Goal: Find specific page/section: Find specific page/section

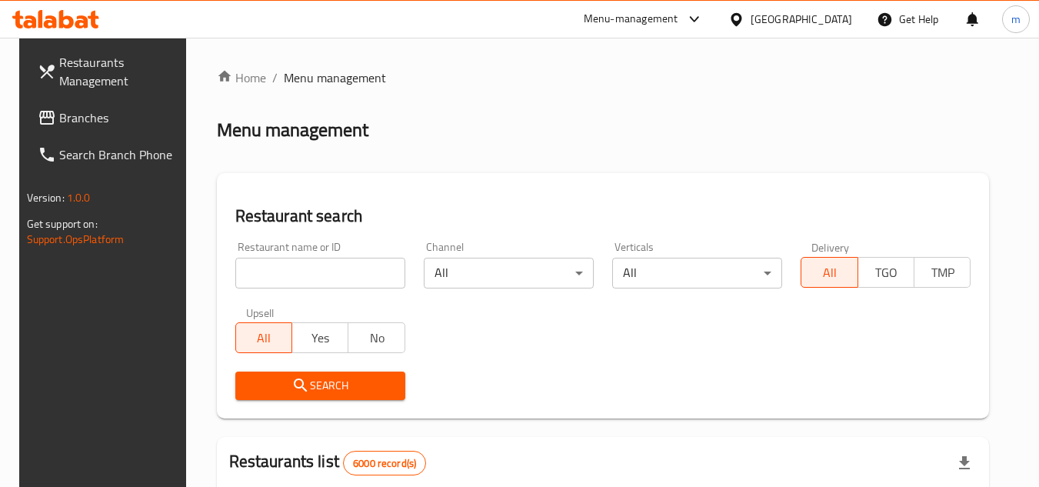
click at [828, 11] on div "Bahrain" at bounding box center [800, 19] width 101 height 17
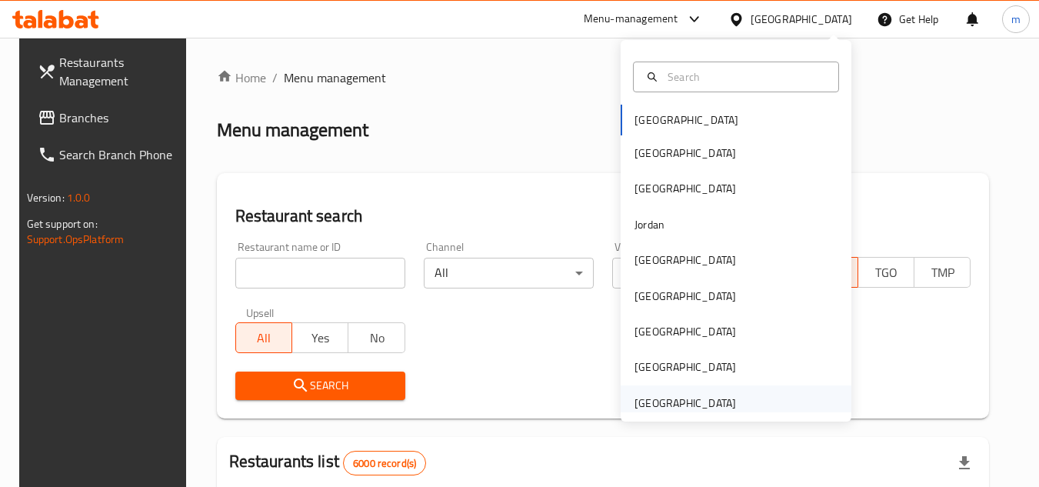
click at [691, 391] on div "[GEOGRAPHIC_DATA]" at bounding box center [685, 402] width 126 height 35
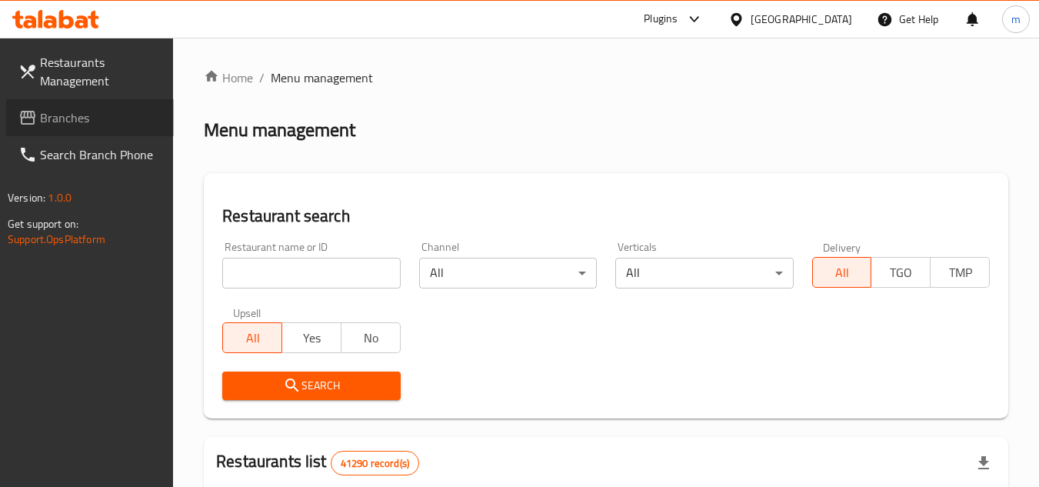
click at [105, 118] on span "Branches" at bounding box center [100, 117] width 121 height 18
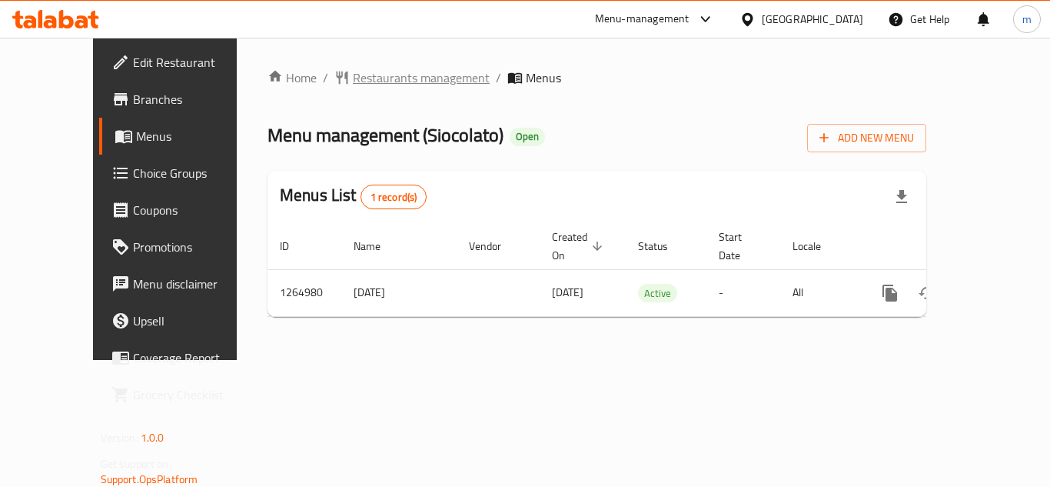
click at [360, 79] on span "Restaurants management" at bounding box center [421, 77] width 137 height 18
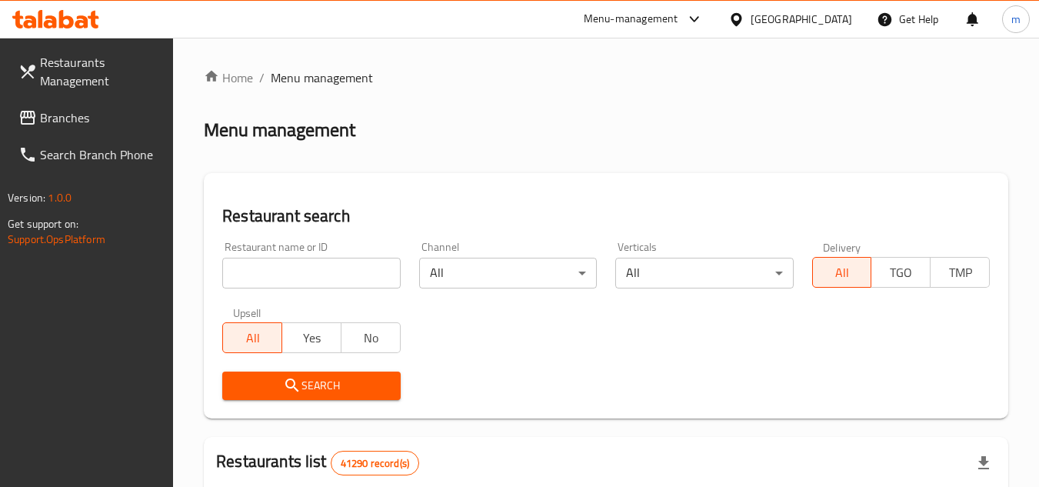
click at [313, 271] on input "search" at bounding box center [311, 273] width 178 height 31
paste input "686571"
type input "686571"
click at [310, 384] on span "Search" at bounding box center [311, 385] width 153 height 19
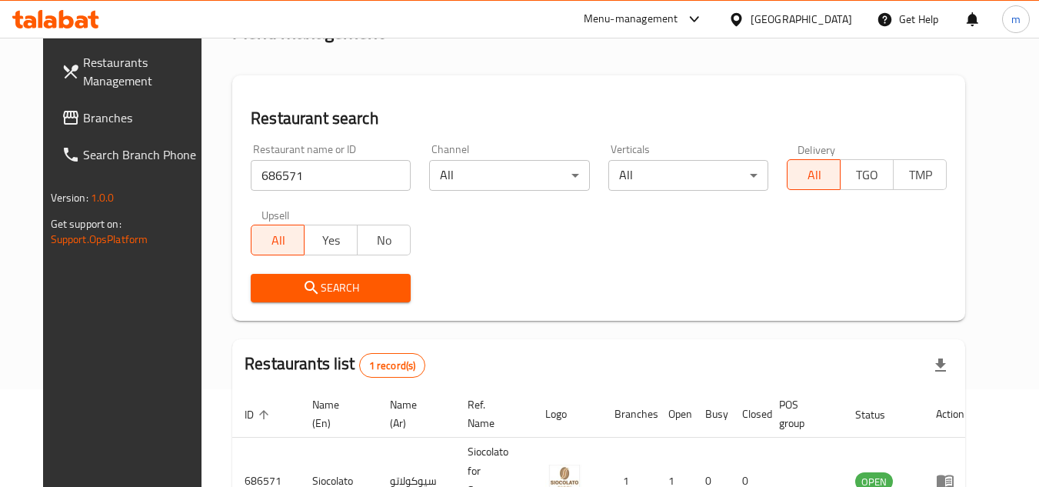
scroll to position [186, 0]
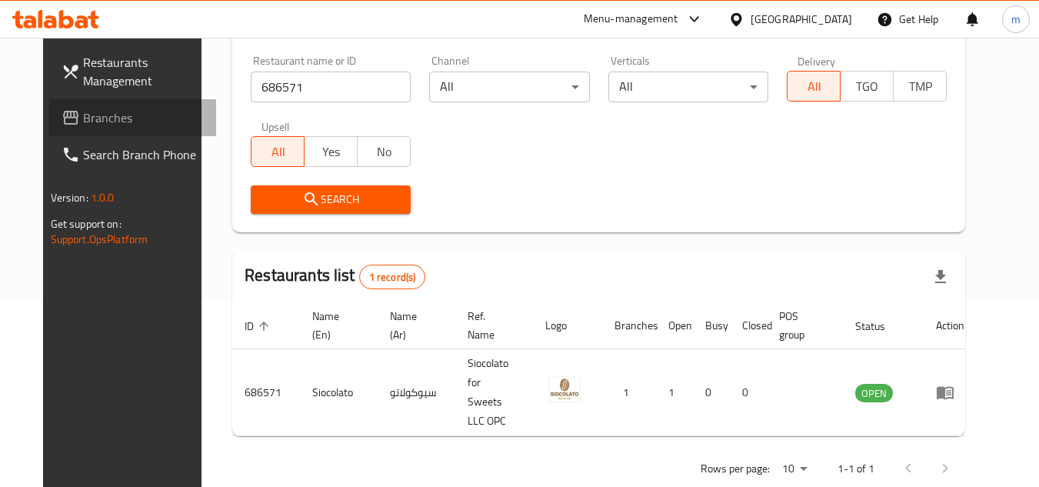
click at [83, 114] on span "Branches" at bounding box center [143, 117] width 121 height 18
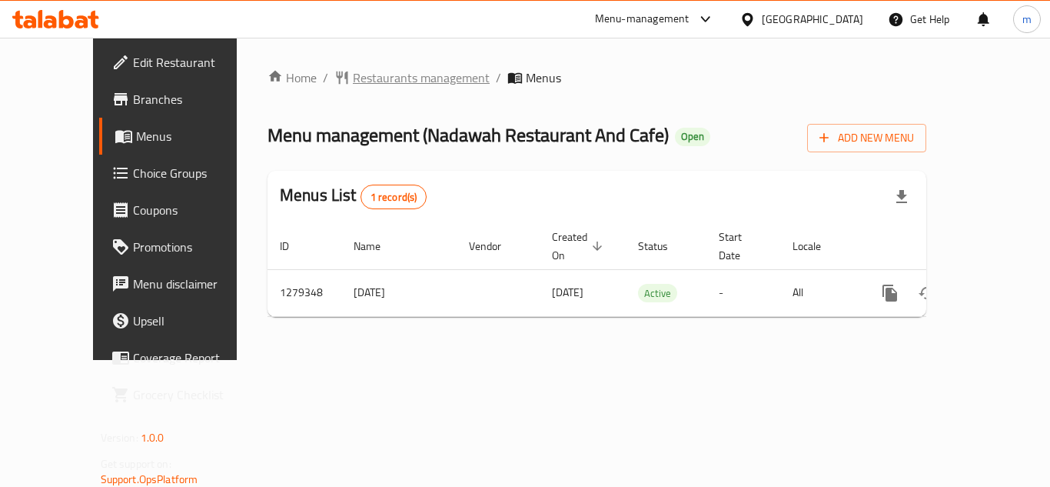
click at [361, 78] on span "Restaurants management" at bounding box center [421, 77] width 137 height 18
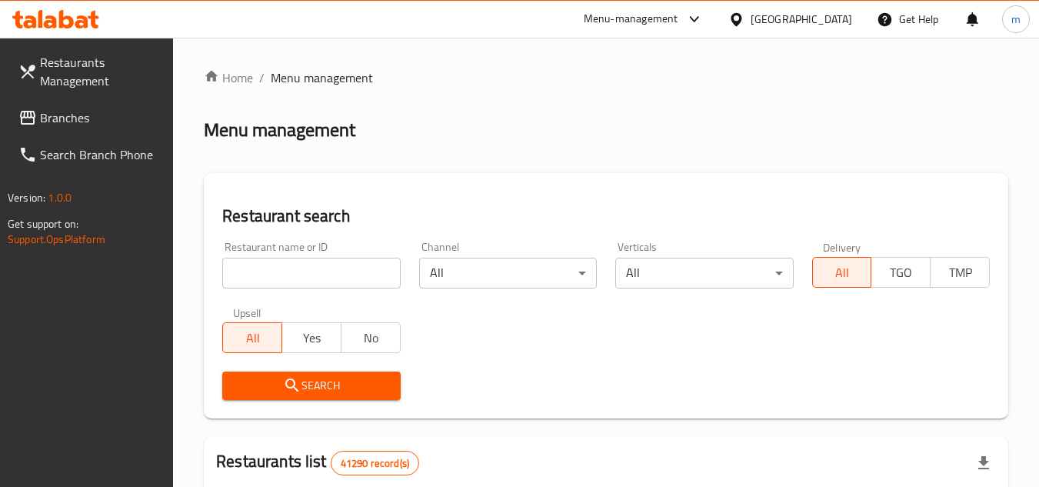
click at [308, 275] on input "search" at bounding box center [311, 273] width 178 height 31
paste input "693255"
type input "693255"
click at [297, 377] on icon "submit" at bounding box center [292, 385] width 18 height 18
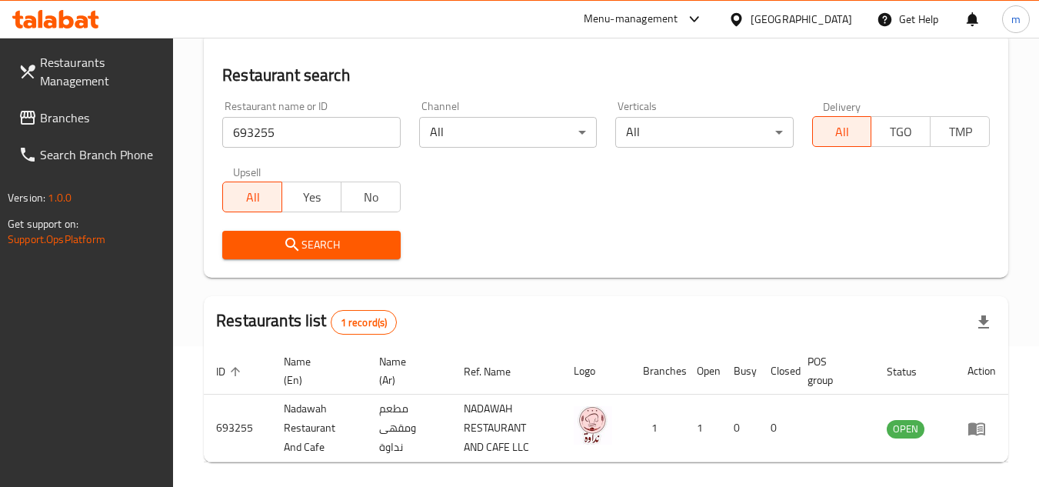
scroll to position [199, 0]
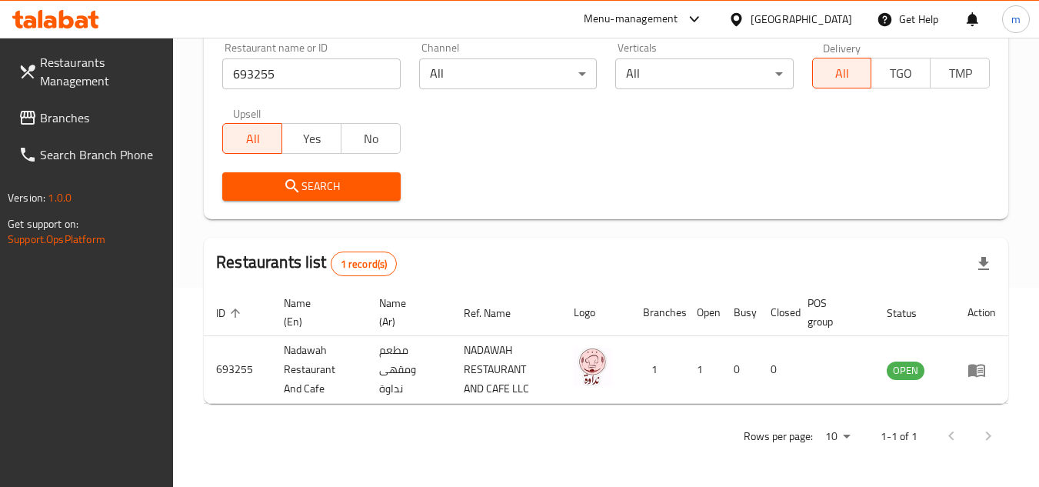
click at [108, 117] on span "Branches" at bounding box center [100, 117] width 121 height 18
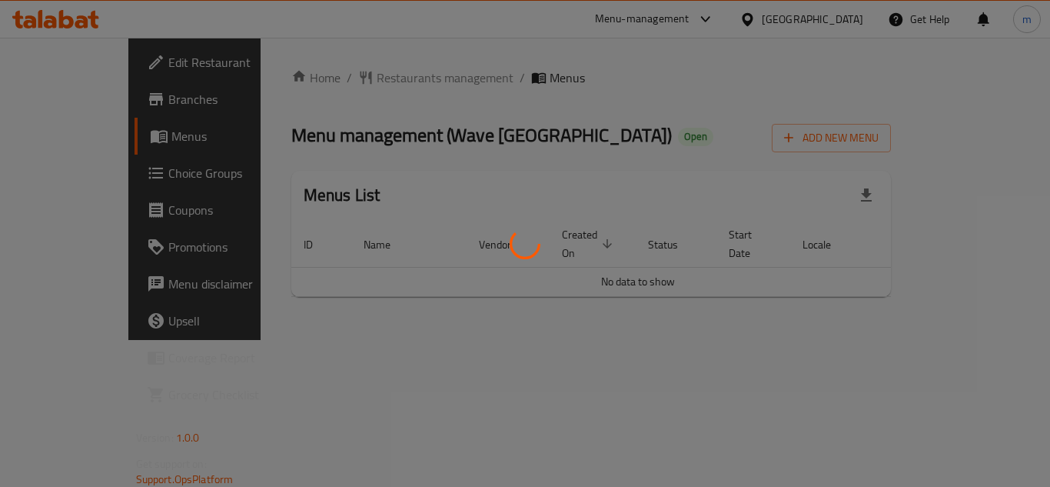
click at [374, 82] on div at bounding box center [525, 243] width 1050 height 487
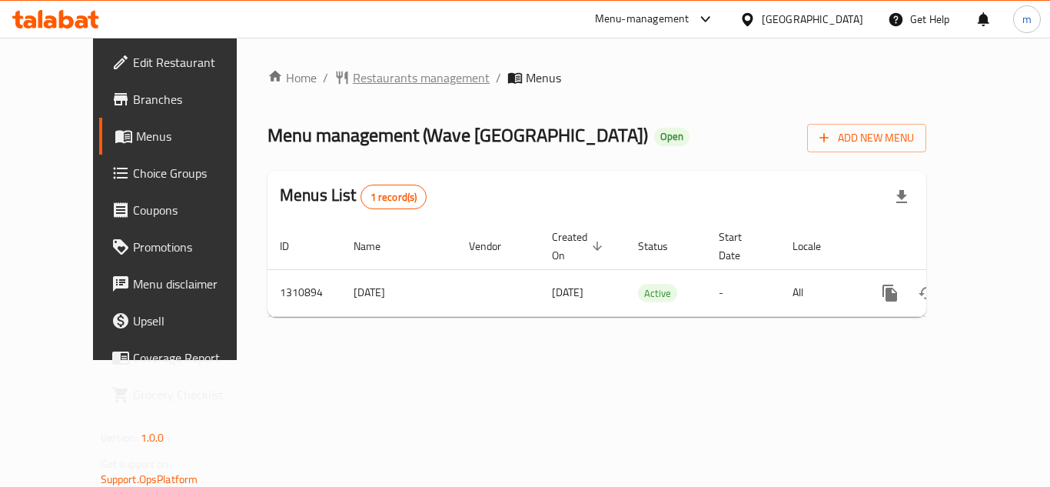
click at [374, 75] on span "Restaurants management" at bounding box center [421, 77] width 137 height 18
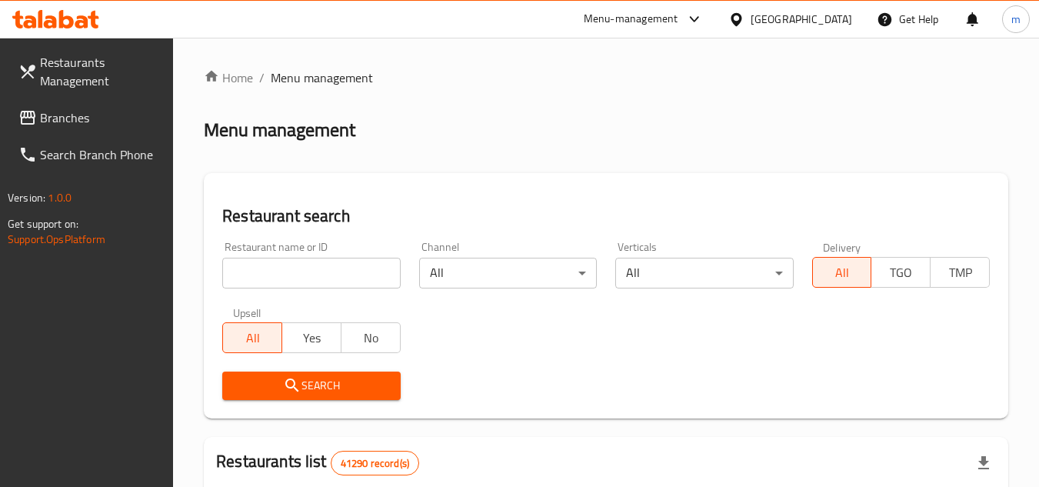
click at [281, 273] on input "search" at bounding box center [311, 273] width 178 height 31
paste input "705614"
type input "705614"
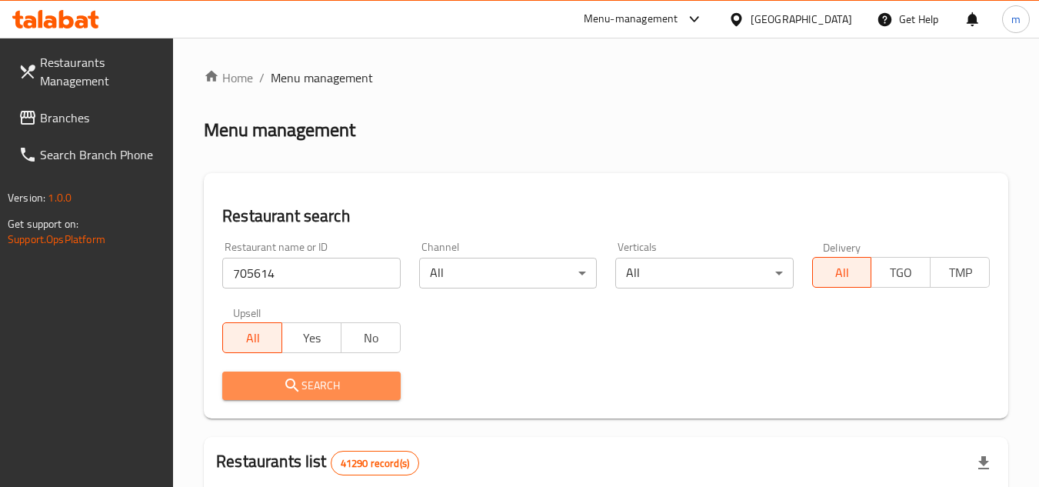
click at [298, 381] on icon "submit" at bounding box center [292, 385] width 18 height 18
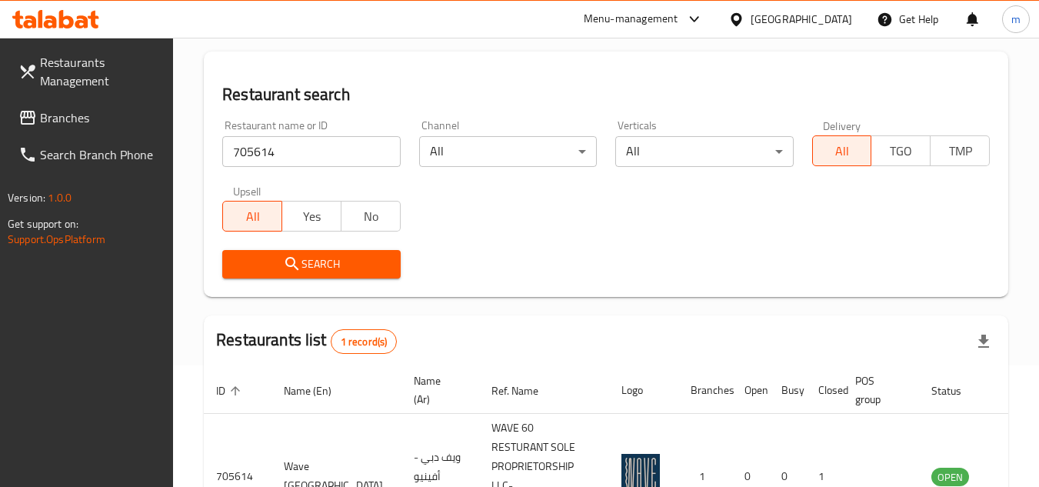
scroll to position [218, 0]
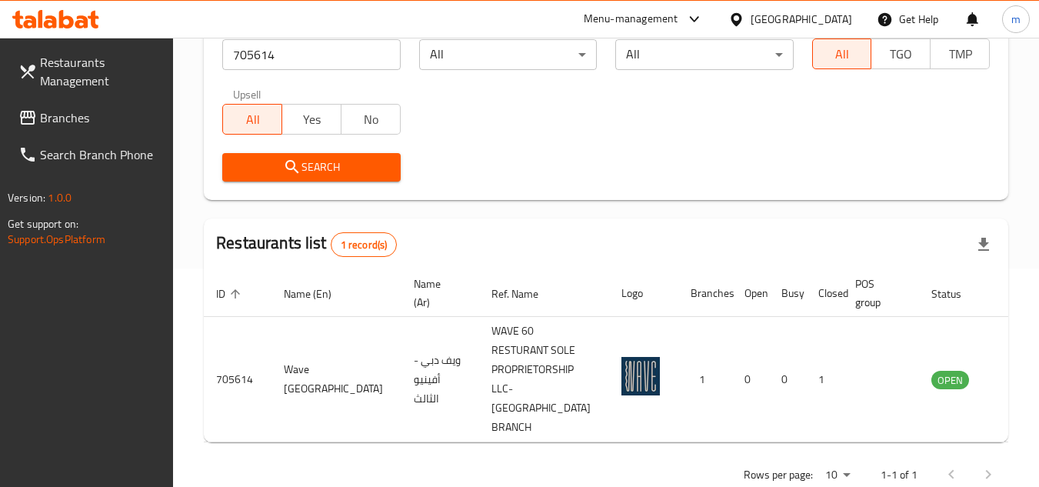
click at [776, 9] on div "[GEOGRAPHIC_DATA]" at bounding box center [790, 19] width 148 height 37
click at [796, 18] on div "[GEOGRAPHIC_DATA]" at bounding box center [800, 19] width 101 height 17
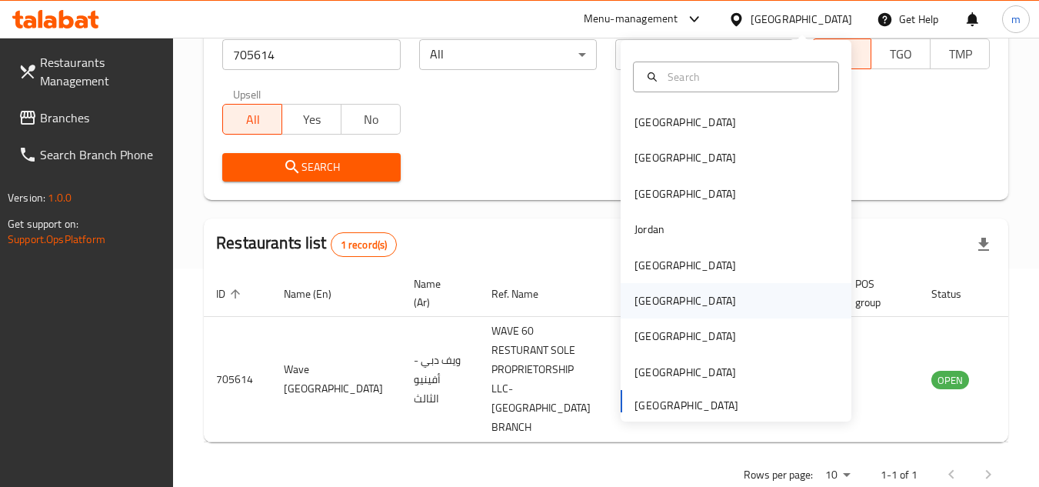
click at [646, 303] on div "[GEOGRAPHIC_DATA]" at bounding box center [684, 300] width 101 height 17
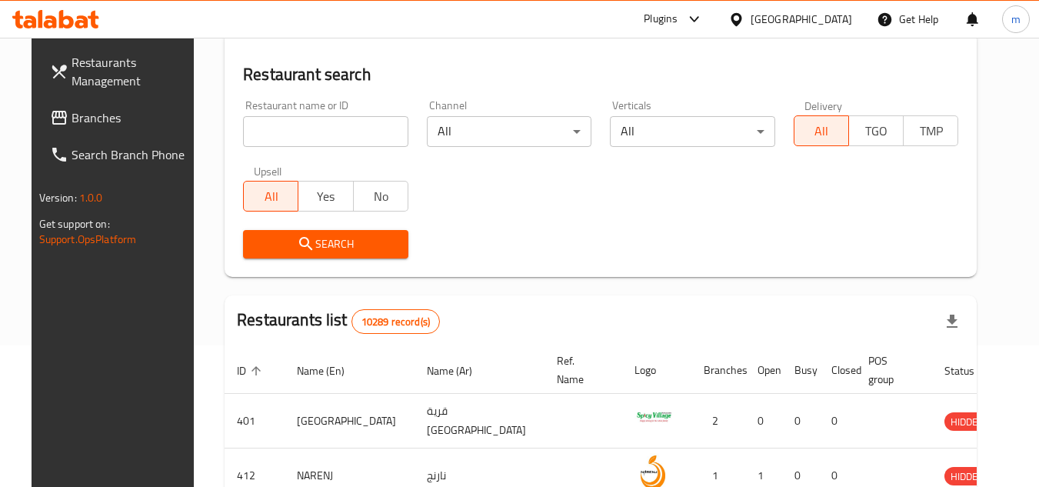
scroll to position [218, 0]
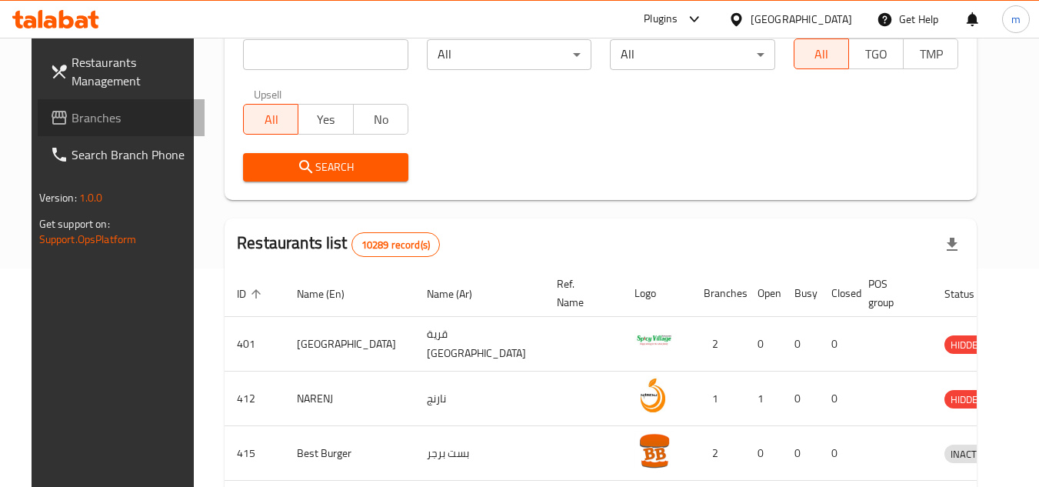
click at [72, 115] on span "Branches" at bounding box center [132, 117] width 121 height 18
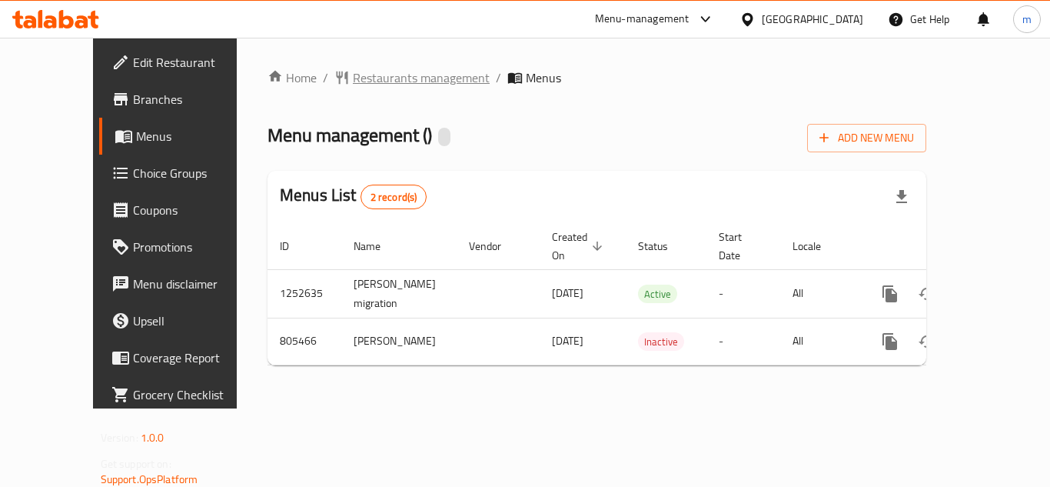
click at [388, 79] on span "Restaurants management" at bounding box center [421, 77] width 137 height 18
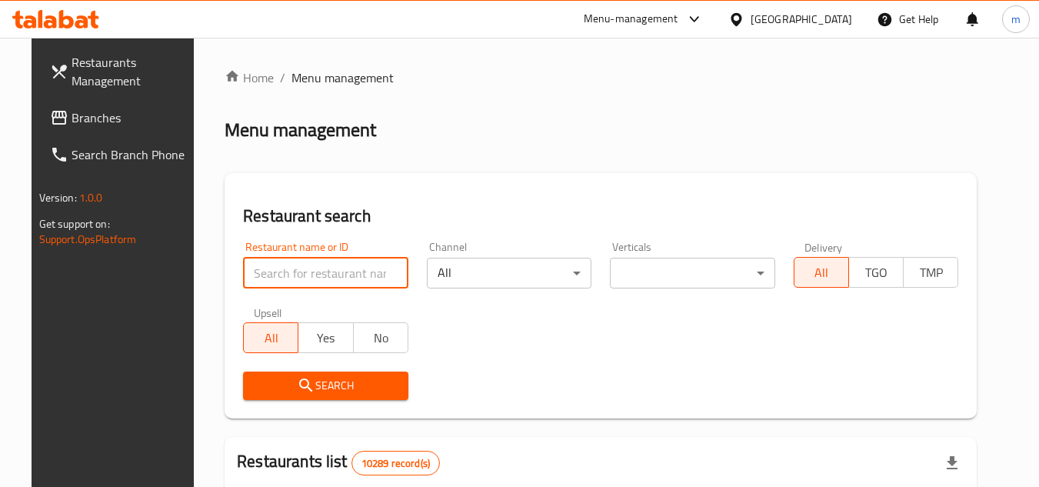
click at [326, 272] on input "search" at bounding box center [325, 273] width 165 height 31
paste input "654140"
type input "654140"
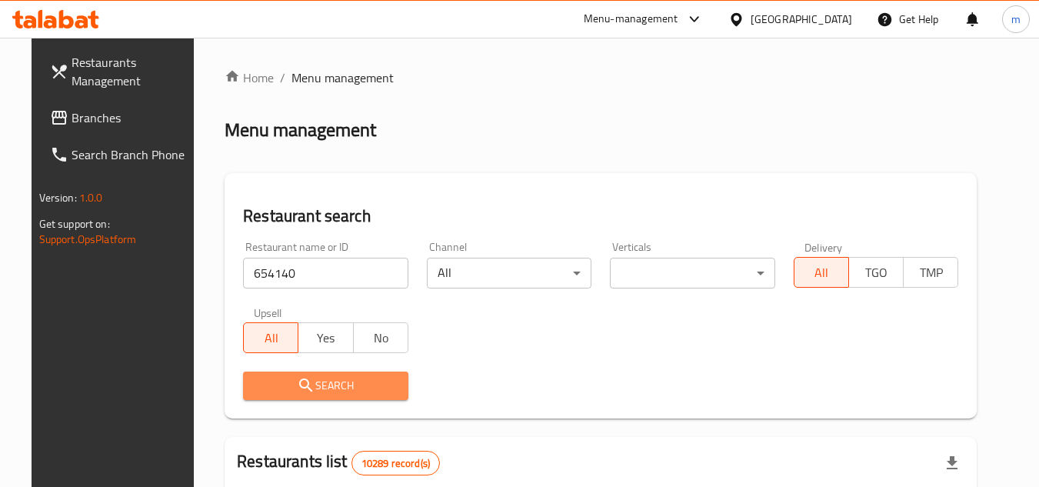
click at [320, 381] on span "Search" at bounding box center [325, 385] width 141 height 19
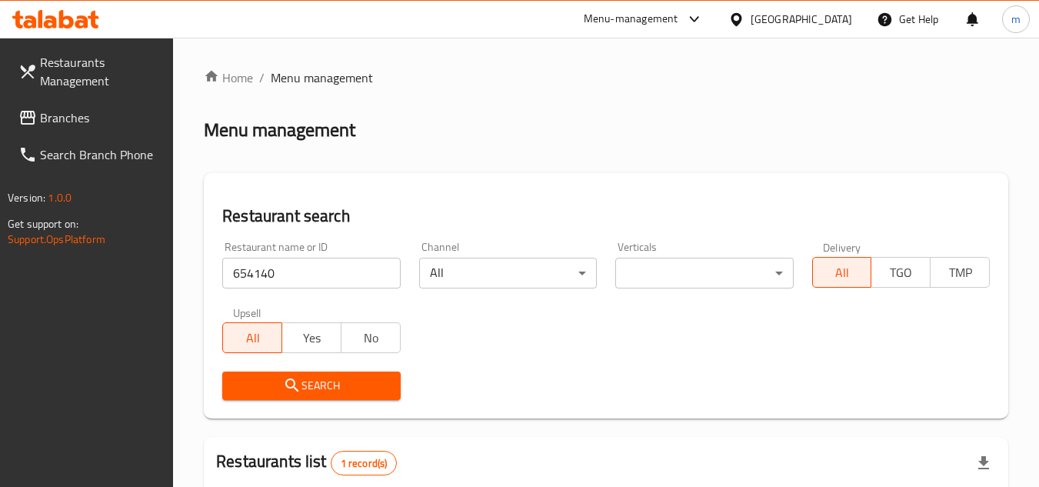
scroll to position [199, 0]
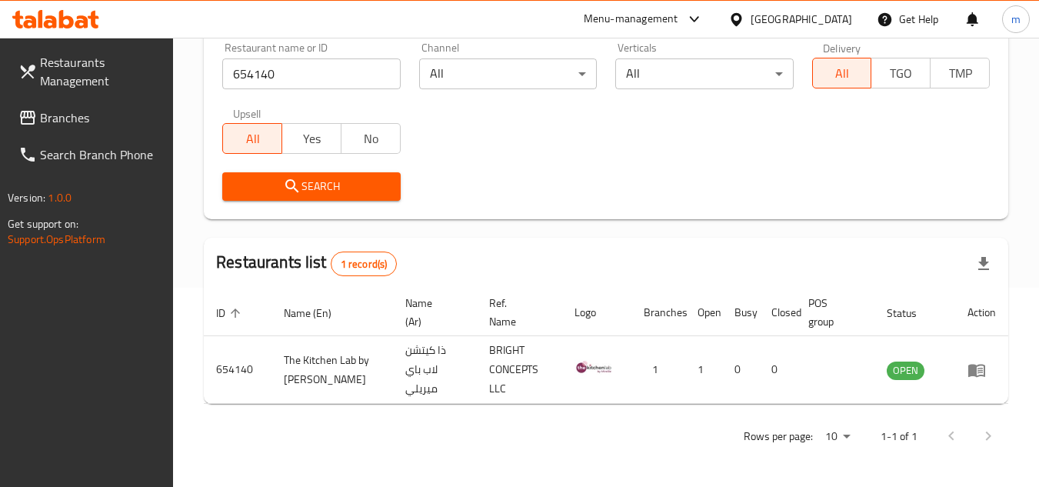
click at [744, 15] on icon at bounding box center [736, 20] width 16 height 16
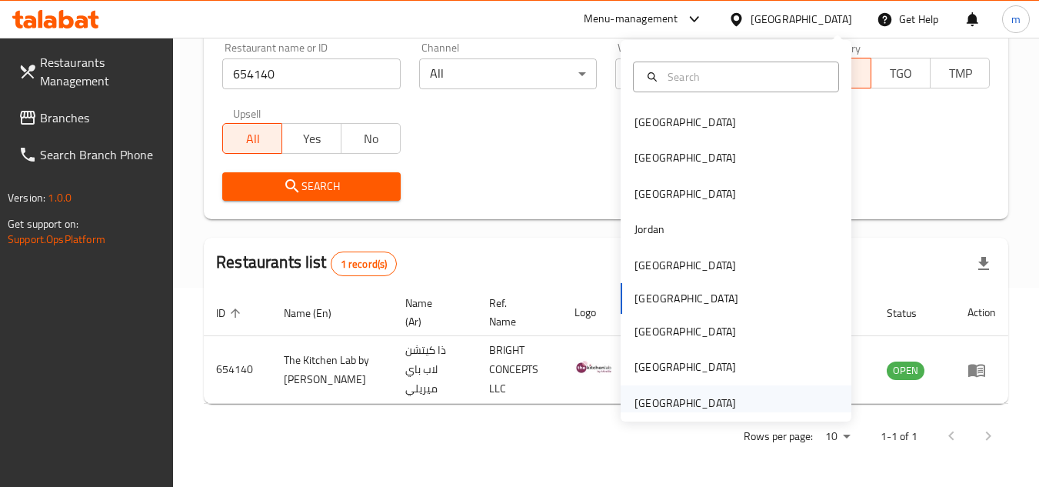
click at [708, 400] on div "[GEOGRAPHIC_DATA]" at bounding box center [684, 402] width 101 height 17
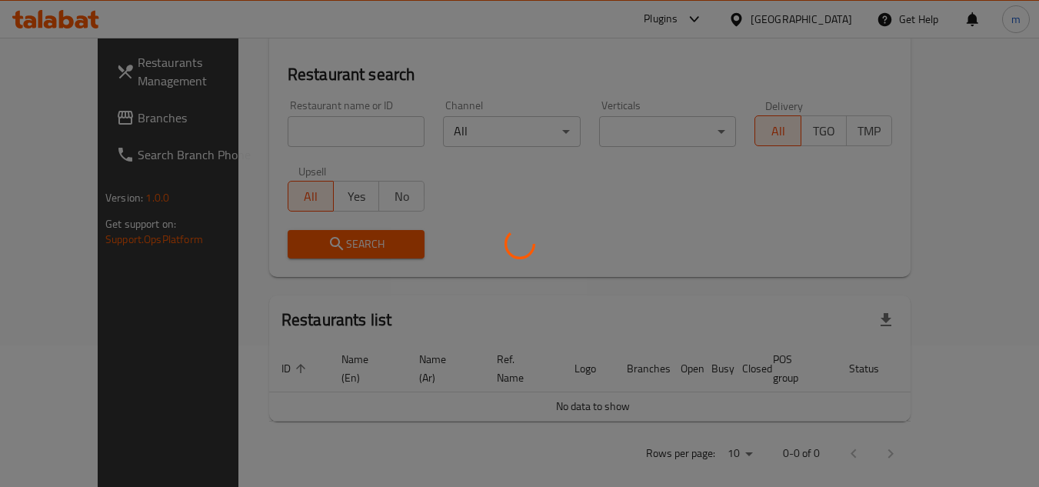
scroll to position [199, 0]
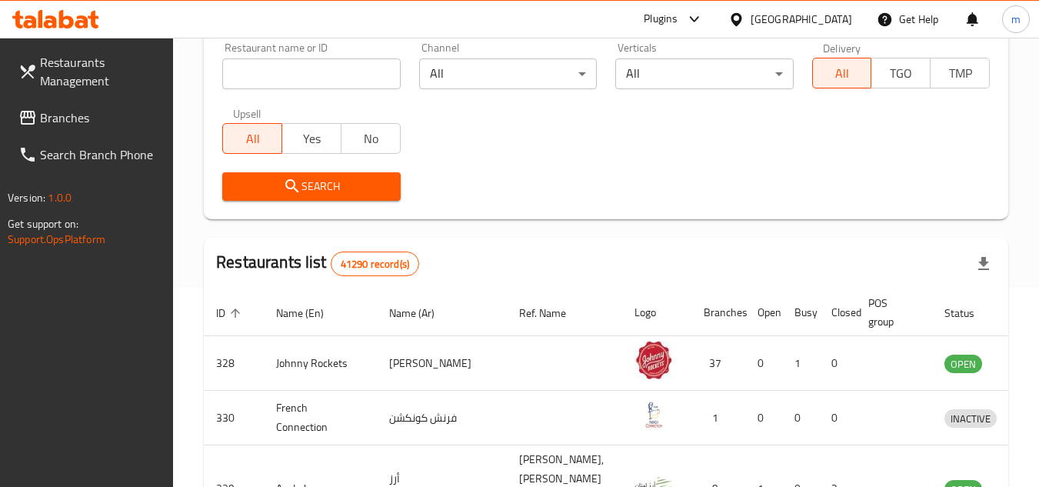
click at [73, 122] on span "Branches" at bounding box center [100, 117] width 121 height 18
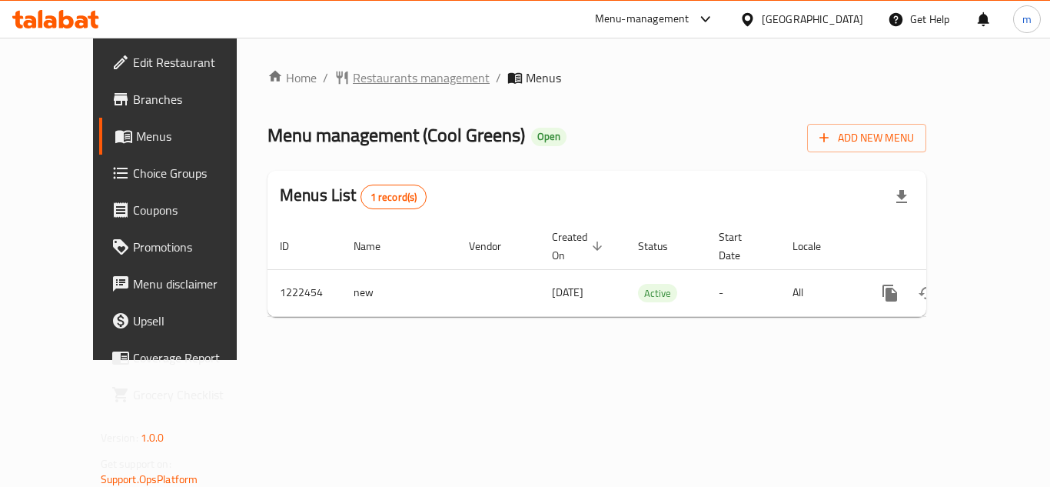
click at [389, 84] on span "Restaurants management" at bounding box center [421, 77] width 137 height 18
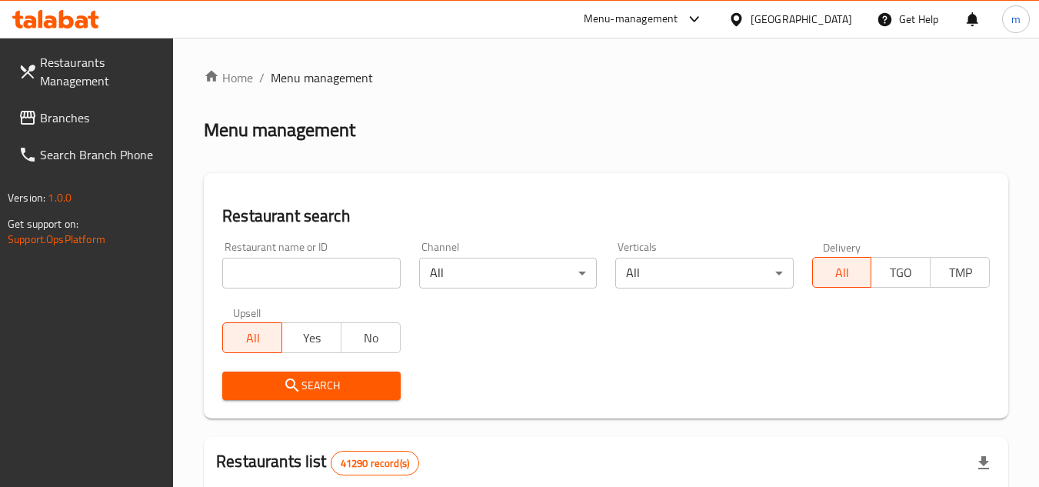
click at [317, 275] on input "search" at bounding box center [311, 273] width 178 height 31
paste input "674062"
type input "674062"
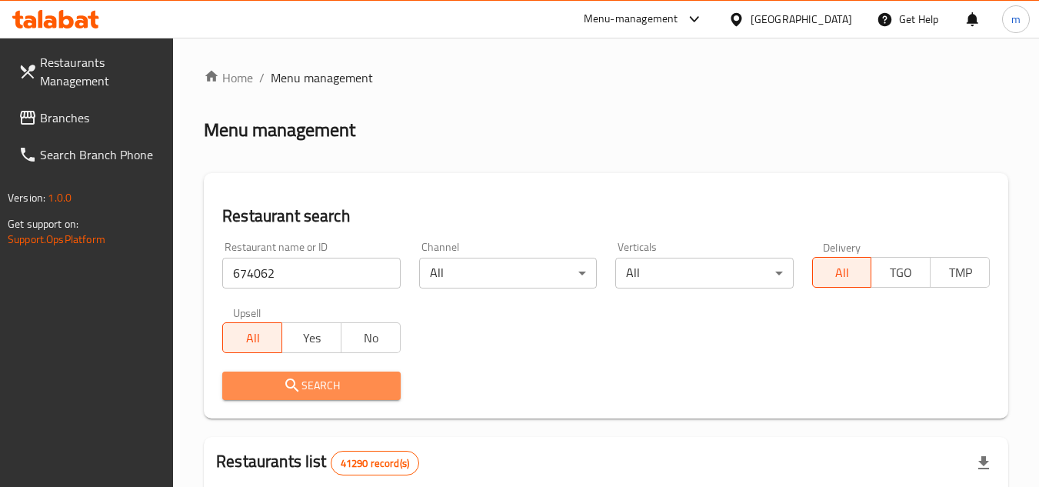
click at [278, 391] on span "Search" at bounding box center [311, 385] width 153 height 19
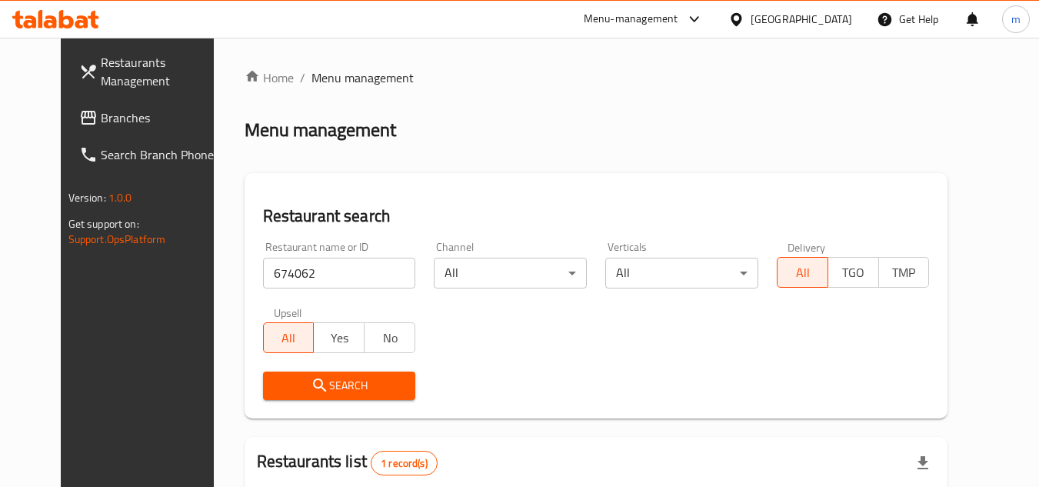
scroll to position [186, 0]
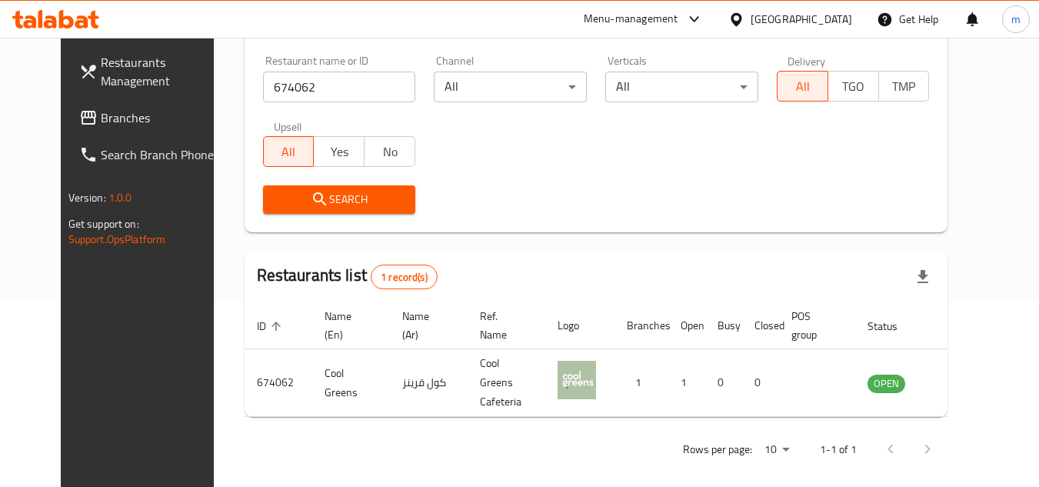
click at [753, 17] on div "[GEOGRAPHIC_DATA]" at bounding box center [800, 19] width 101 height 17
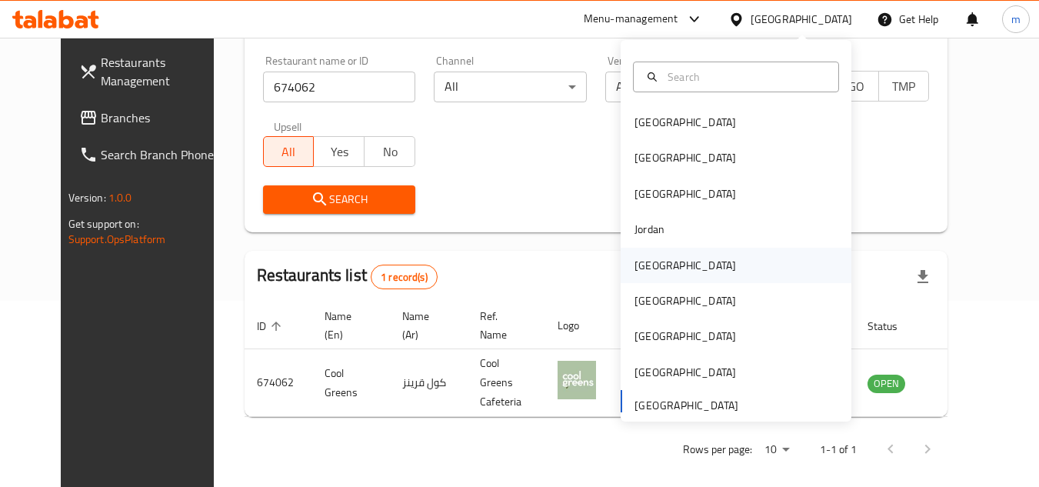
click at [643, 264] on div "[GEOGRAPHIC_DATA]" at bounding box center [684, 265] width 101 height 17
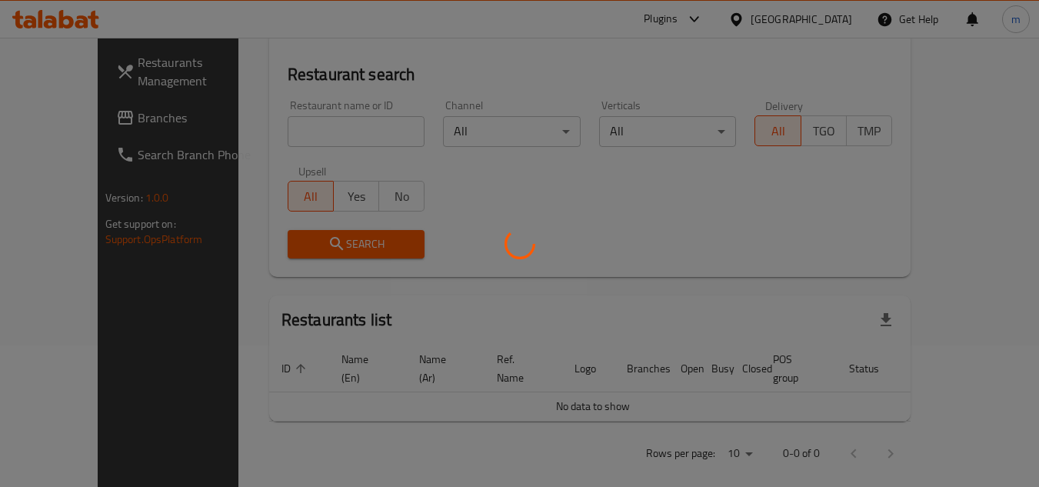
scroll to position [186, 0]
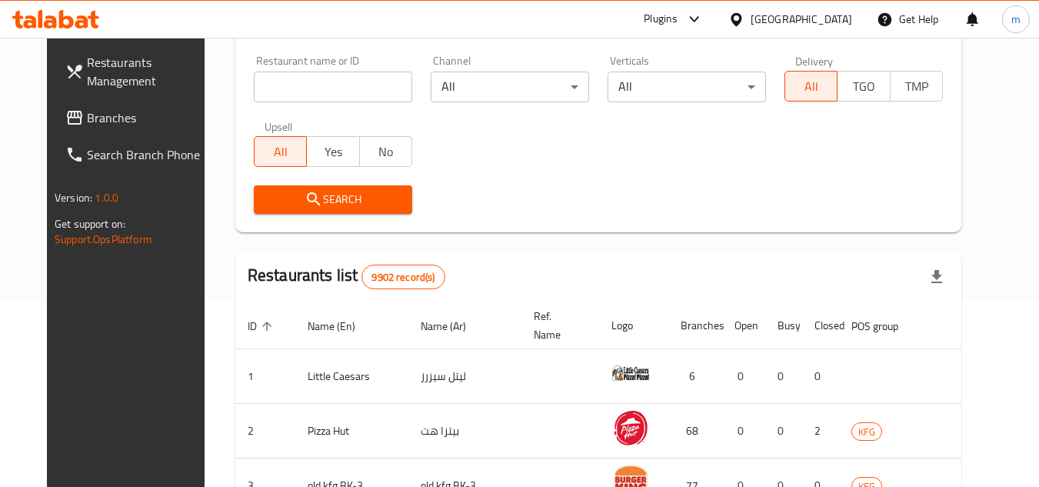
click at [87, 117] on span "Branches" at bounding box center [147, 117] width 121 height 18
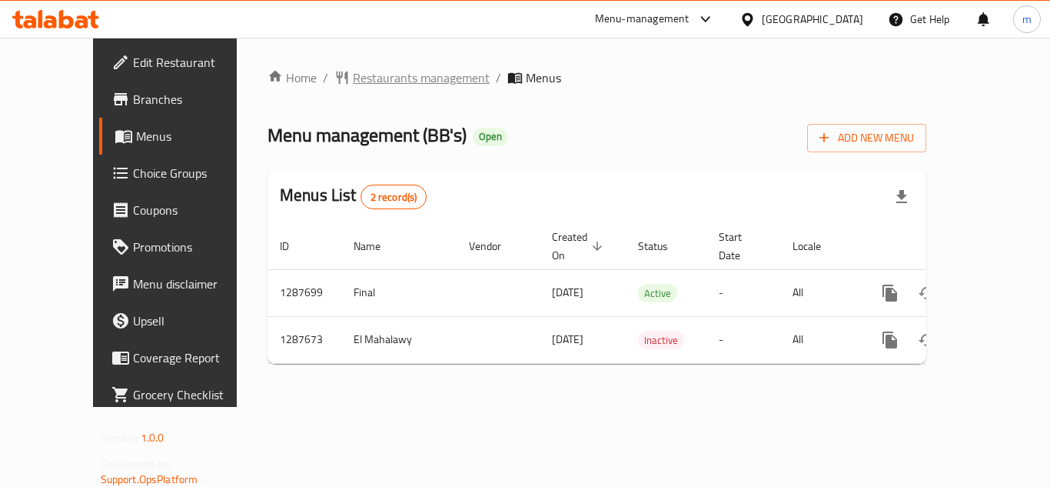
click at [374, 80] on span "Restaurants management" at bounding box center [421, 77] width 137 height 18
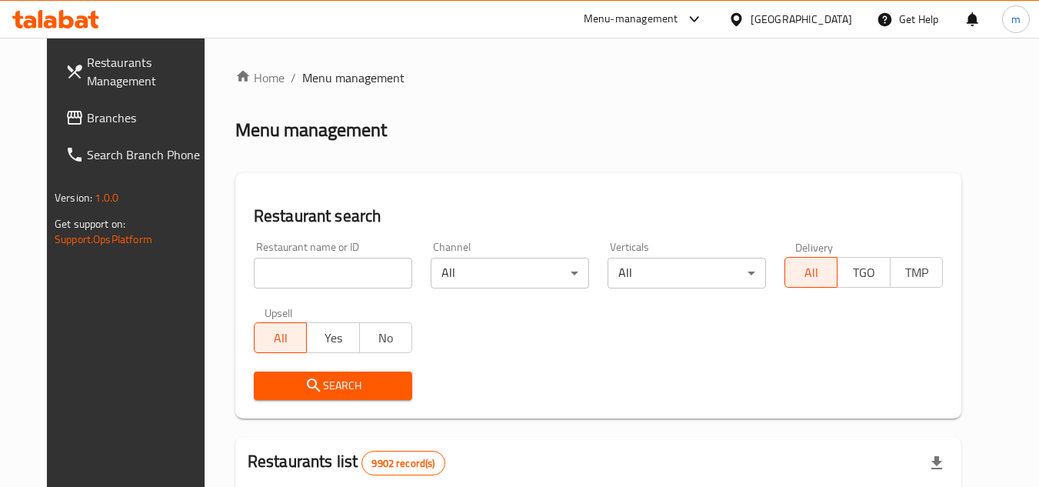
click at [324, 283] on input "search" at bounding box center [333, 273] width 158 height 31
paste input "696829"
type input "696829"
click at [304, 384] on icon "submit" at bounding box center [313, 385] width 18 height 18
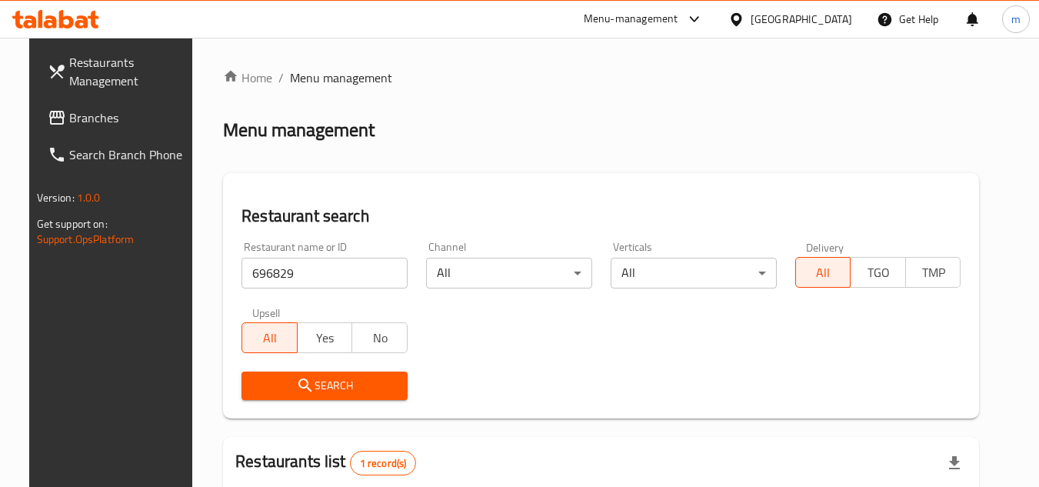
click at [741, 20] on icon at bounding box center [735, 18] width 11 height 13
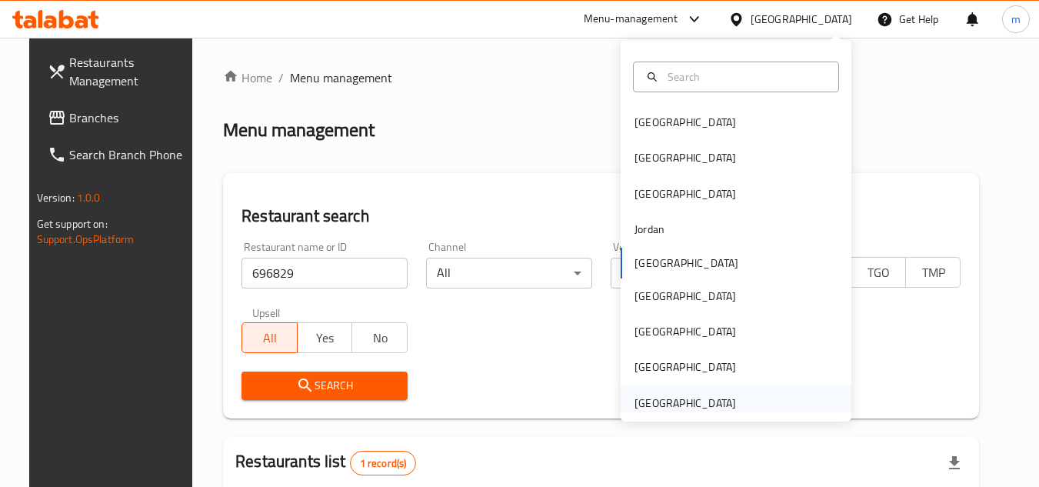
click at [672, 401] on div "[GEOGRAPHIC_DATA]" at bounding box center [684, 402] width 101 height 17
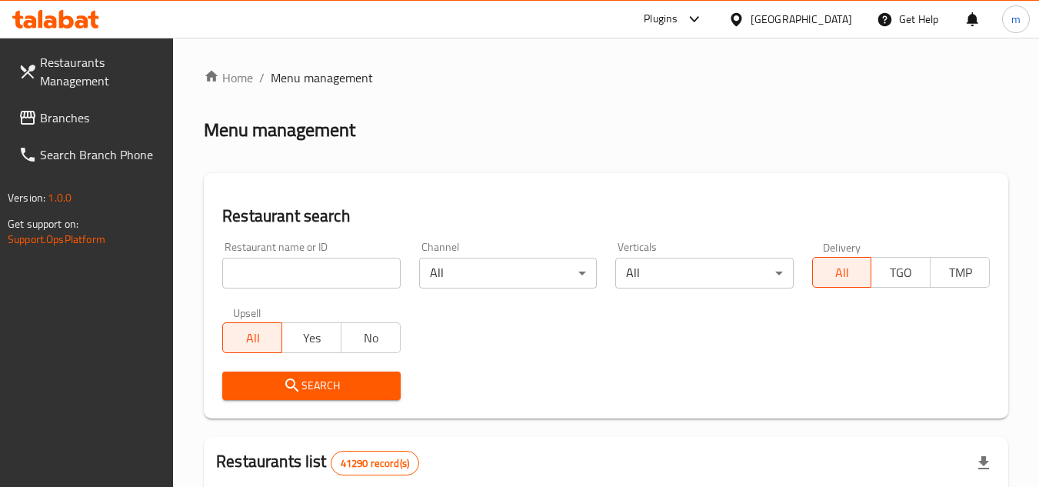
click at [98, 98] on link "Restaurants Management" at bounding box center [90, 71] width 168 height 55
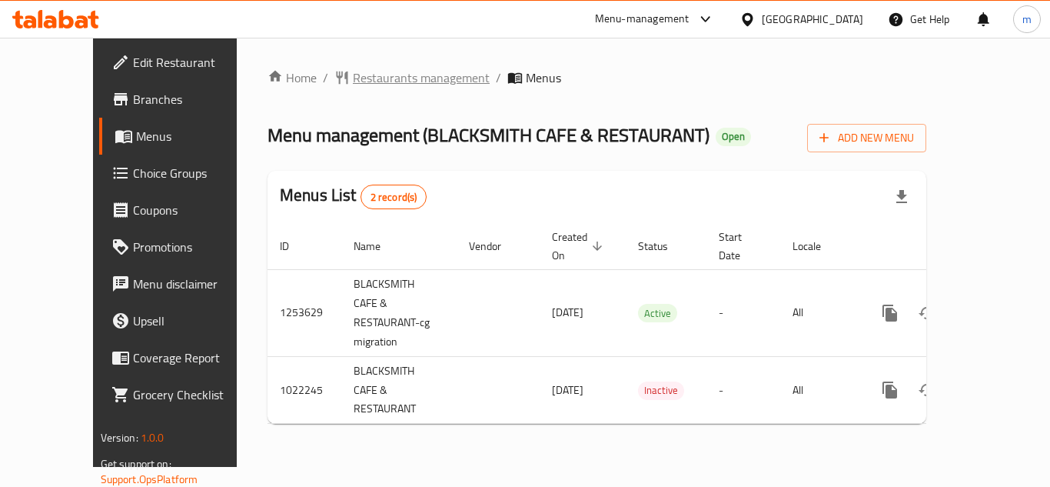
click at [353, 82] on span "Restaurants management" at bounding box center [421, 77] width 137 height 18
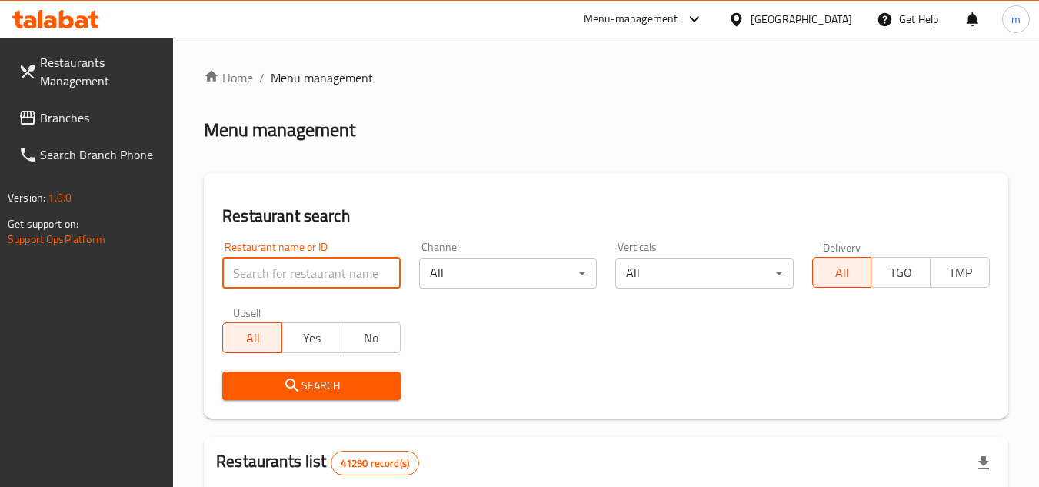
click at [309, 282] on input "search" at bounding box center [311, 273] width 178 height 31
paste input "660952"
type input "660952"
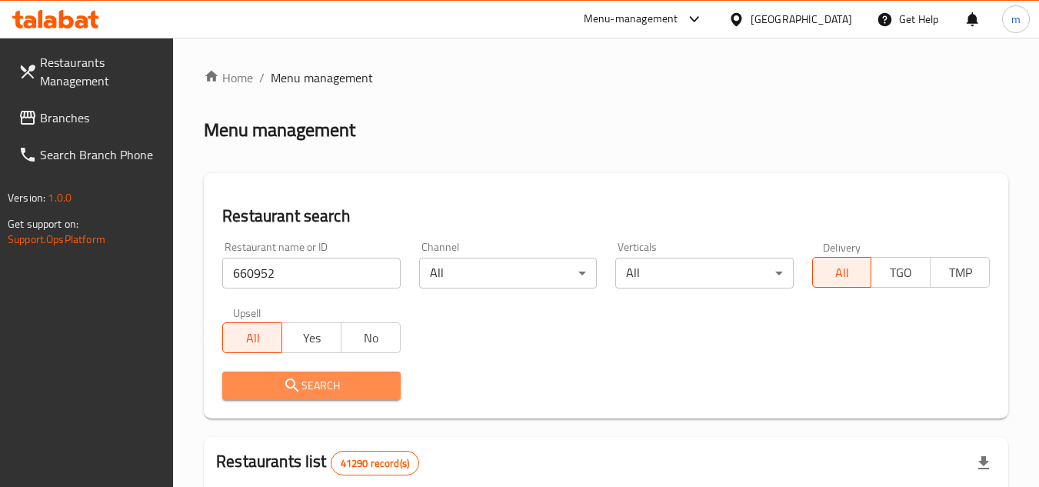
click at [280, 388] on span "Search" at bounding box center [311, 385] width 153 height 19
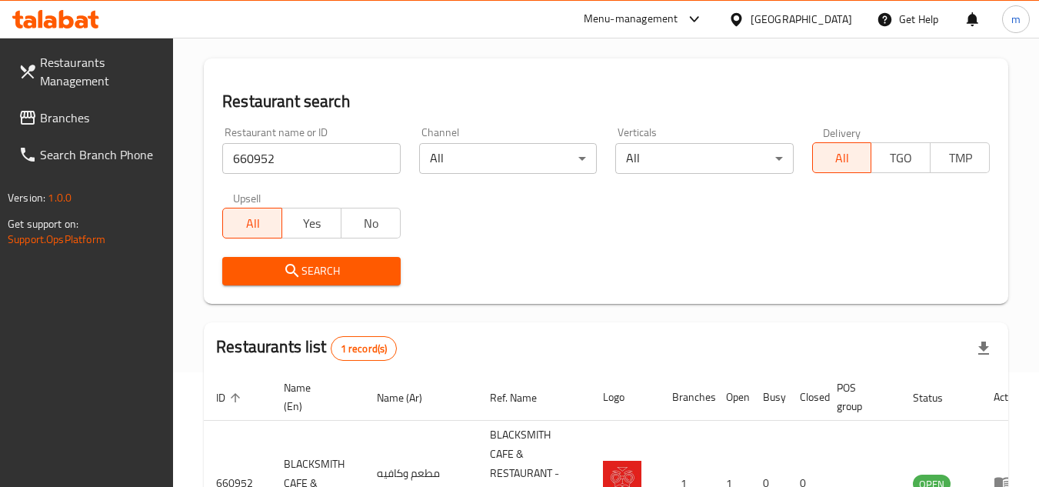
scroll to position [231, 0]
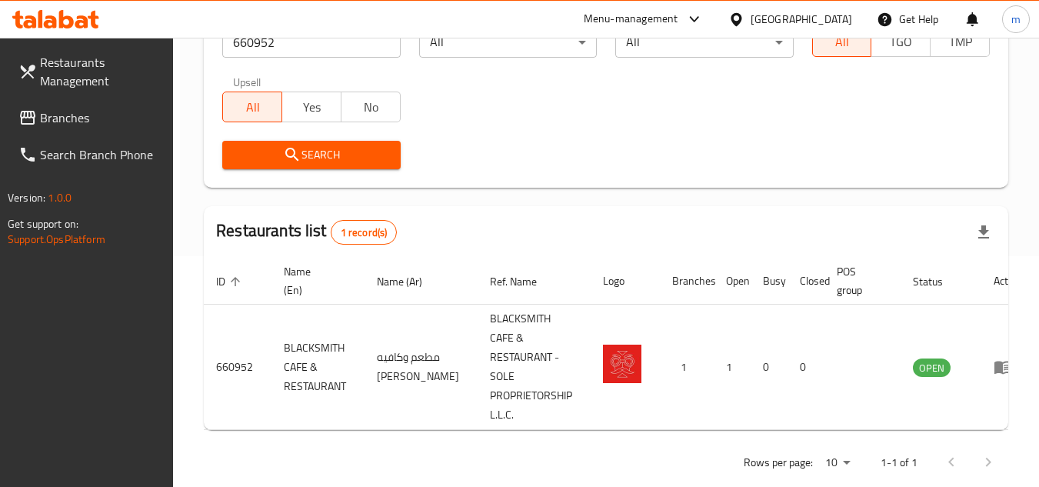
click at [74, 119] on span "Branches" at bounding box center [100, 117] width 121 height 18
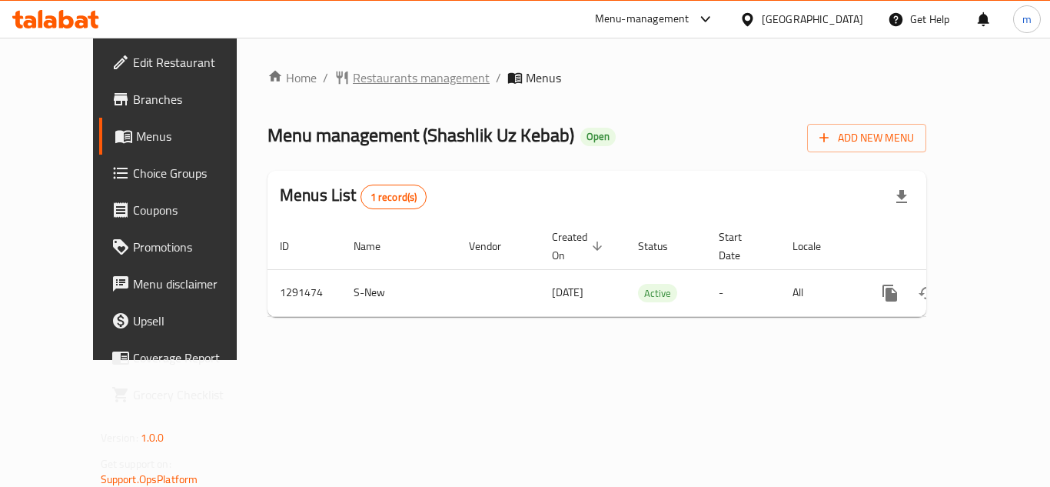
click at [361, 81] on span "Restaurants management" at bounding box center [421, 77] width 137 height 18
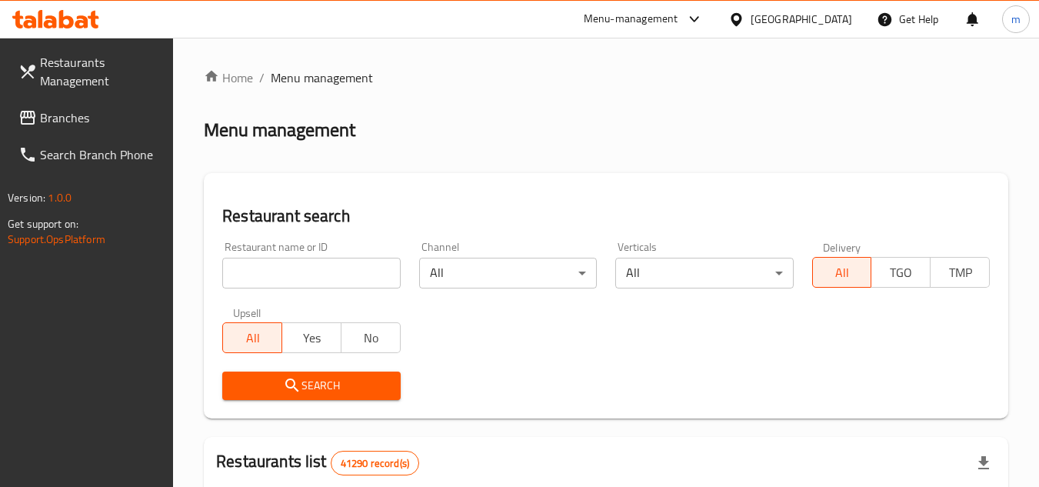
click at [287, 281] on input "search" at bounding box center [311, 273] width 178 height 31
paste input "698737/"
type input "698737"
click at [294, 384] on icon "submit" at bounding box center [292, 385] width 18 height 18
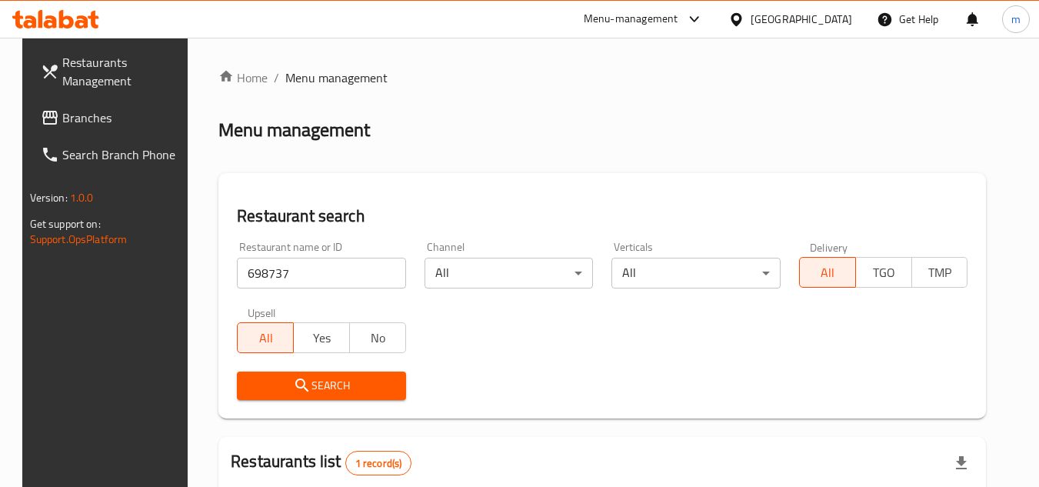
scroll to position [186, 0]
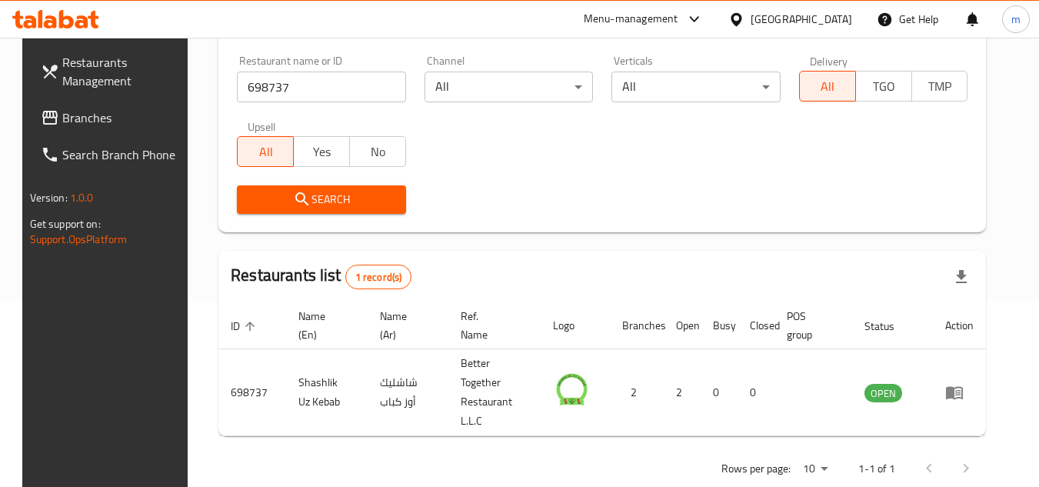
click at [62, 123] on span "Branches" at bounding box center [122, 117] width 121 height 18
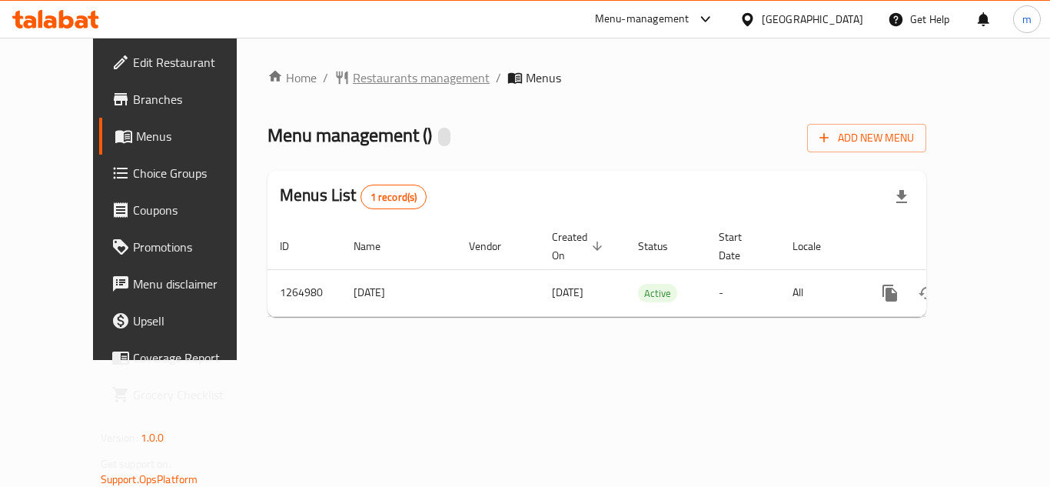
click at [391, 85] on span "Restaurants management" at bounding box center [421, 77] width 137 height 18
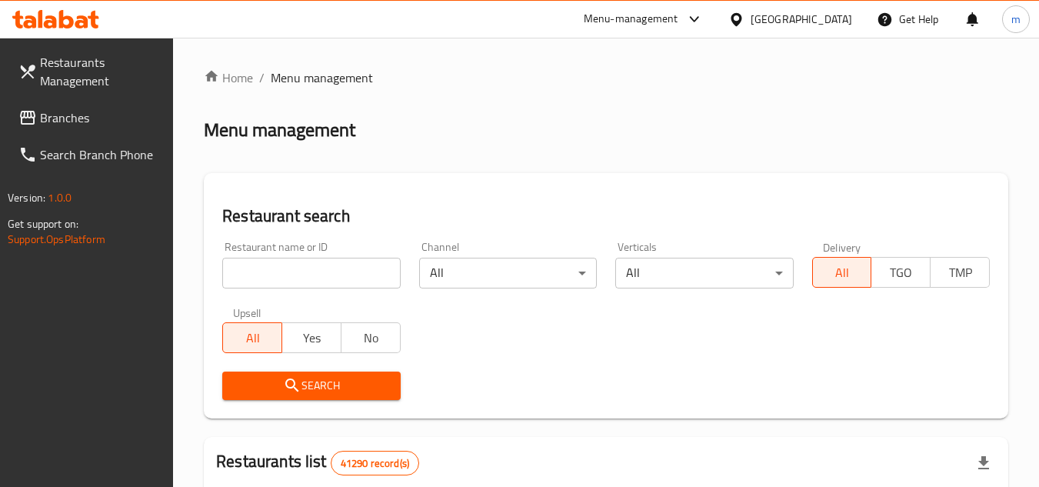
click at [327, 274] on input "search" at bounding box center [311, 273] width 178 height 31
paste input "686571/"
type input "686571"
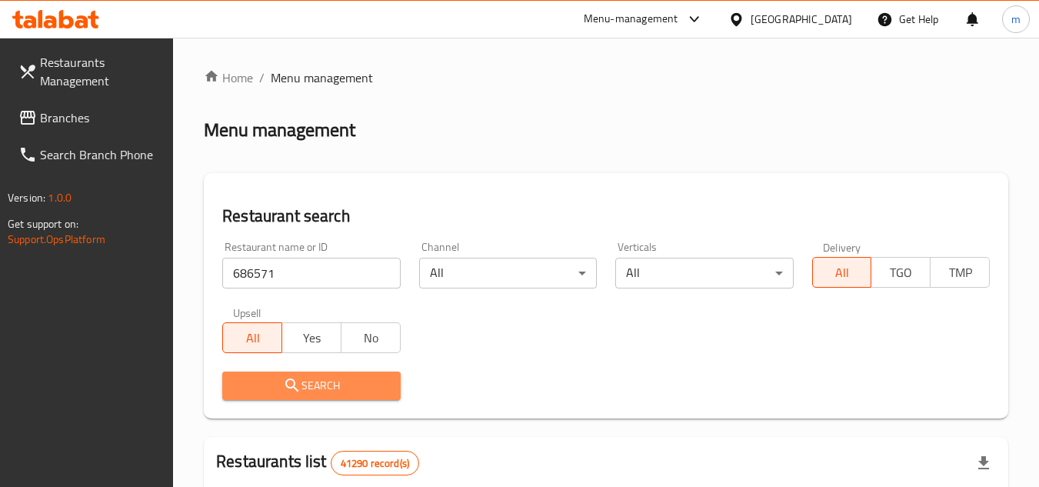
click at [328, 391] on span "Search" at bounding box center [311, 385] width 153 height 19
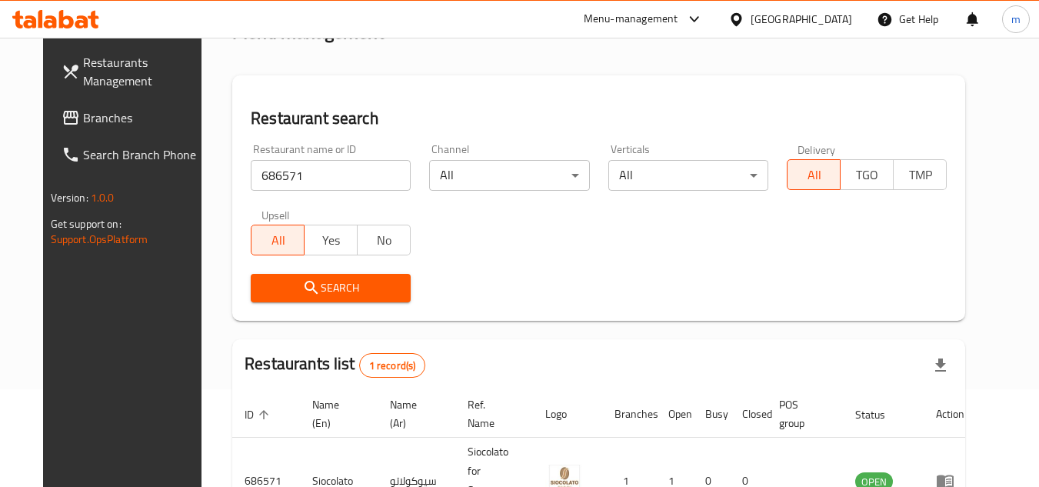
scroll to position [186, 0]
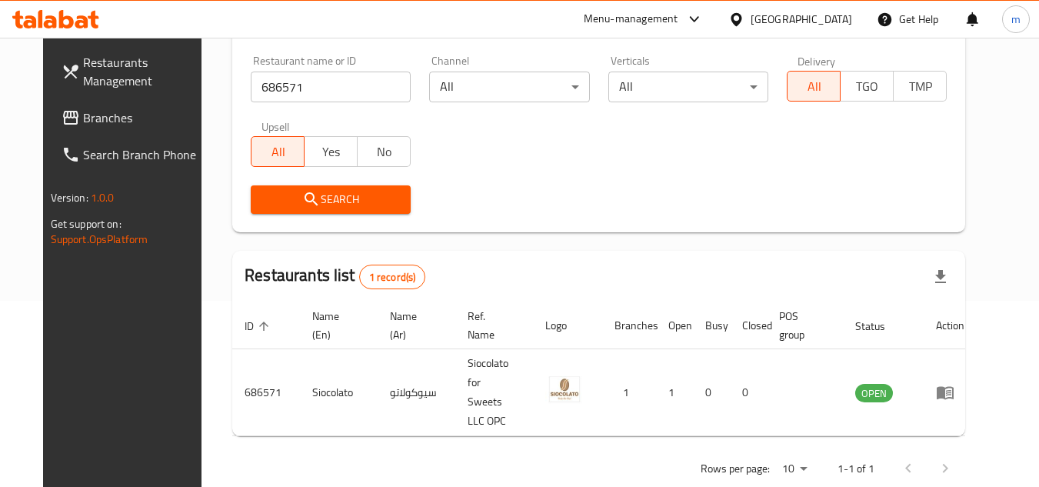
click at [83, 109] on span "Branches" at bounding box center [143, 117] width 121 height 18
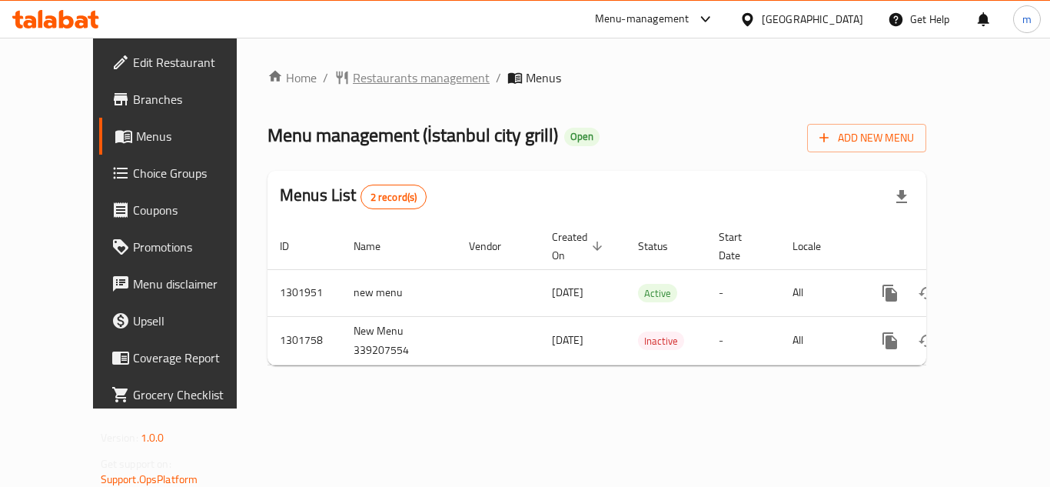
click at [393, 82] on span "Restaurants management" at bounding box center [421, 77] width 137 height 18
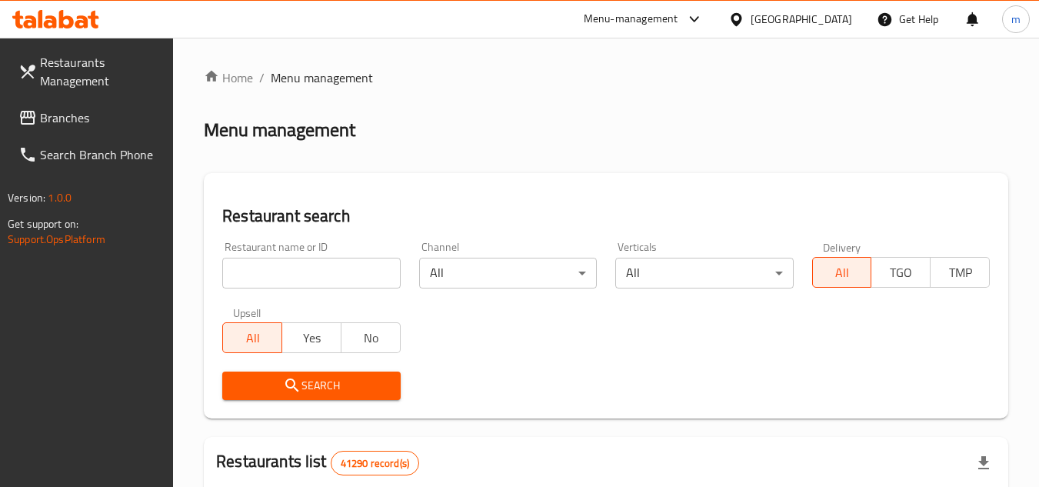
click at [333, 280] on input "search" at bounding box center [311, 273] width 178 height 31
paste input "701155"
type input "701155"
click at [291, 391] on icon "submit" at bounding box center [292, 385] width 18 height 18
click at [86, 127] on span "Branches" at bounding box center [100, 117] width 121 height 18
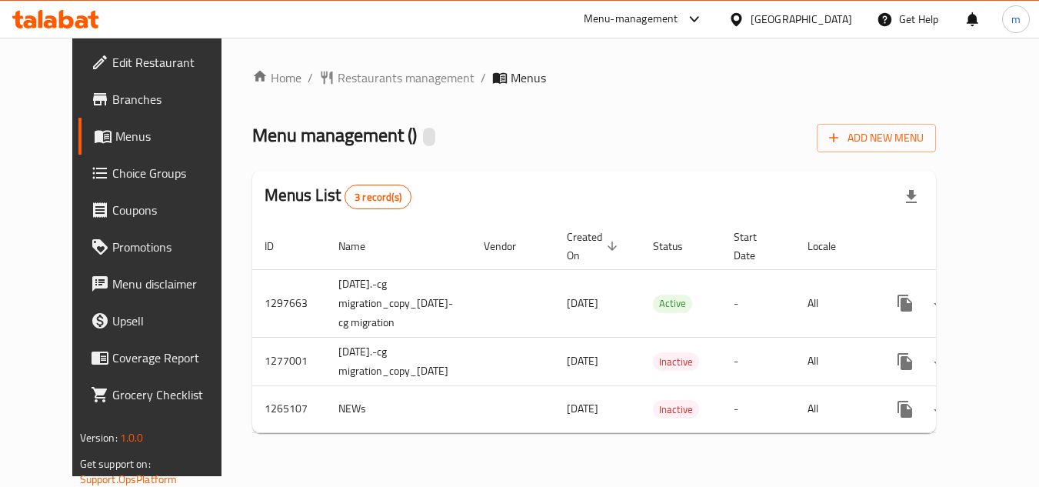
click at [378, 92] on div at bounding box center [519, 243] width 1039 height 487
click at [373, 73] on span "Restaurants management" at bounding box center [406, 77] width 137 height 18
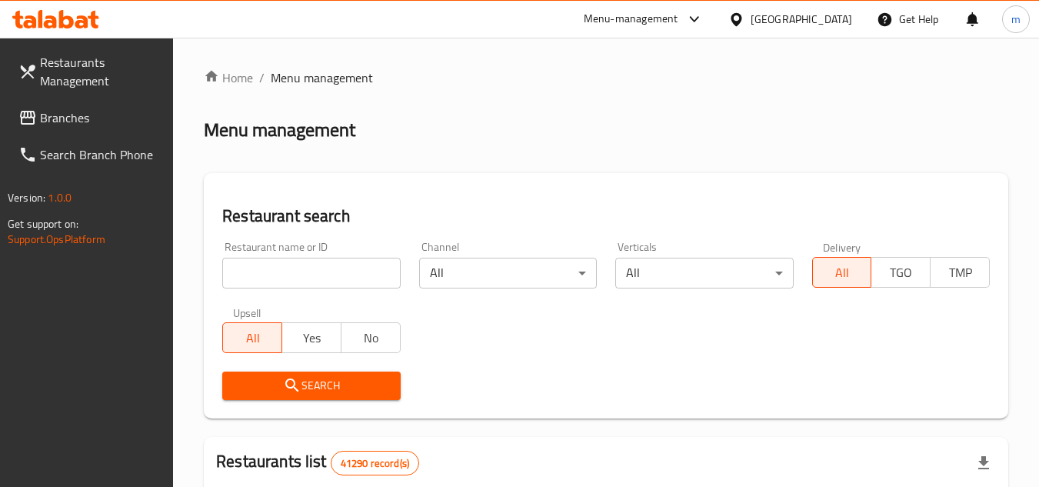
click at [311, 272] on input "search" at bounding box center [311, 273] width 178 height 31
paste input "/8722/"
type input "8722"
click at [345, 382] on span "Search" at bounding box center [311, 385] width 153 height 19
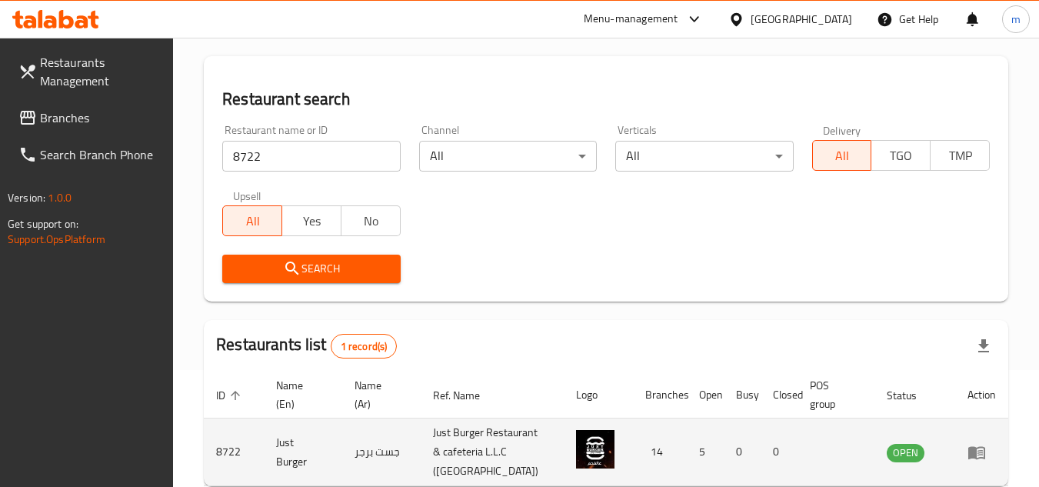
scroll to position [199, 0]
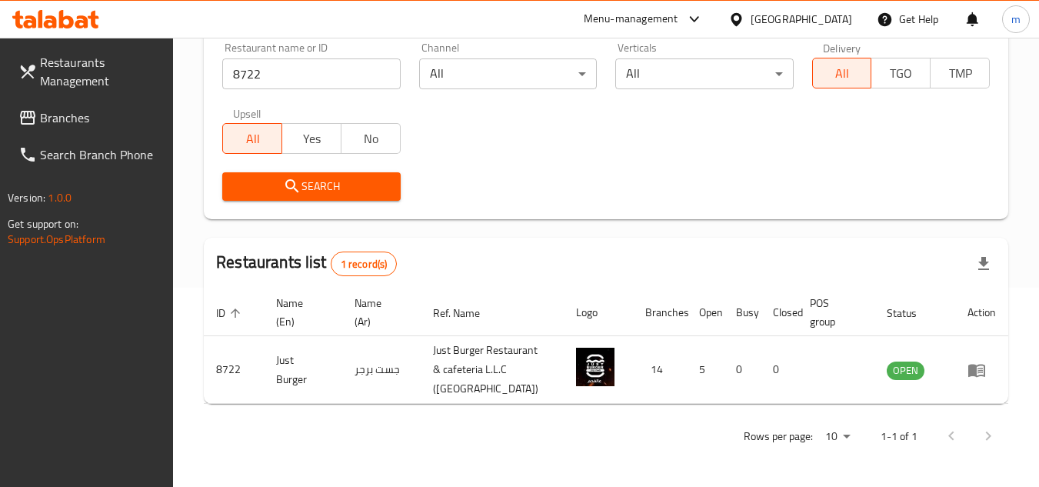
click at [807, 13] on div "[GEOGRAPHIC_DATA]" at bounding box center [800, 19] width 101 height 17
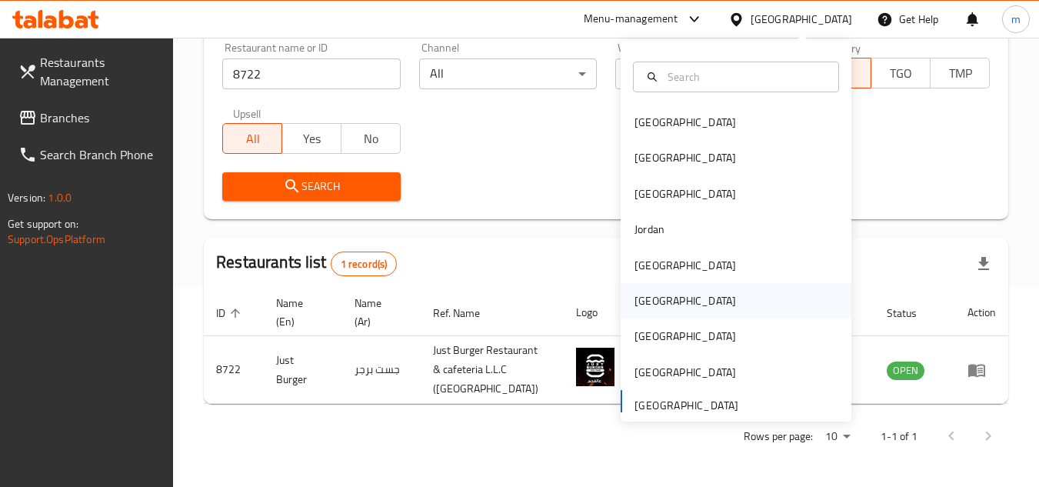
click at [654, 299] on div "[GEOGRAPHIC_DATA]" at bounding box center [685, 300] width 126 height 35
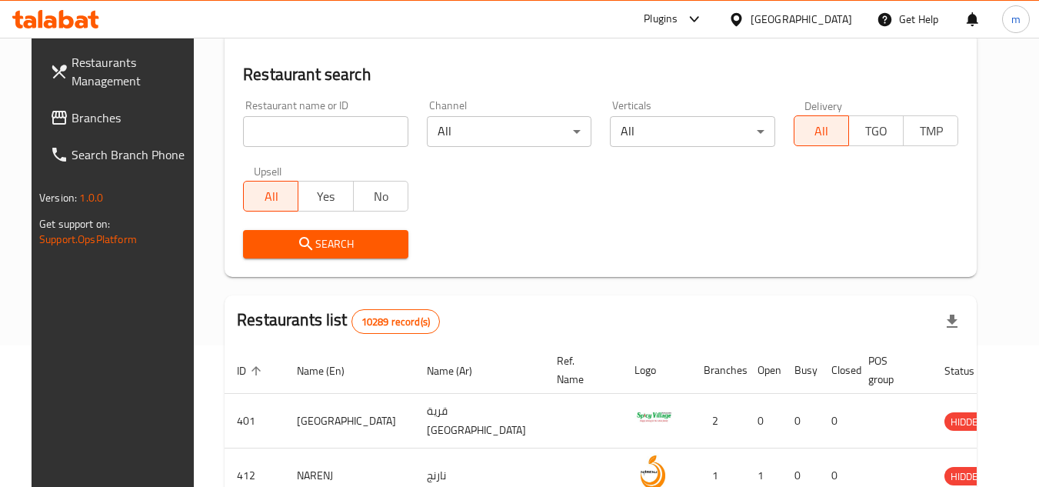
scroll to position [199, 0]
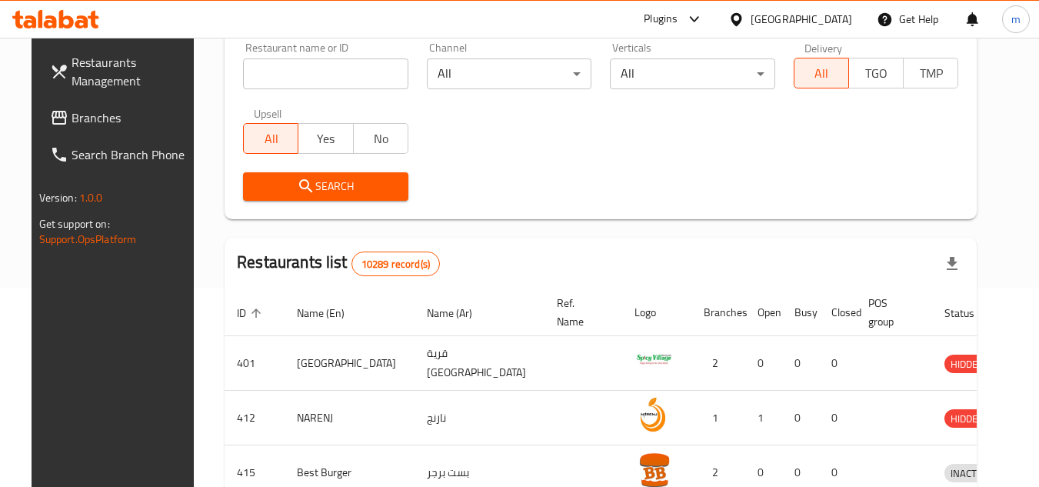
click at [72, 127] on span "Branches" at bounding box center [132, 117] width 121 height 18
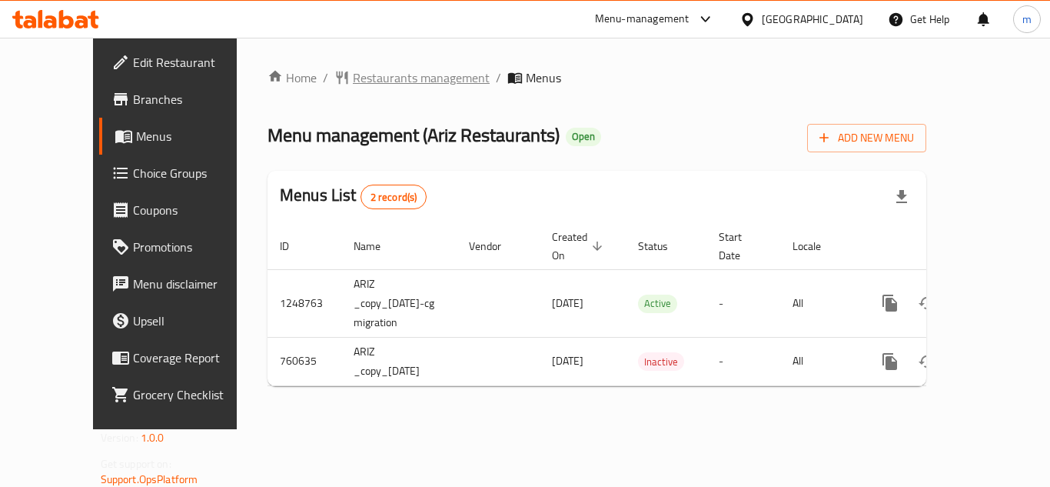
click at [398, 82] on span "Restaurants management" at bounding box center [421, 77] width 137 height 18
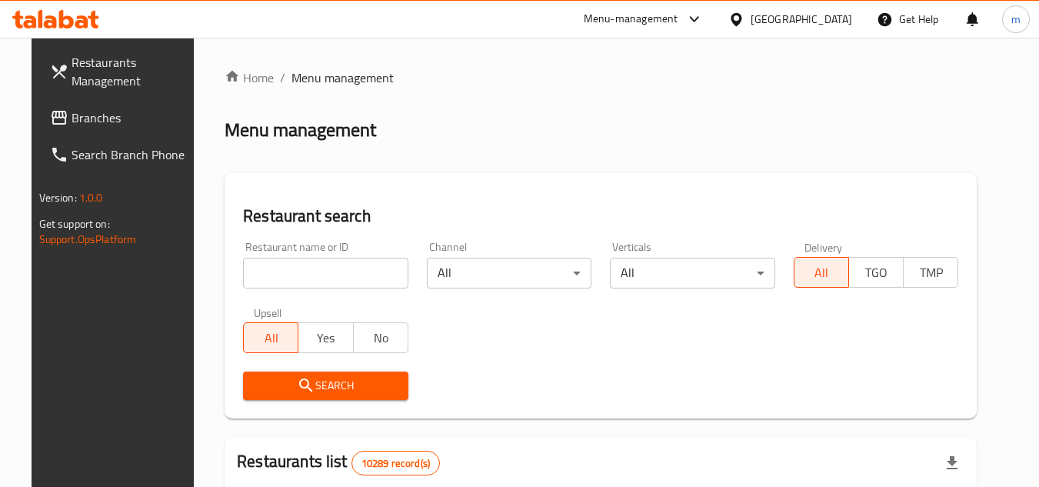
click at [298, 279] on input "search" at bounding box center [325, 273] width 165 height 31
paste input "650196"
type input "650196"
click at [299, 380] on icon "submit" at bounding box center [305, 384] width 13 height 13
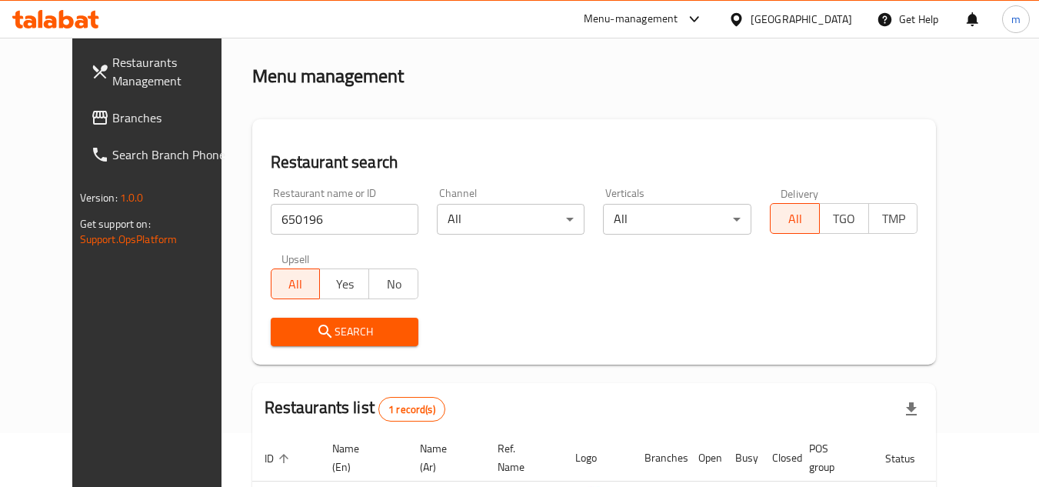
scroll to position [186, 0]
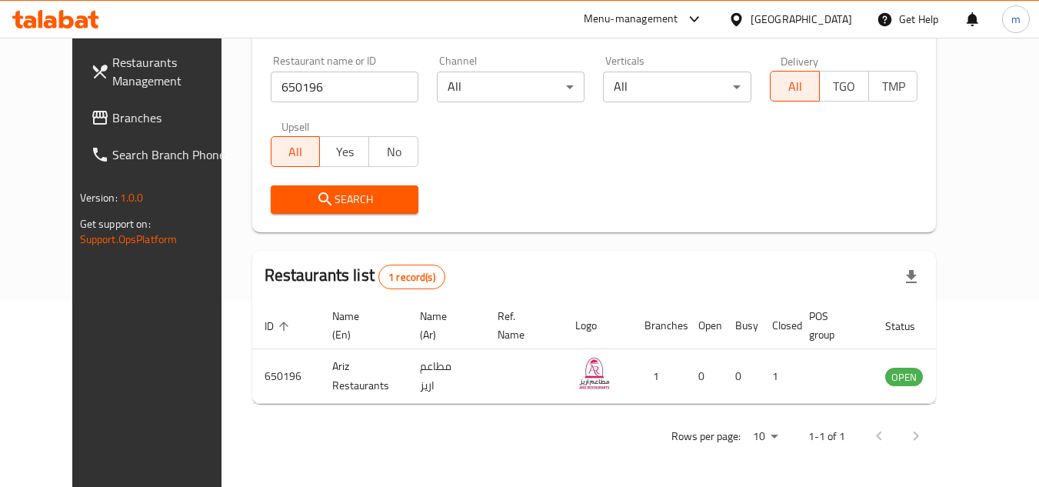
click at [750, 22] on div at bounding box center [739, 19] width 22 height 17
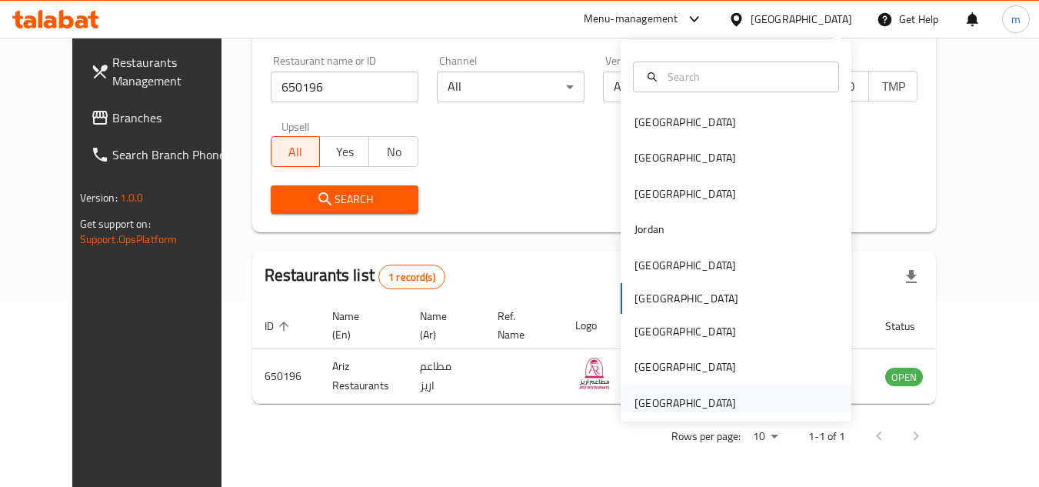
click at [695, 398] on div "[GEOGRAPHIC_DATA]" at bounding box center [684, 402] width 101 height 17
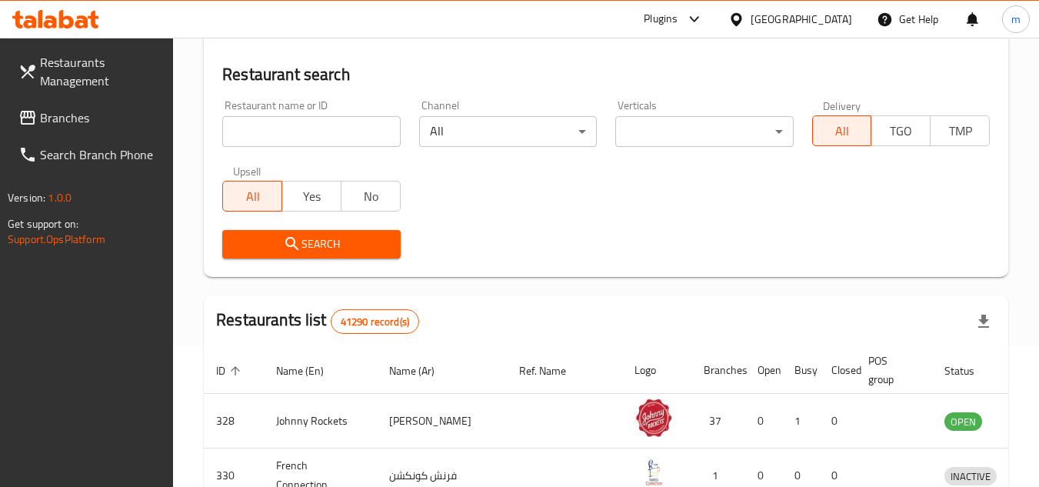
scroll to position [186, 0]
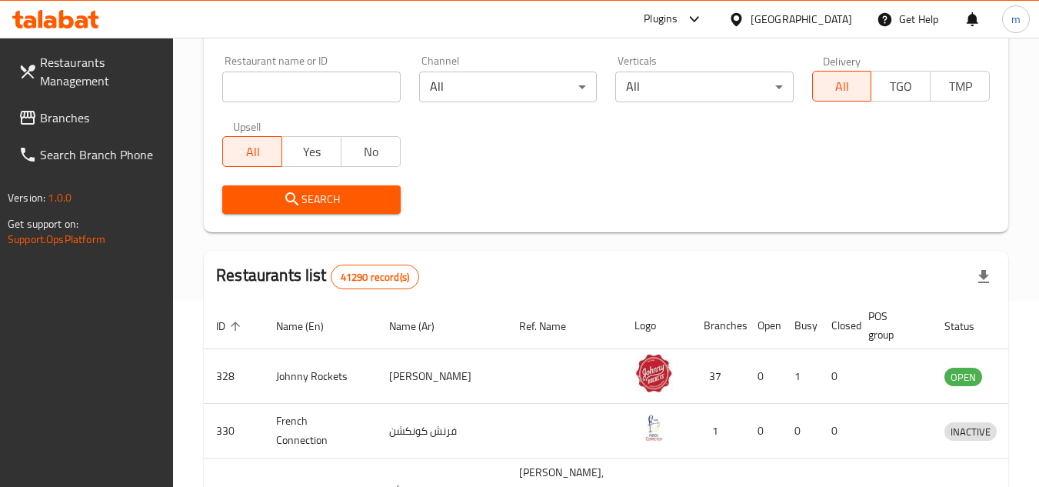
click at [51, 126] on span "Branches" at bounding box center [100, 117] width 121 height 18
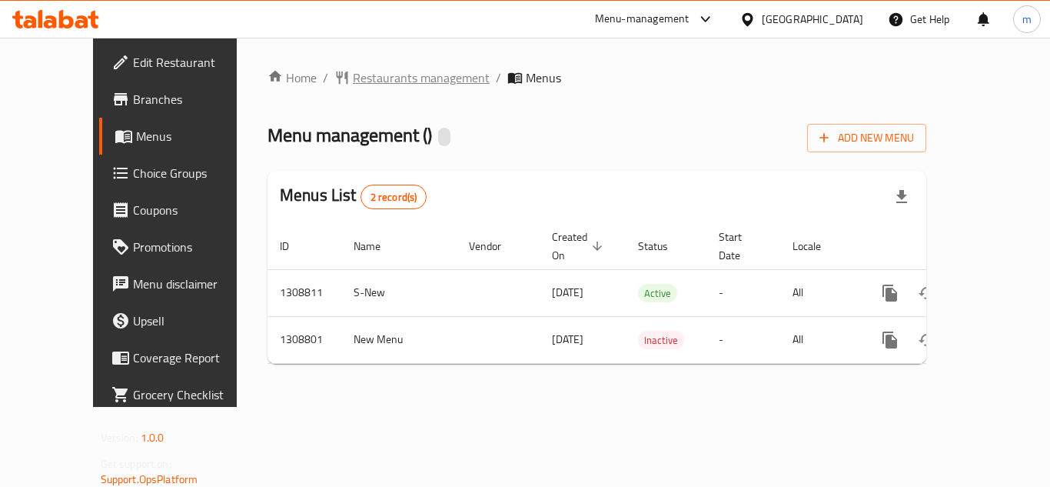
click at [353, 82] on span "Restaurants management" at bounding box center [421, 77] width 137 height 18
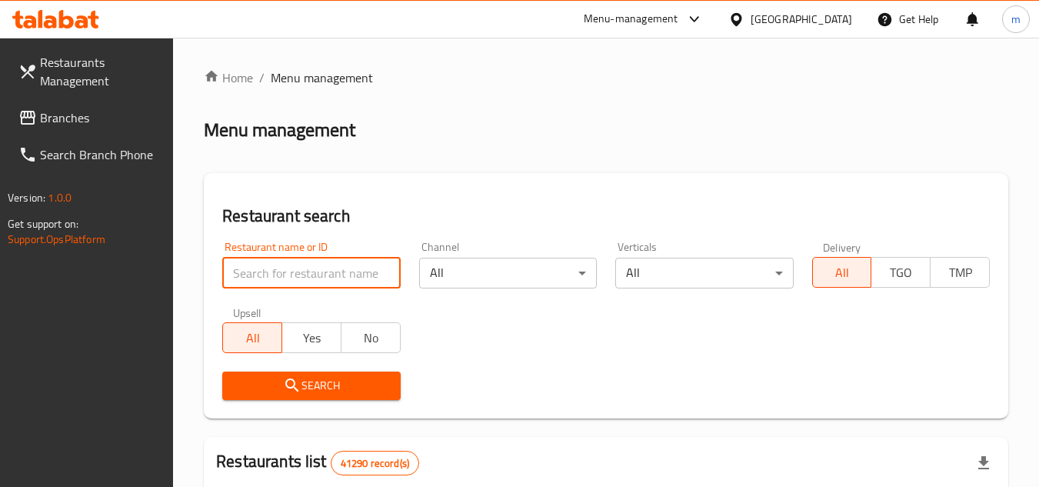
click at [312, 279] on input "search" at bounding box center [311, 273] width 178 height 31
paste input "705052"
type input "705052"
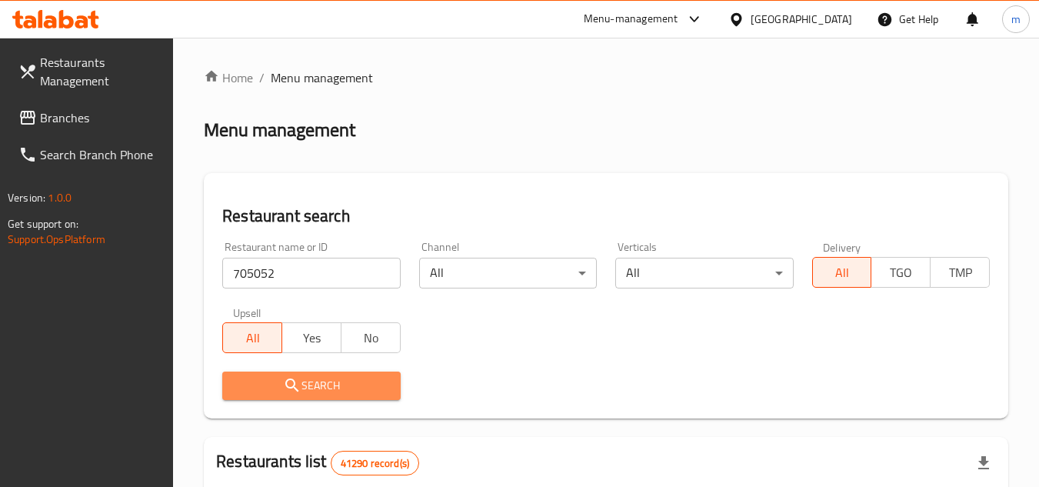
click at [284, 386] on icon "submit" at bounding box center [292, 385] width 18 height 18
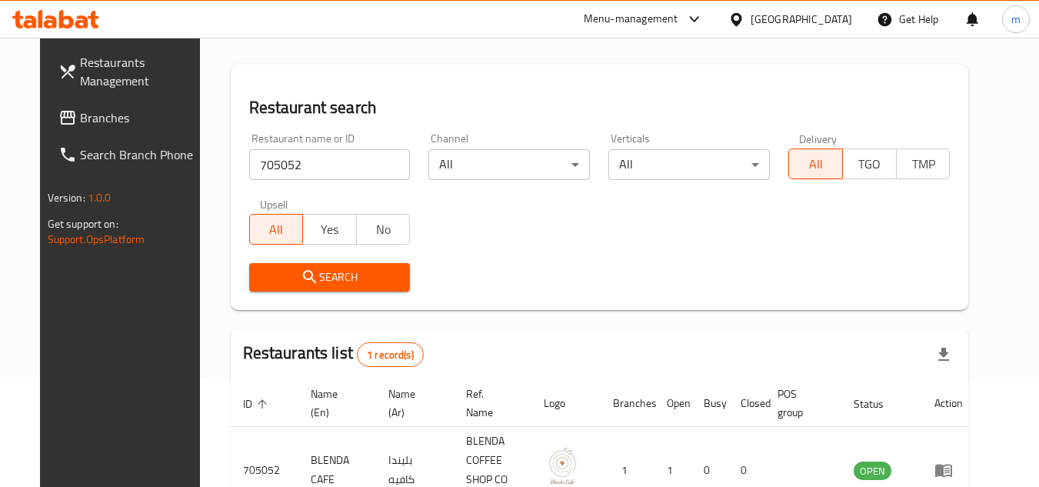
scroll to position [186, 0]
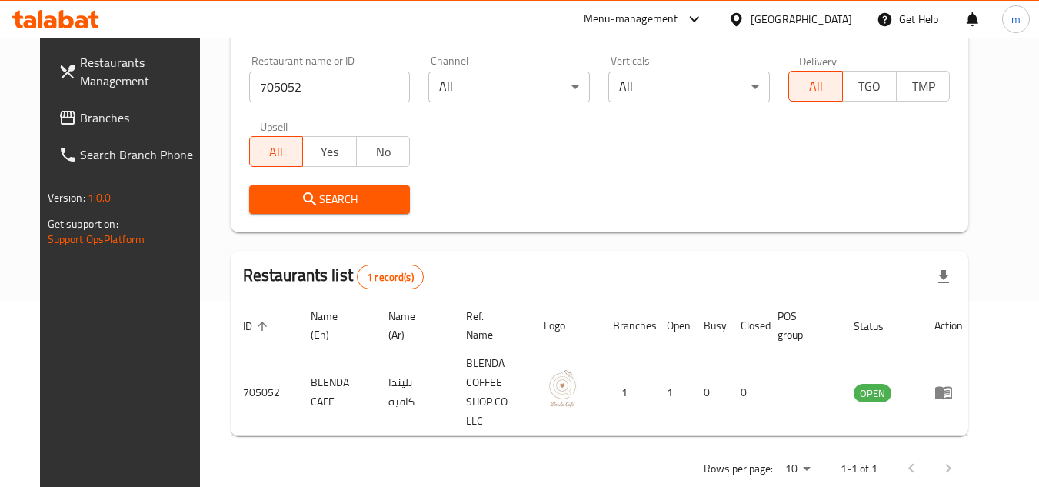
click at [820, 22] on div "[GEOGRAPHIC_DATA]" at bounding box center [800, 19] width 101 height 17
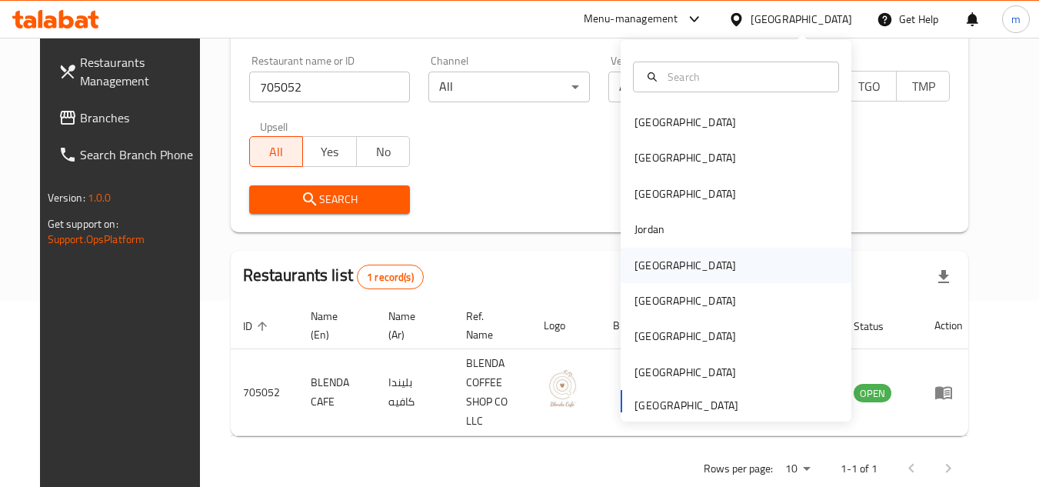
click at [651, 267] on div "[GEOGRAPHIC_DATA]" at bounding box center [684, 265] width 101 height 17
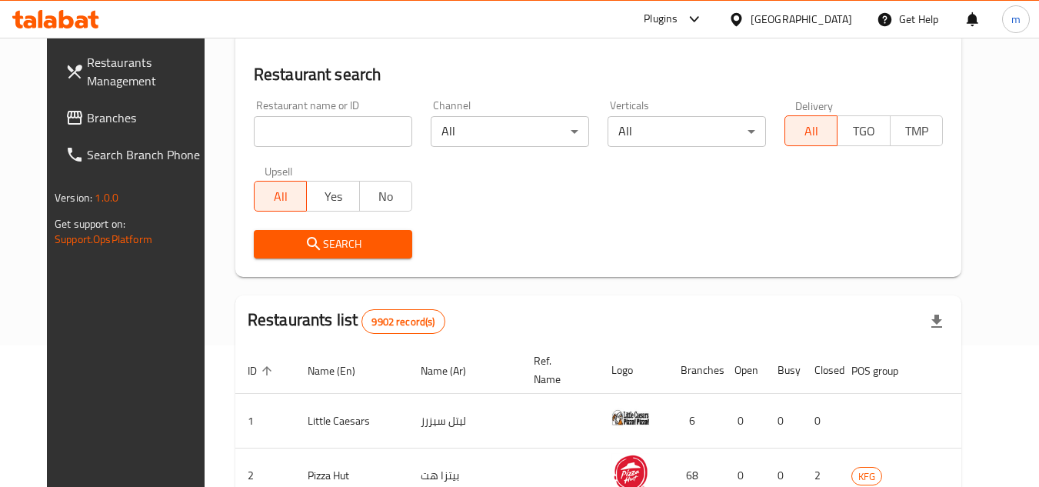
scroll to position [186, 0]
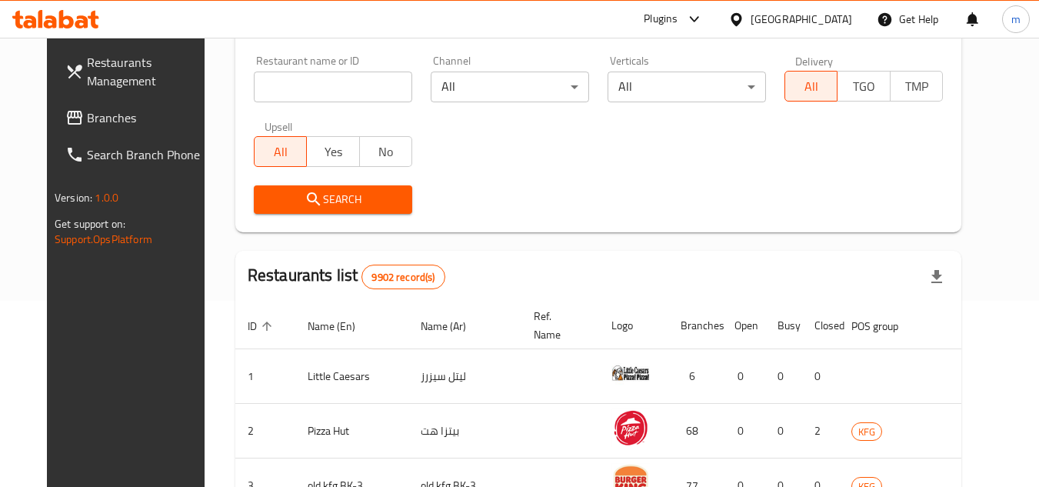
click at [87, 117] on span "Branches" at bounding box center [147, 117] width 121 height 18
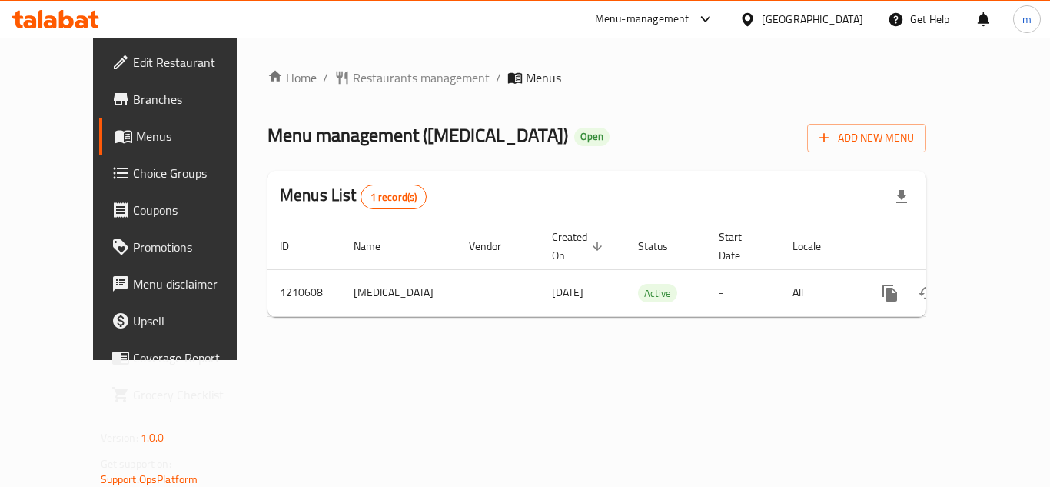
click at [354, 91] on div "Home / Restaurants management / Menus Menu management ( [MEDICAL_DATA] ) Open A…" at bounding box center [597, 198] width 659 height 261
click at [361, 84] on span "Restaurants management" at bounding box center [421, 77] width 137 height 18
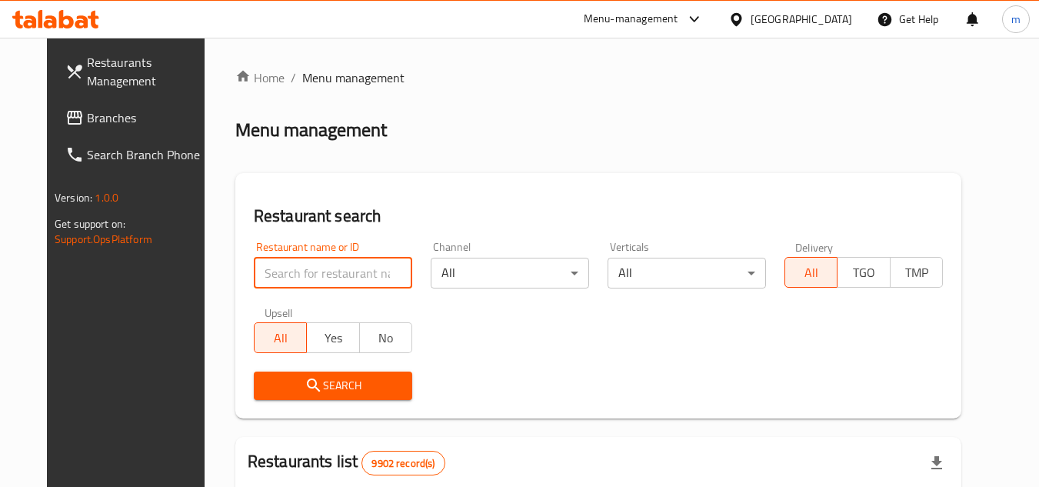
click at [326, 277] on input "search" at bounding box center [333, 273] width 158 height 31
paste input "671149"
type input "671149"
click at [308, 382] on span "Search" at bounding box center [333, 385] width 134 height 19
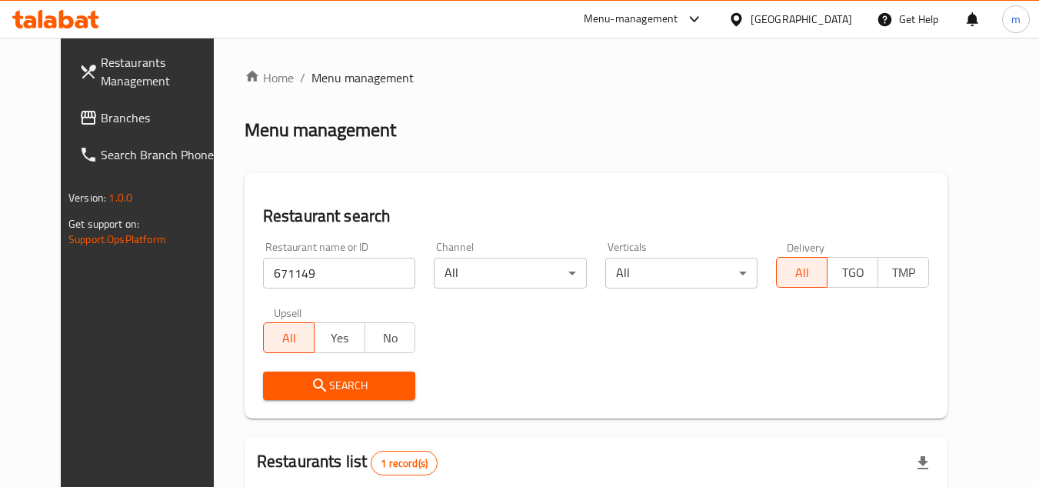
scroll to position [186, 0]
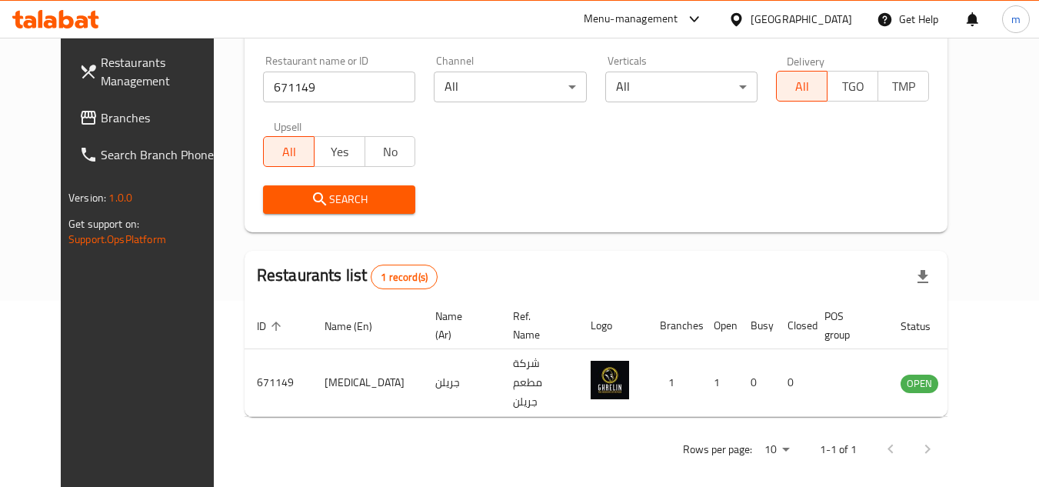
click at [820, 26] on div "[GEOGRAPHIC_DATA]" at bounding box center [800, 19] width 101 height 17
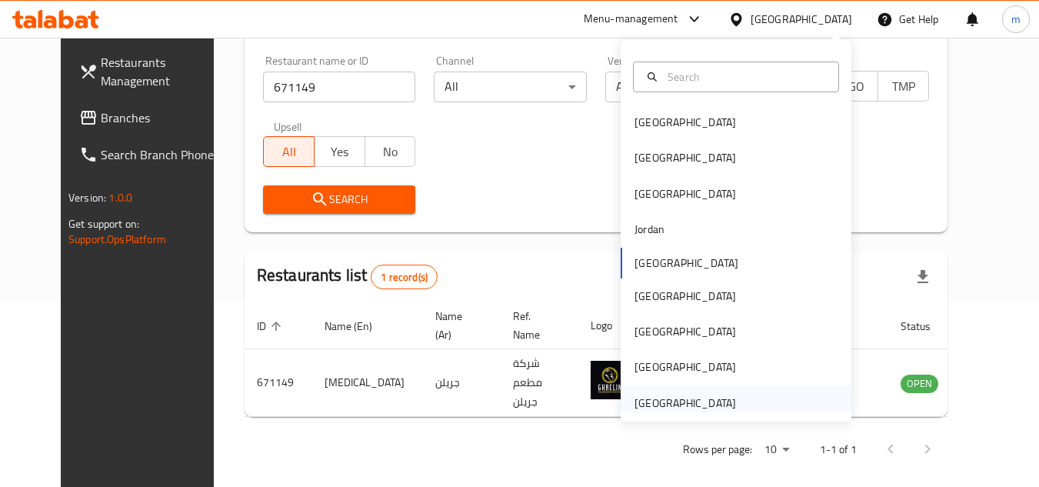
click at [648, 396] on div "[GEOGRAPHIC_DATA]" at bounding box center [684, 402] width 101 height 17
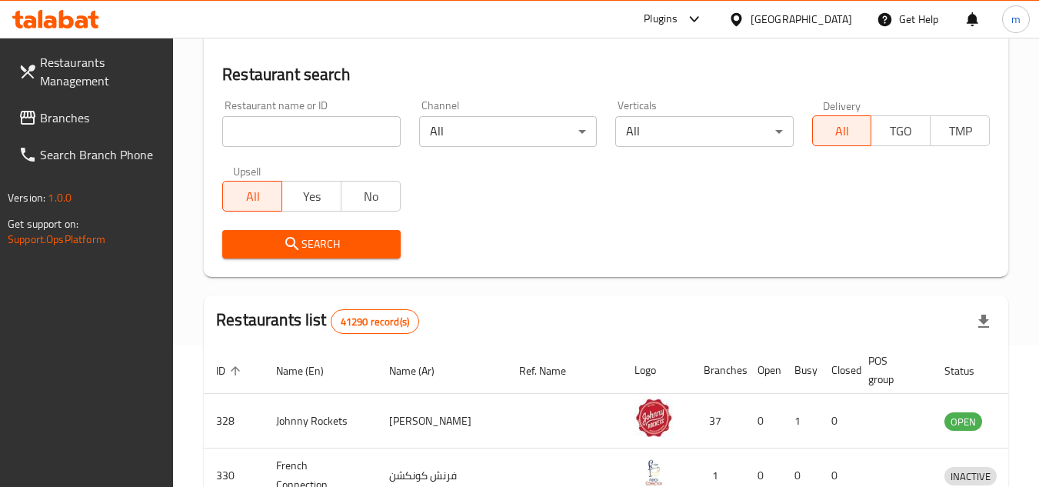
scroll to position [186, 0]
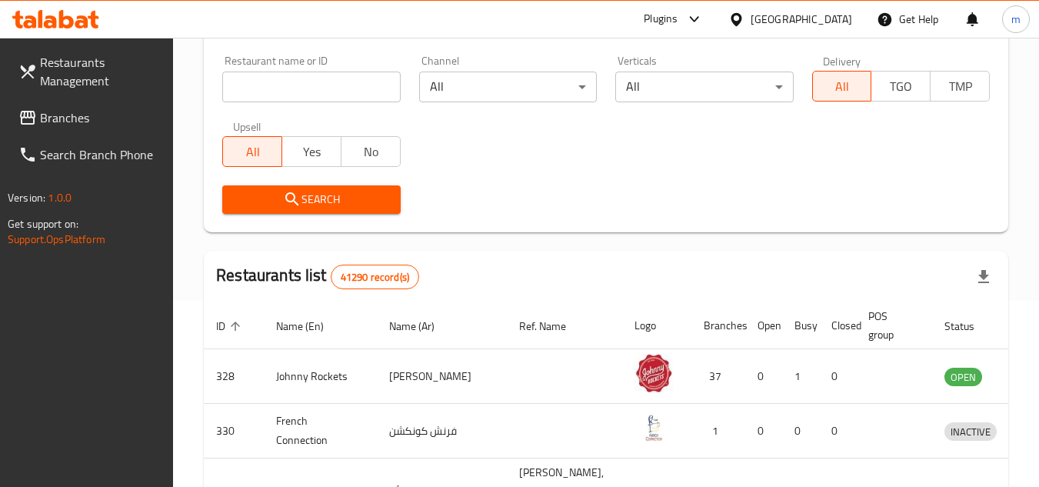
click at [62, 125] on span "Branches" at bounding box center [100, 117] width 121 height 18
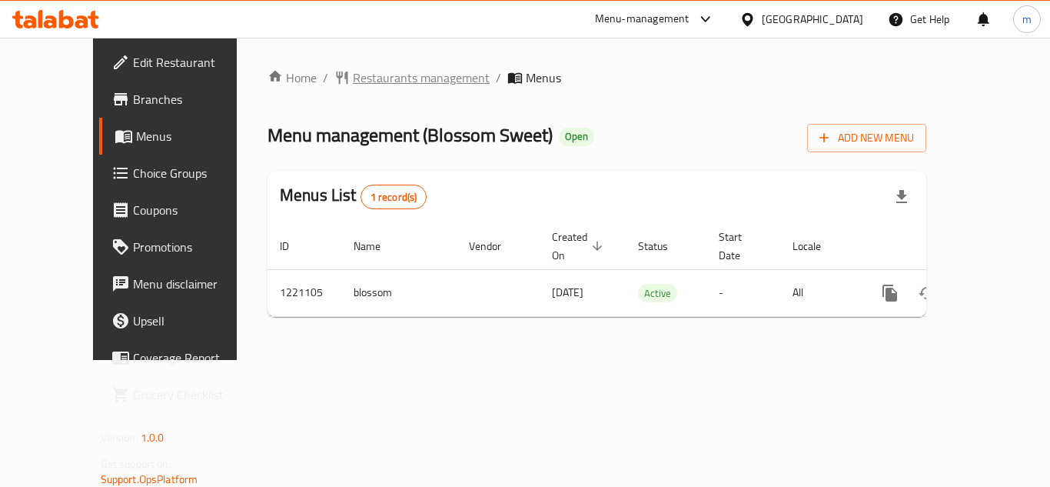
click at [353, 82] on span "Restaurants management" at bounding box center [421, 77] width 137 height 18
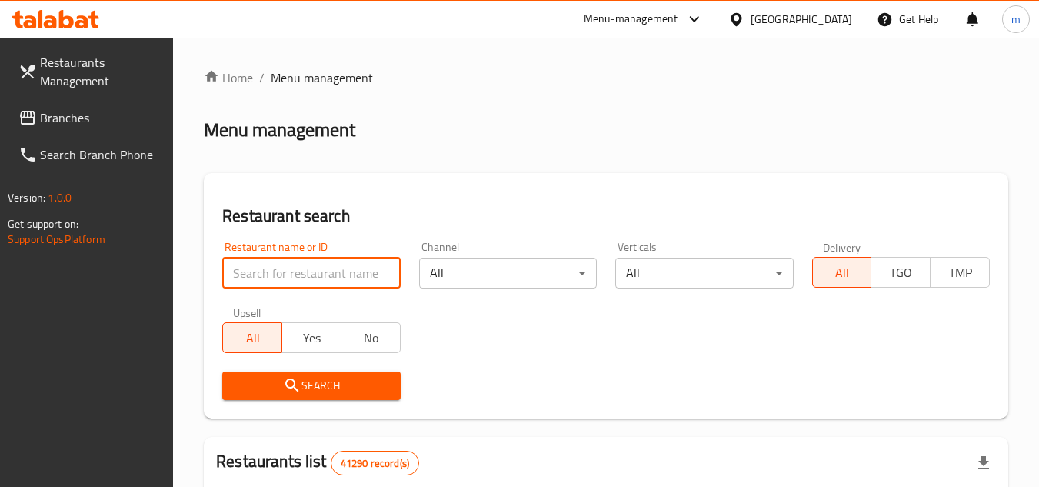
click at [304, 268] on input "search" at bounding box center [311, 273] width 178 height 31
paste input "/673650/"
type input "673650"
click at [333, 379] on span "Search" at bounding box center [311, 385] width 153 height 19
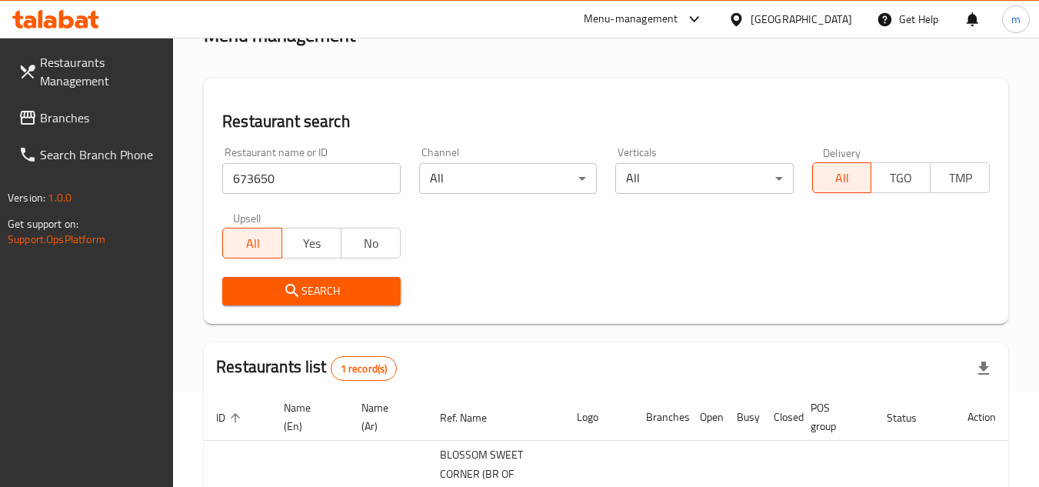
scroll to position [238, 0]
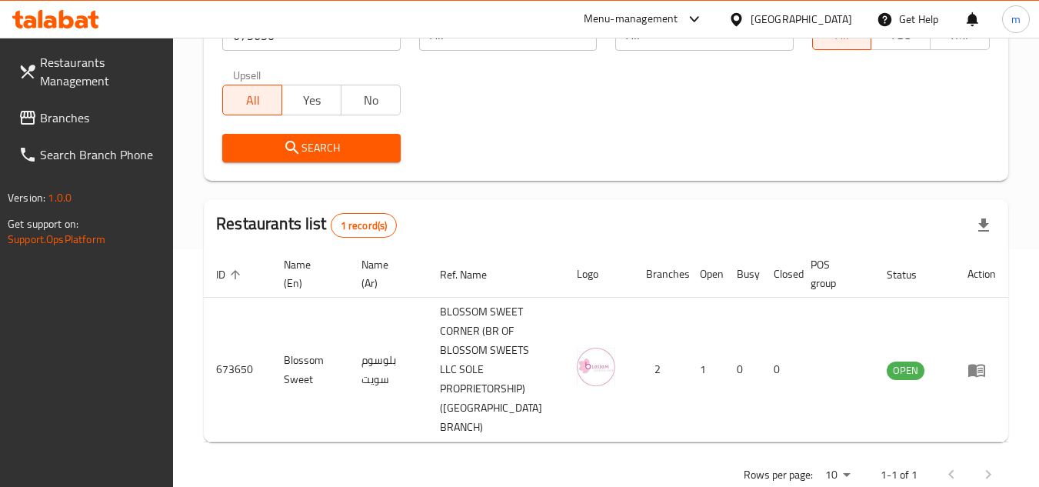
click at [71, 117] on span "Branches" at bounding box center [100, 117] width 121 height 18
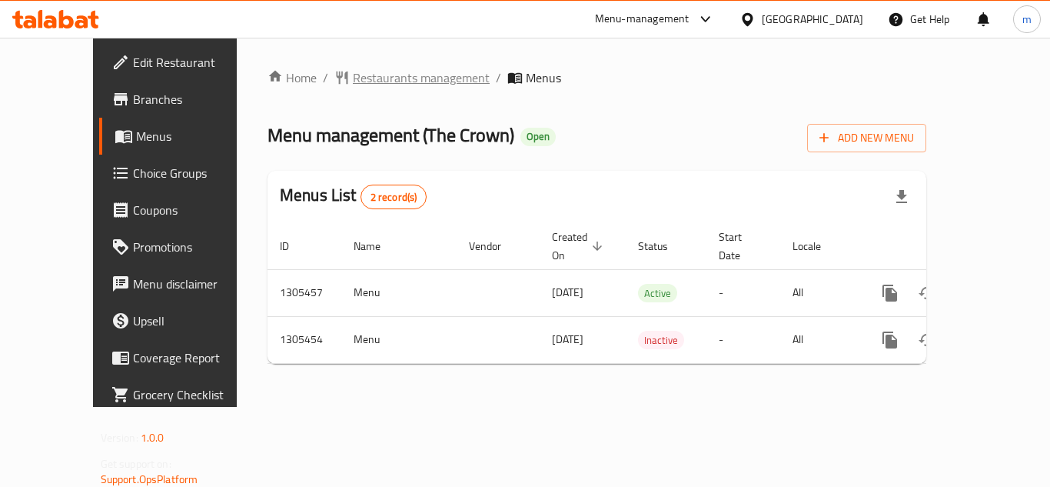
click at [353, 79] on span "Restaurants management" at bounding box center [421, 77] width 137 height 18
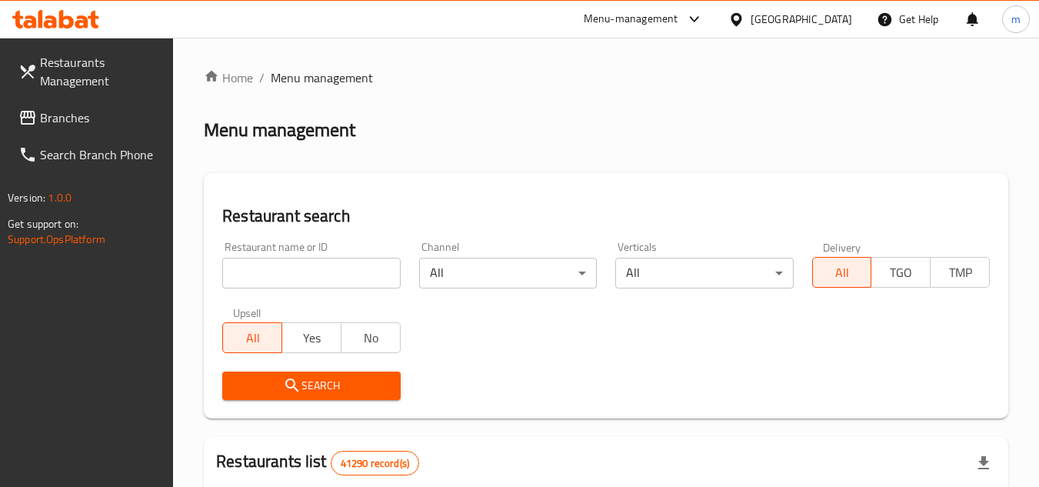
click at [296, 278] on input "search" at bounding box center [311, 273] width 178 height 31
paste input "/703309"
click at [246, 271] on input "/703309" at bounding box center [311, 273] width 178 height 31
type input "703309"
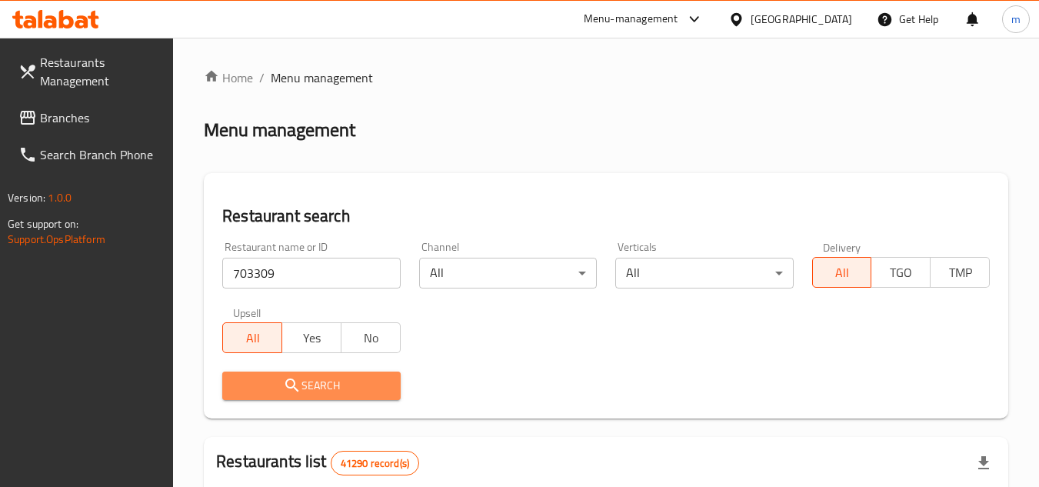
click at [317, 381] on span "Search" at bounding box center [311, 385] width 153 height 19
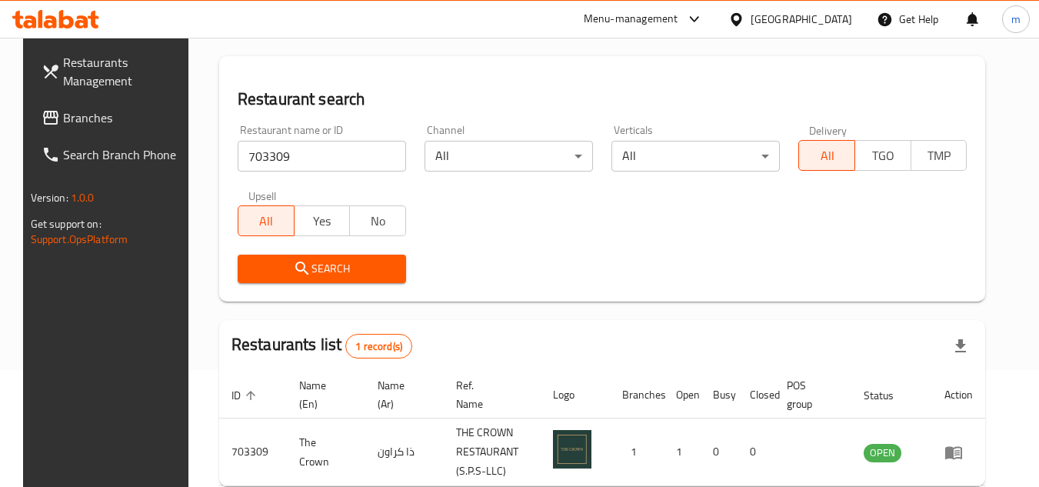
scroll to position [199, 0]
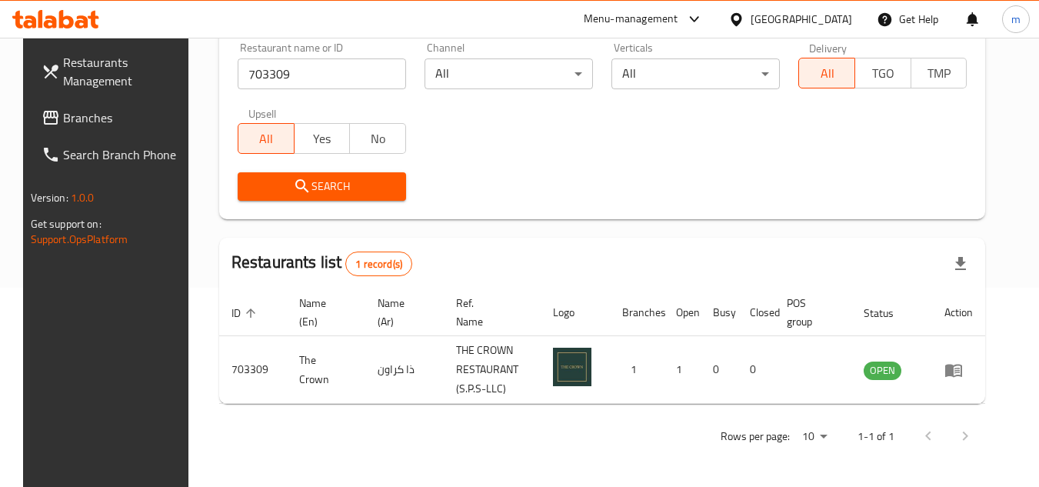
click at [769, 19] on div "[GEOGRAPHIC_DATA]" at bounding box center [800, 19] width 101 height 17
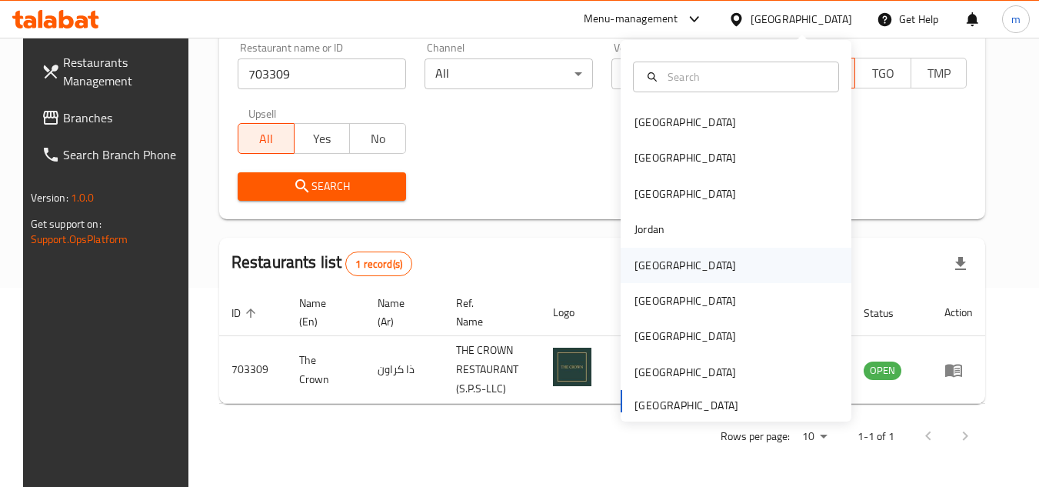
click at [652, 270] on div "Kuwait" at bounding box center [684, 265] width 101 height 17
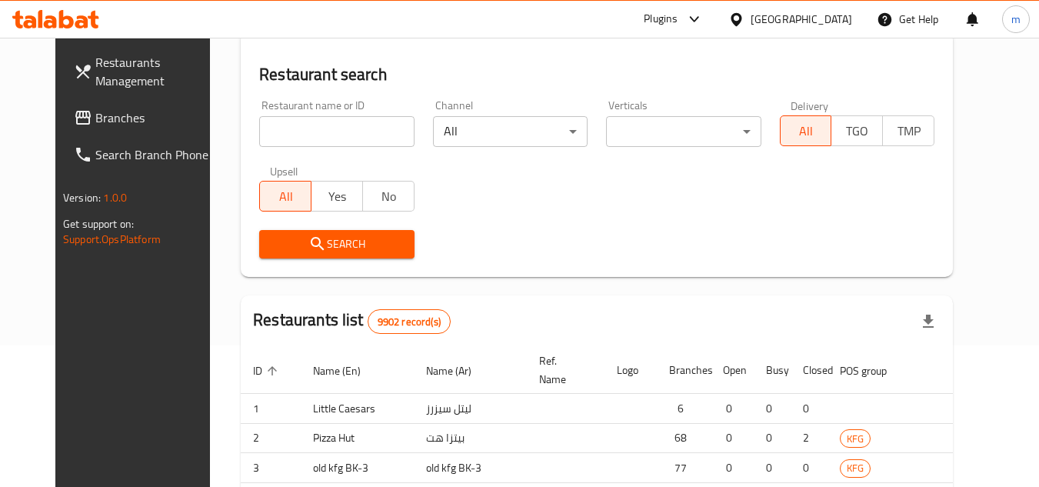
scroll to position [199, 0]
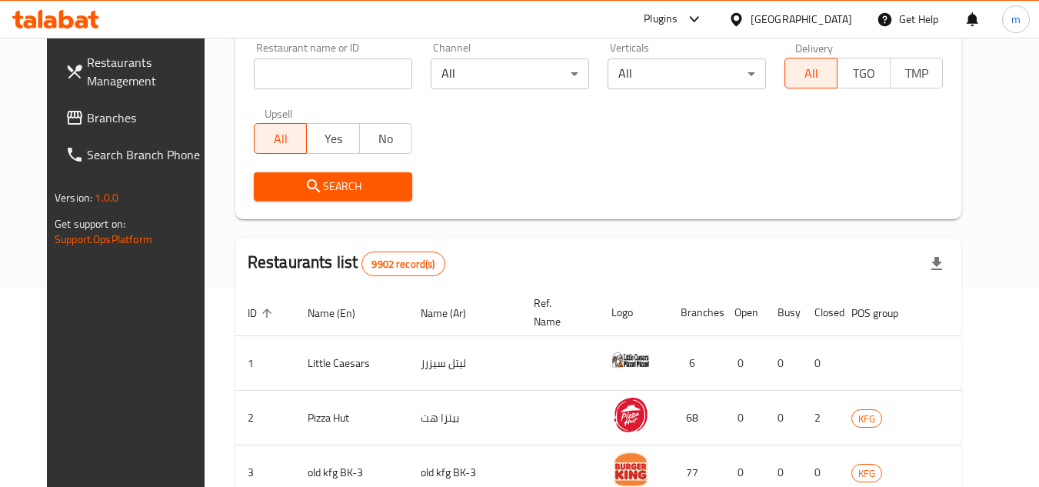
click at [87, 116] on span "Branches" at bounding box center [147, 117] width 121 height 18
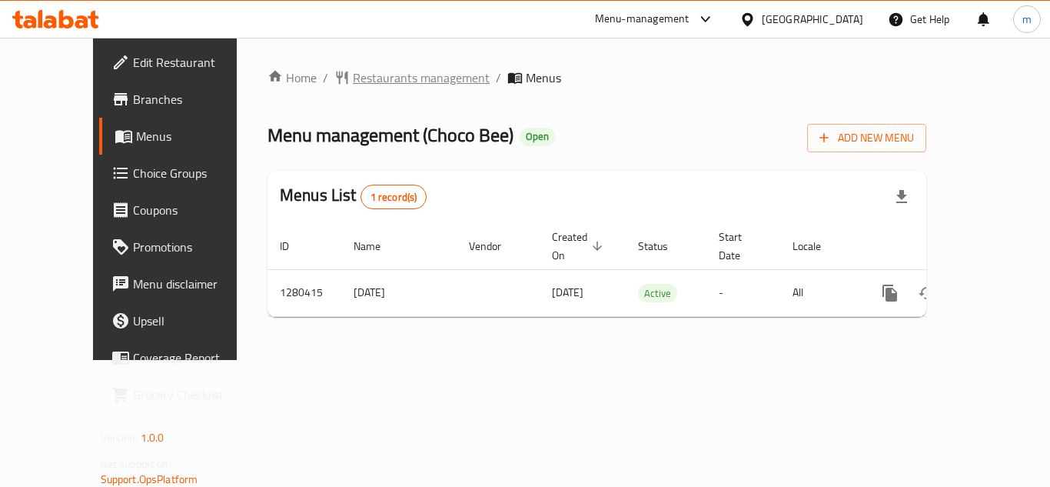
click at [353, 87] on span "Restaurants management" at bounding box center [421, 77] width 137 height 18
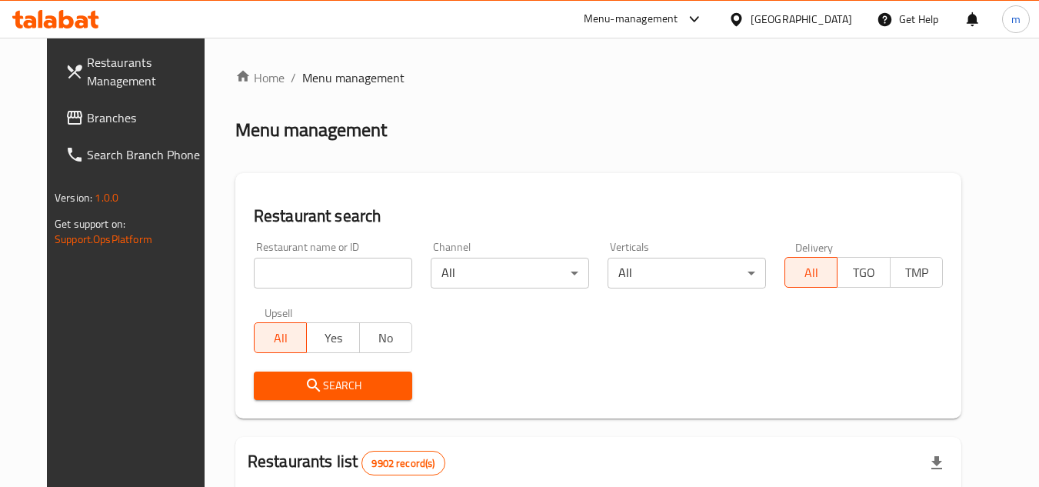
click at [300, 280] on input "search" at bounding box center [333, 273] width 158 height 31
paste input "693811"
type input "693811"
click at [266, 385] on span "Search" at bounding box center [333, 385] width 134 height 19
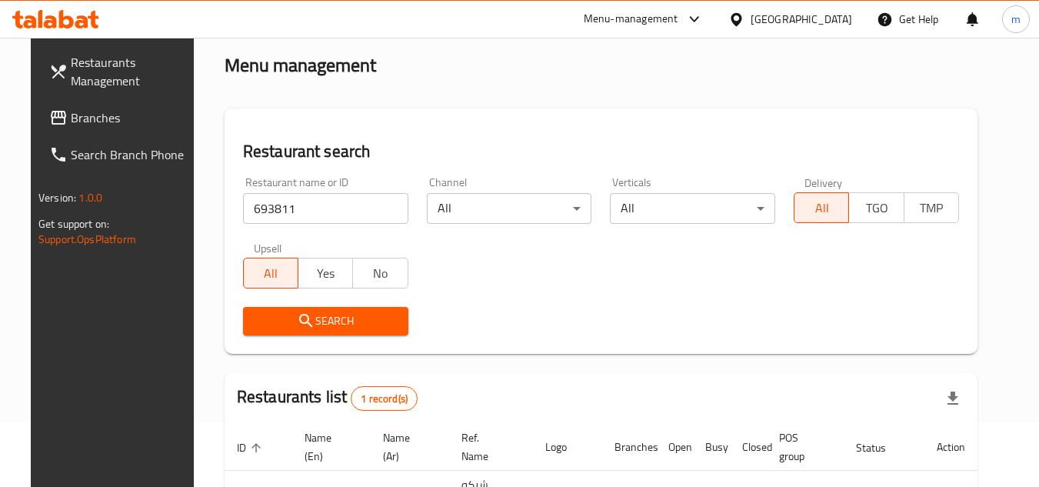
scroll to position [199, 0]
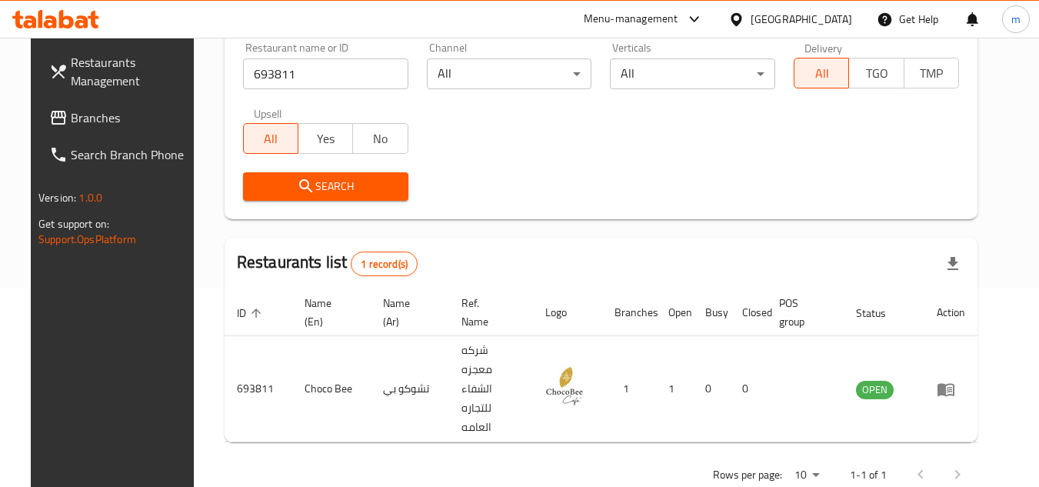
click at [840, 19] on div "[GEOGRAPHIC_DATA]" at bounding box center [800, 19] width 101 height 17
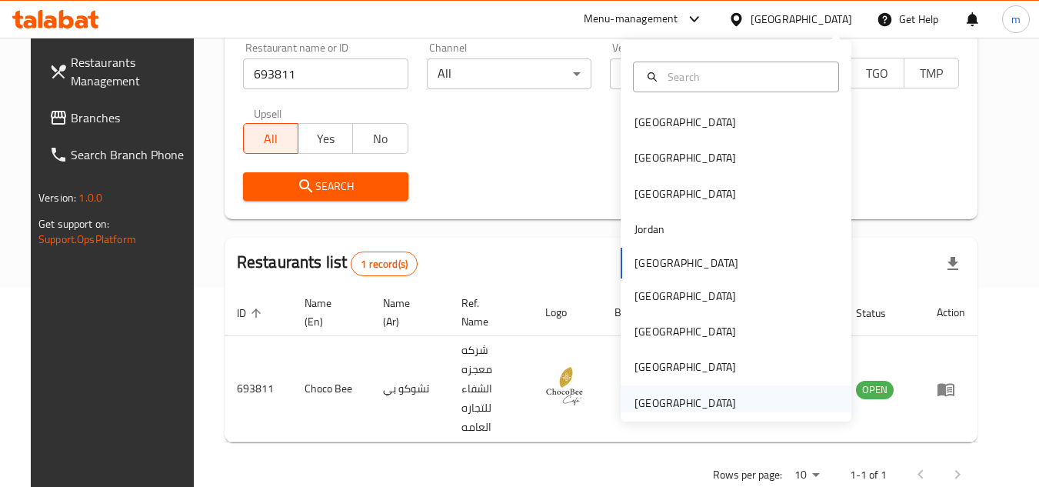
click at [669, 394] on div "[GEOGRAPHIC_DATA]" at bounding box center [684, 402] width 101 height 17
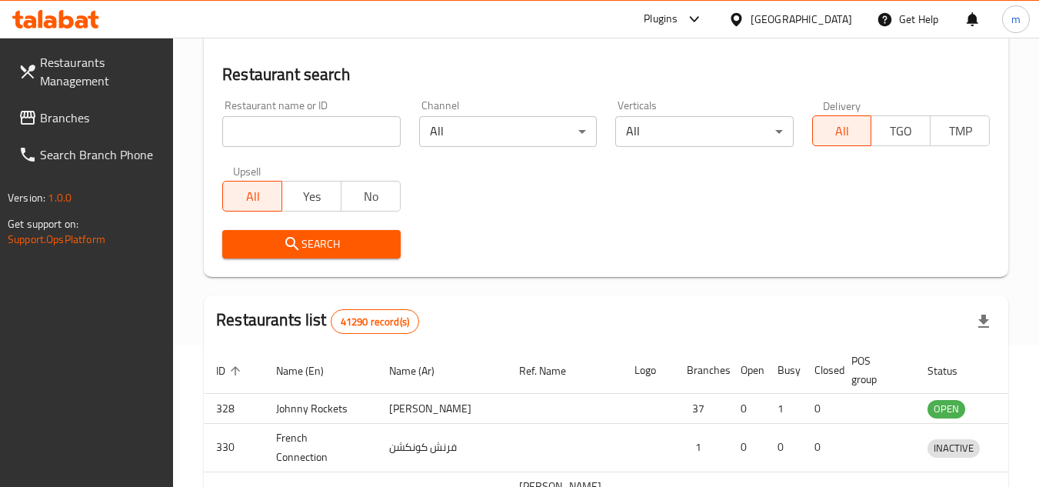
scroll to position [199, 0]
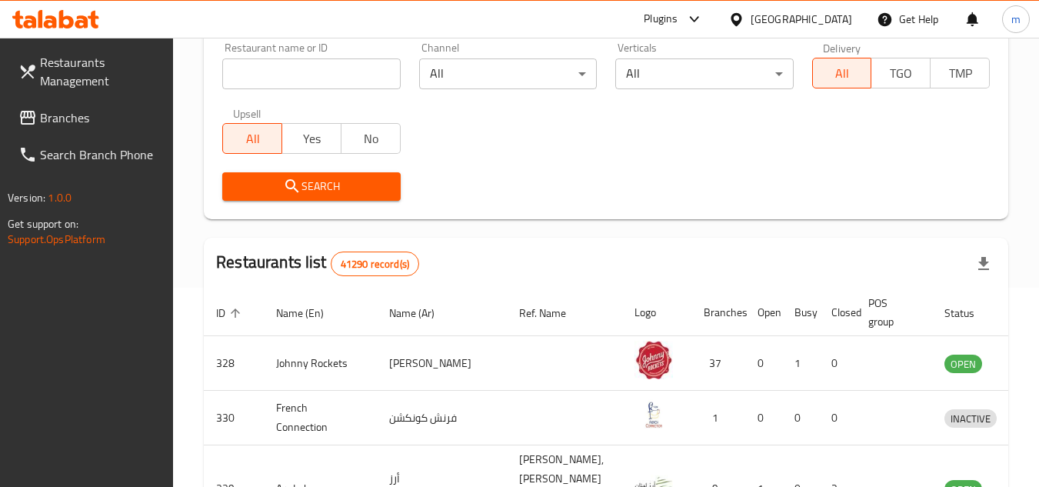
click at [121, 121] on span "Branches" at bounding box center [100, 117] width 121 height 18
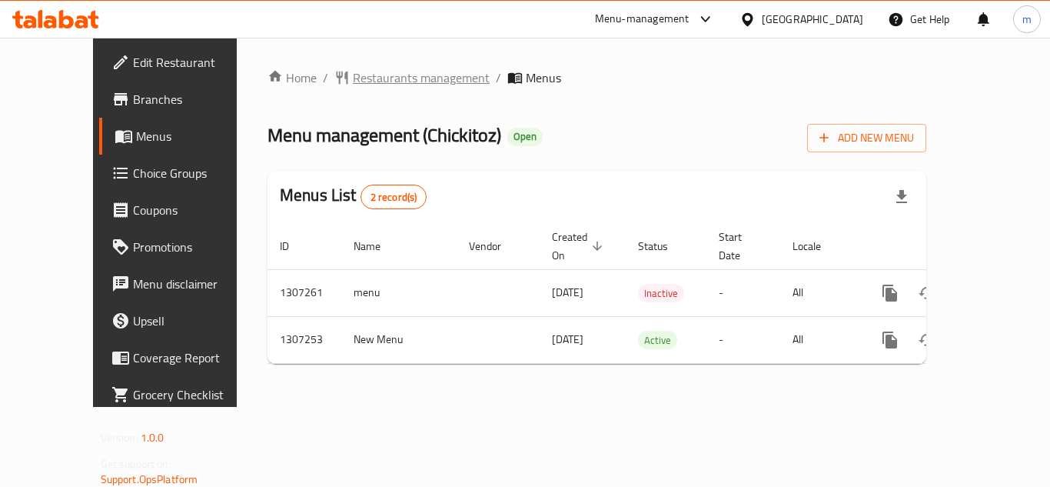
click at [372, 81] on span "Restaurants management" at bounding box center [421, 77] width 137 height 18
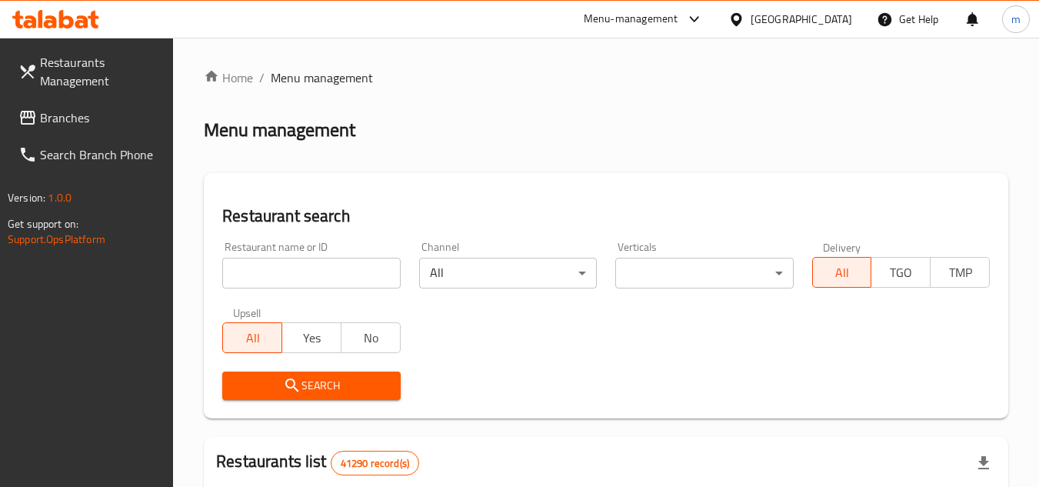
click at [321, 274] on input "search" at bounding box center [311, 273] width 178 height 31
paste input "704371"
type input "704371"
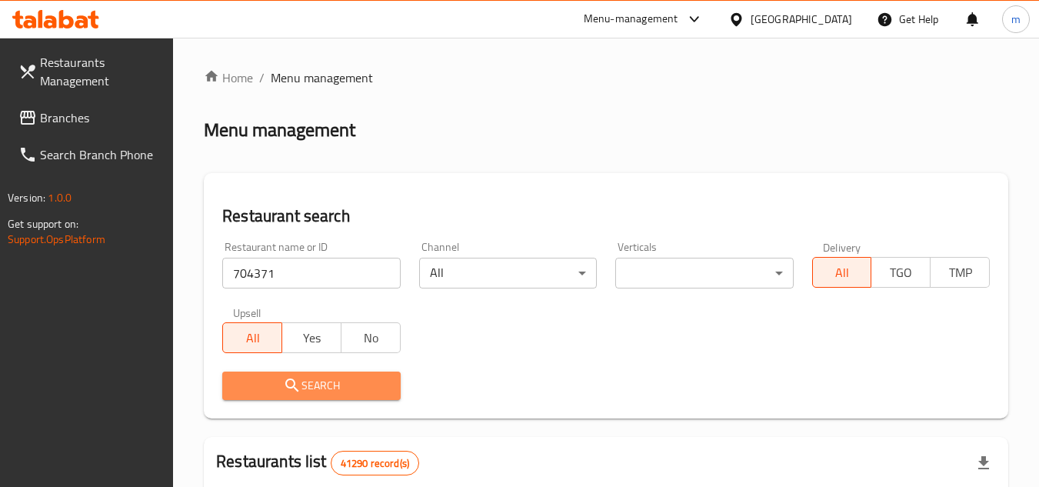
click at [292, 390] on icon "submit" at bounding box center [292, 385] width 18 height 18
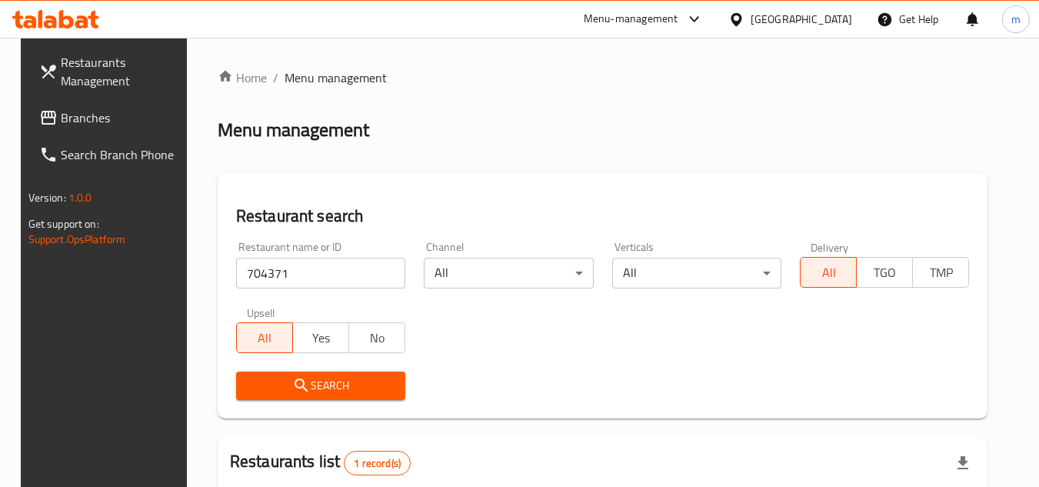
scroll to position [180, 0]
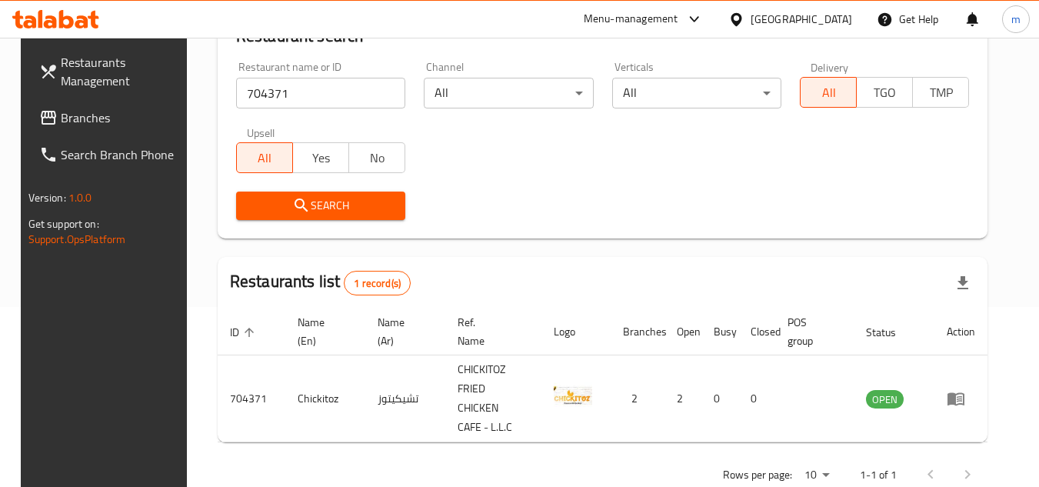
click at [79, 121] on span "Branches" at bounding box center [121, 117] width 121 height 18
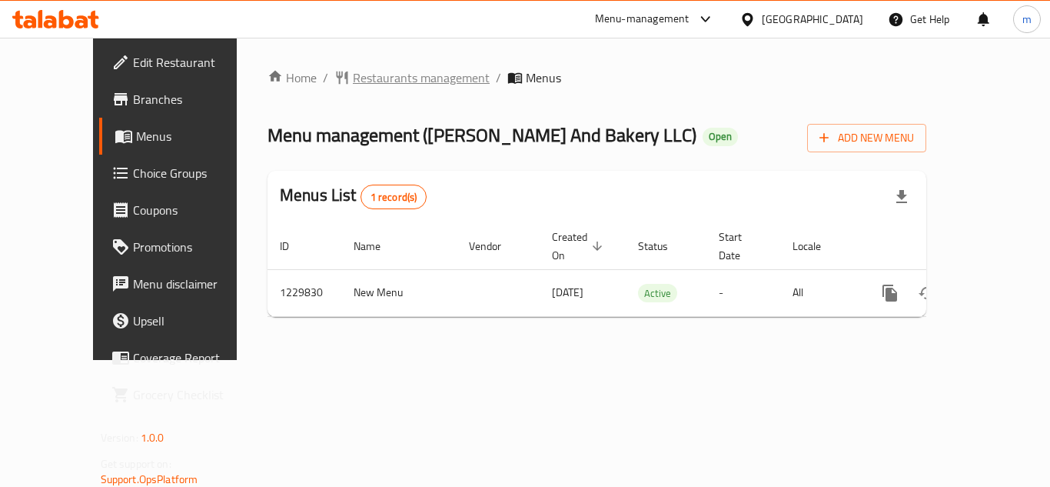
click at [389, 68] on span "Restaurants management" at bounding box center [421, 77] width 137 height 18
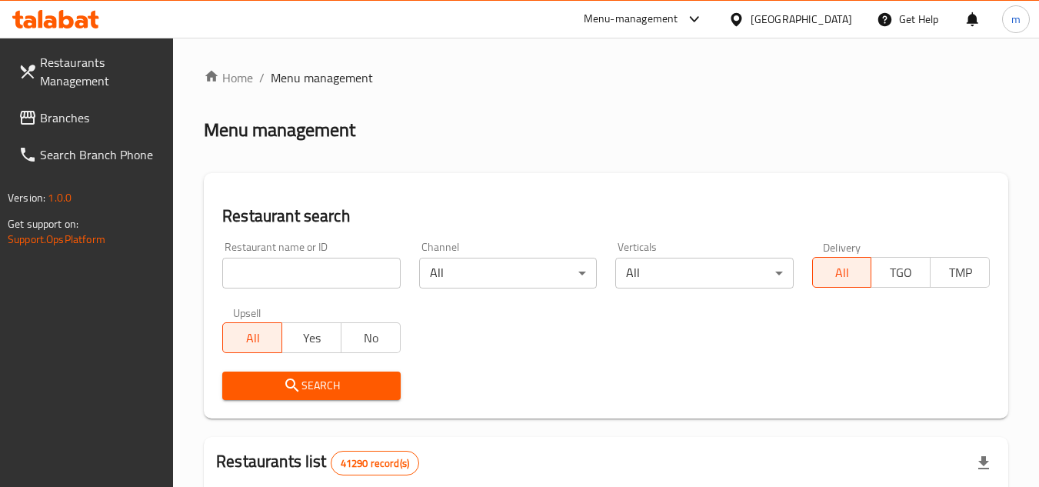
click at [293, 269] on input "search" at bounding box center [311, 273] width 178 height 31
paste input "676797"
type input "676797"
drag, startPoint x: 241, startPoint y: 381, endPoint x: 222, endPoint y: 378, distance: 19.5
click at [243, 381] on span "Search" at bounding box center [311, 385] width 153 height 19
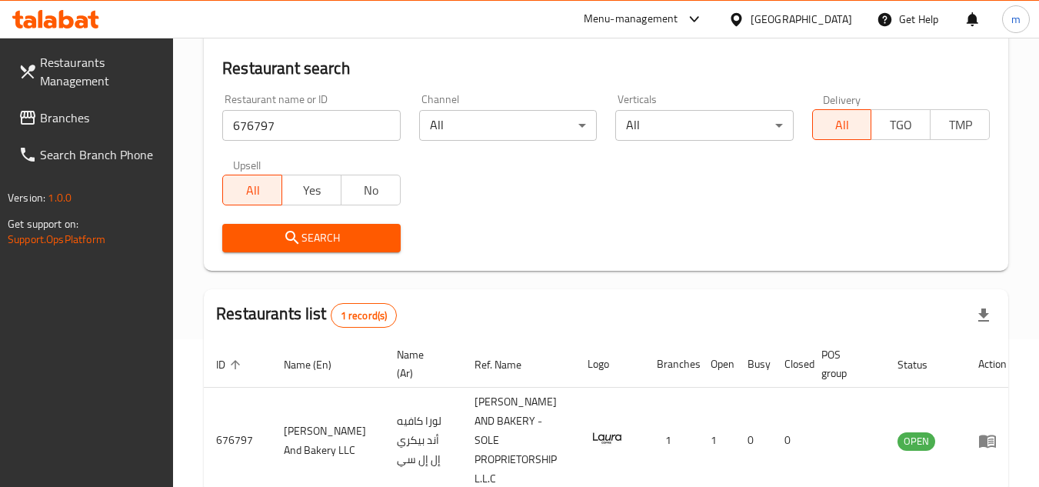
scroll to position [218, 0]
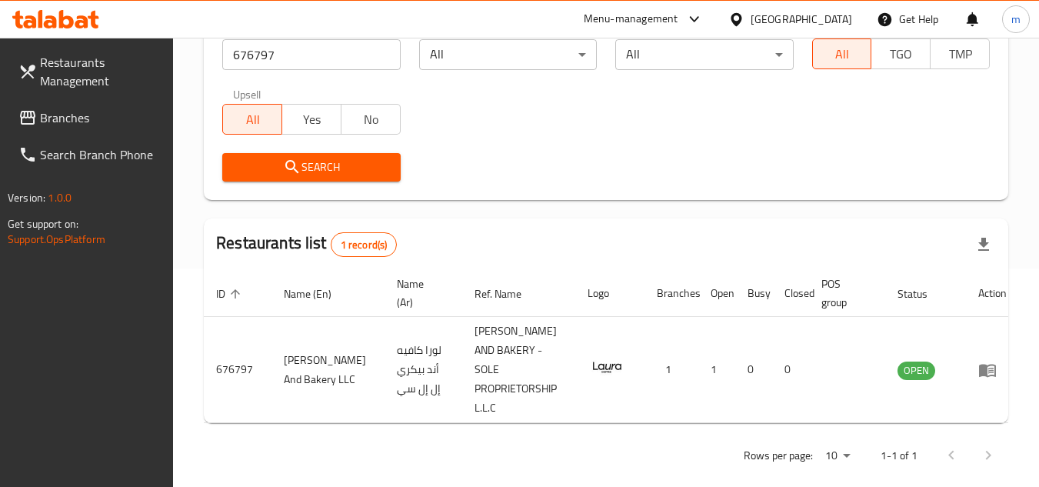
click at [807, 20] on div "[GEOGRAPHIC_DATA]" at bounding box center [800, 19] width 101 height 17
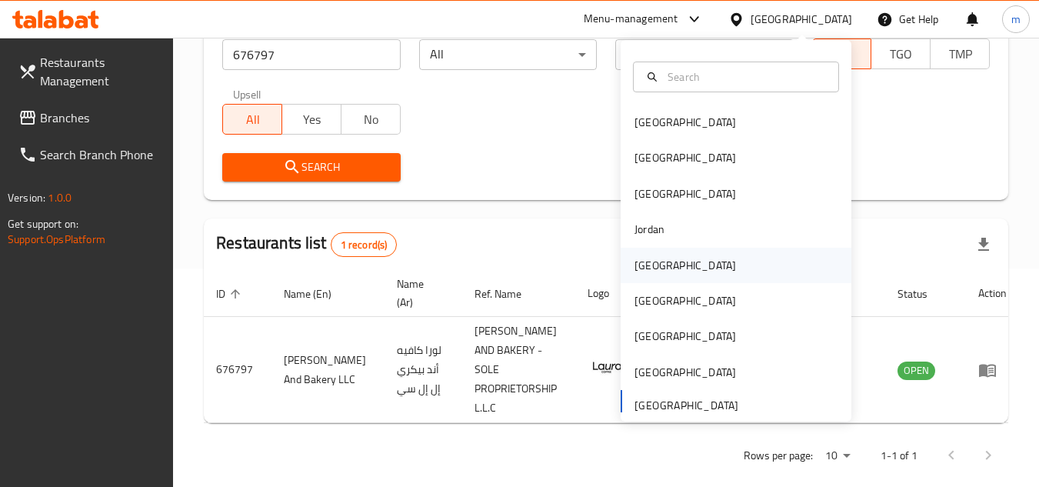
click at [644, 268] on div "[GEOGRAPHIC_DATA]" at bounding box center [684, 265] width 101 height 17
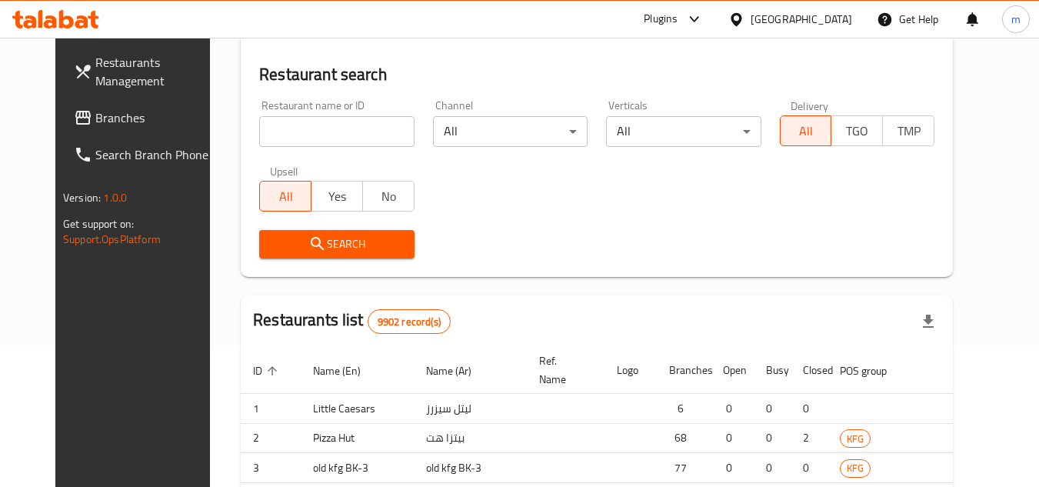
scroll to position [218, 0]
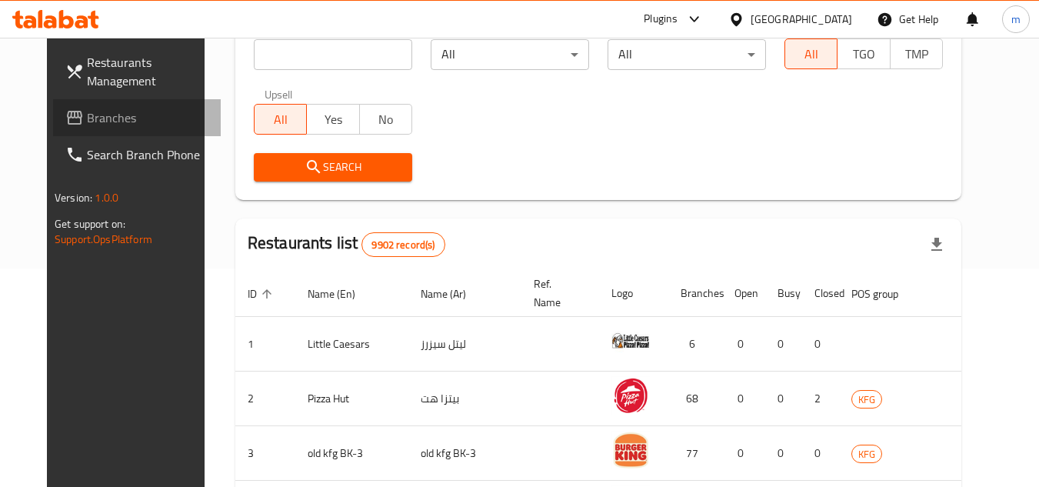
click at [87, 125] on span "Branches" at bounding box center [147, 117] width 121 height 18
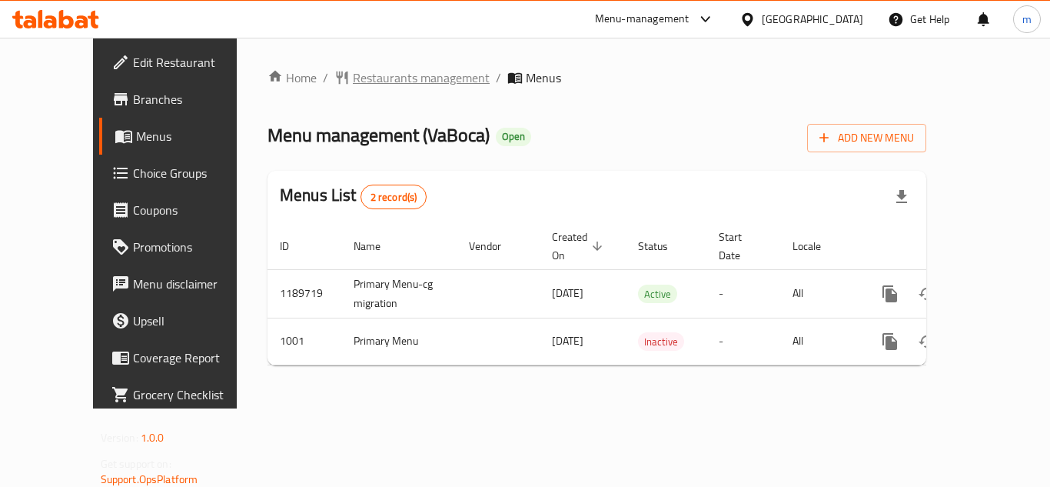
click at [353, 78] on span "Restaurants management" at bounding box center [421, 77] width 137 height 18
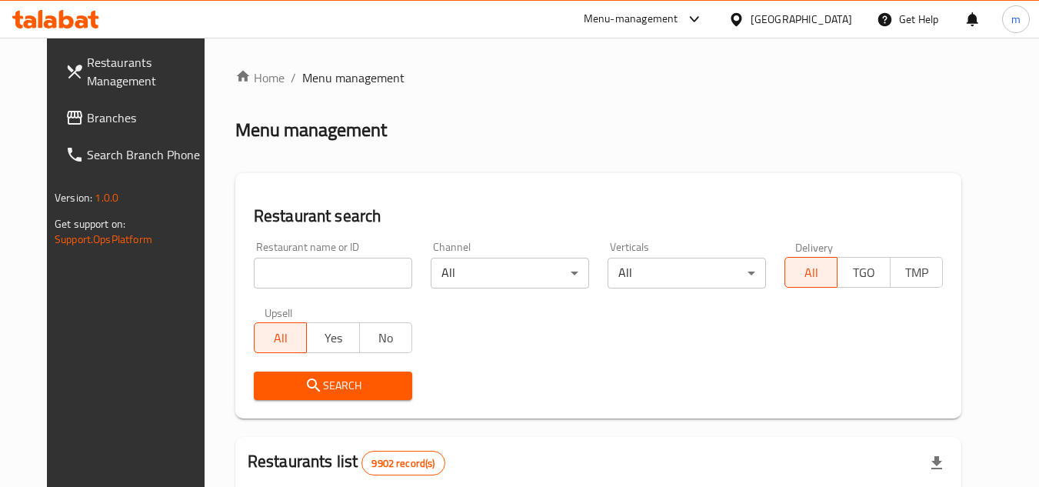
click at [327, 268] on input "search" at bounding box center [333, 273] width 158 height 31
paste input "688"
type input "688"
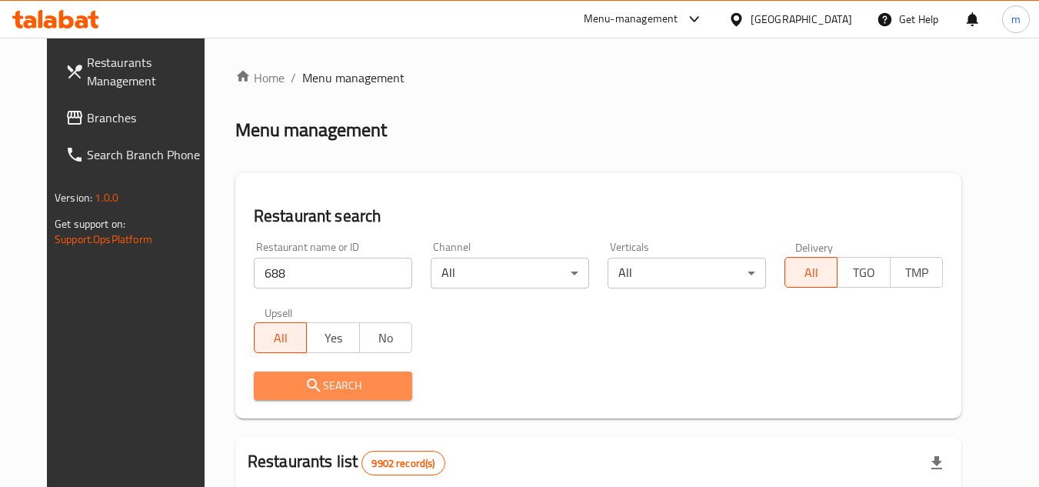
click at [331, 388] on span "Search" at bounding box center [333, 385] width 134 height 19
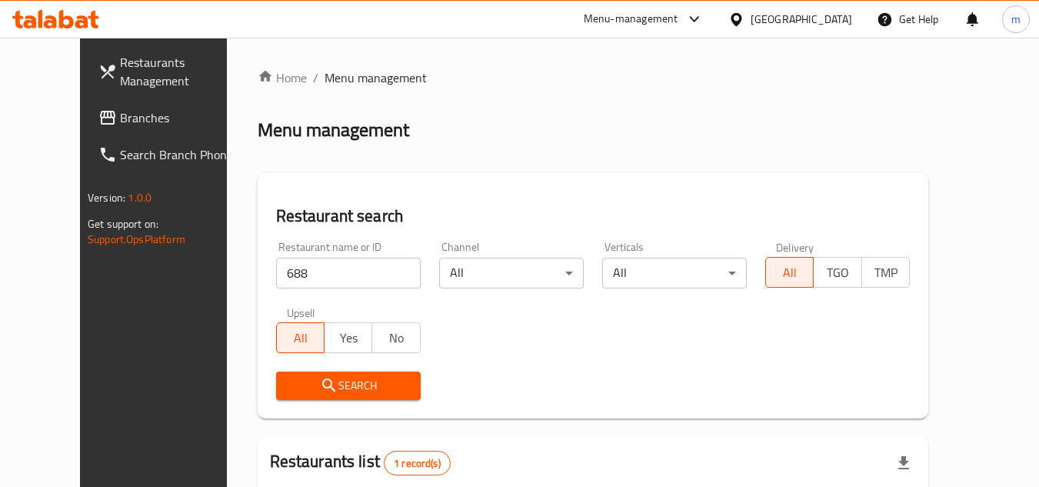
scroll to position [186, 0]
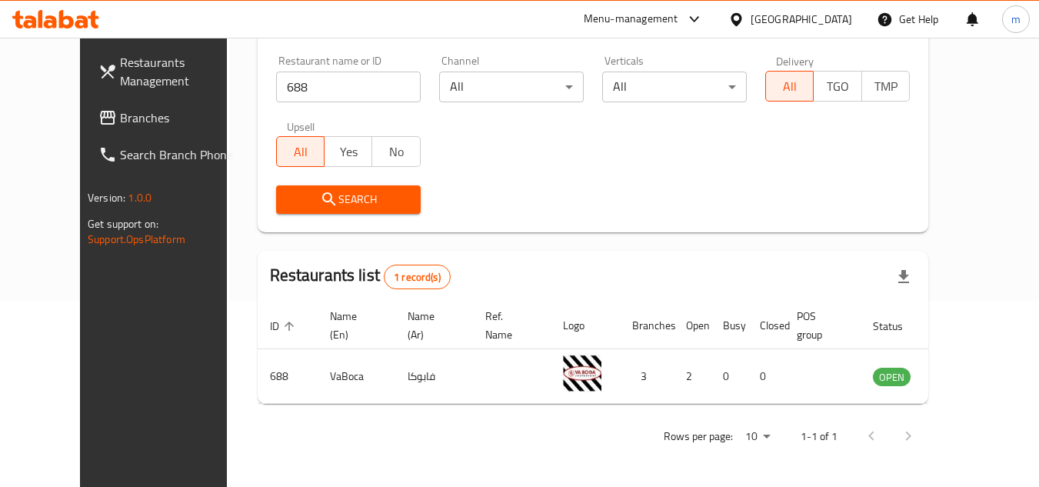
drag, startPoint x: 843, startPoint y: 20, endPoint x: 836, endPoint y: 27, distance: 10.3
click at [843, 20] on div "Kuwait" at bounding box center [800, 19] width 101 height 17
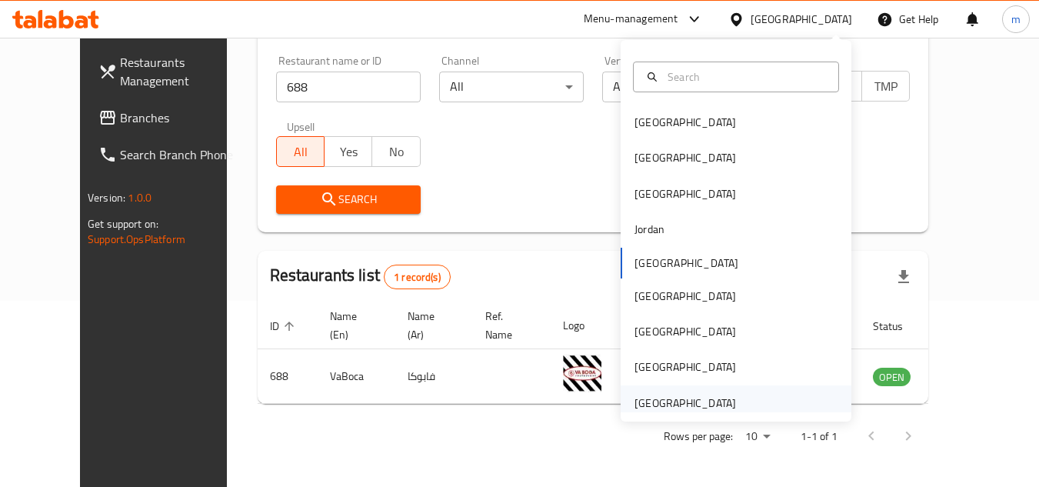
click at [690, 409] on div "[GEOGRAPHIC_DATA]" at bounding box center [684, 402] width 101 height 17
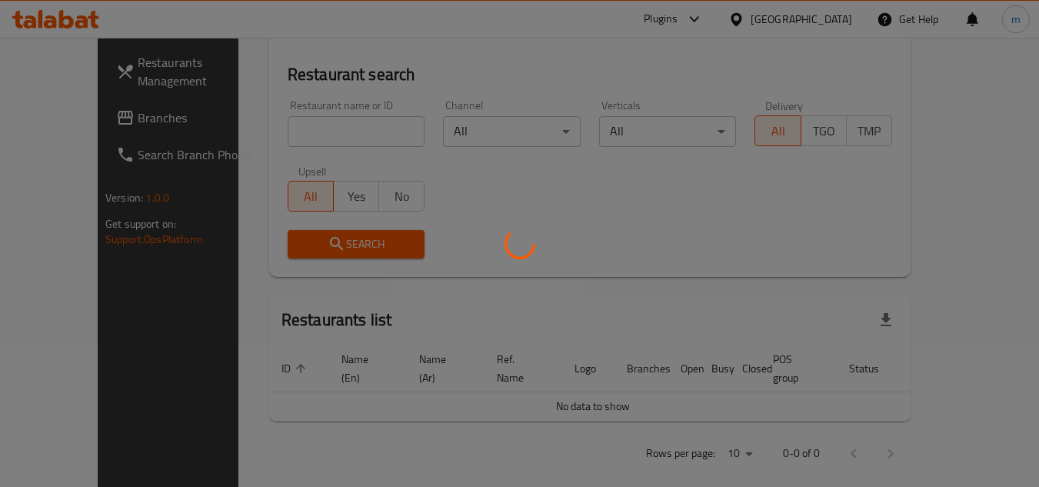
scroll to position [186, 0]
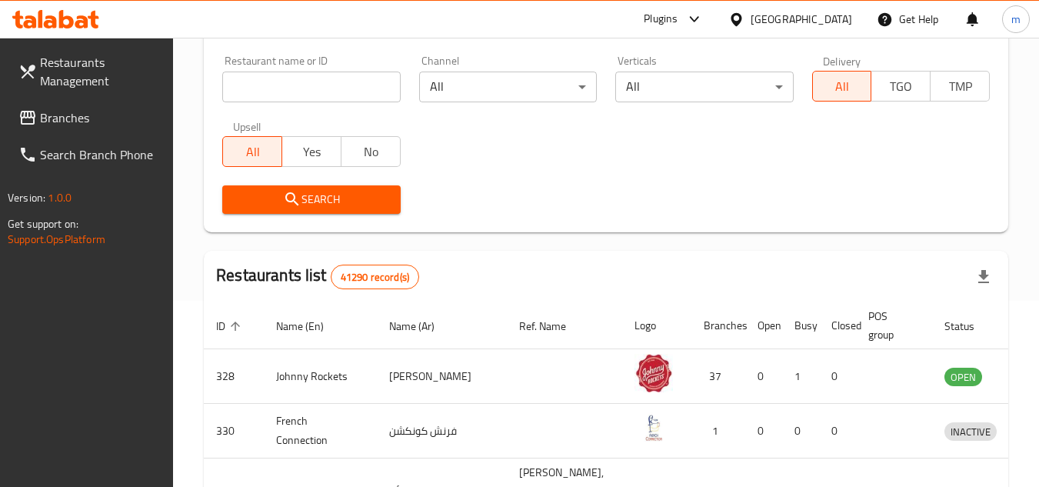
click at [111, 125] on span "Branches" at bounding box center [100, 117] width 121 height 18
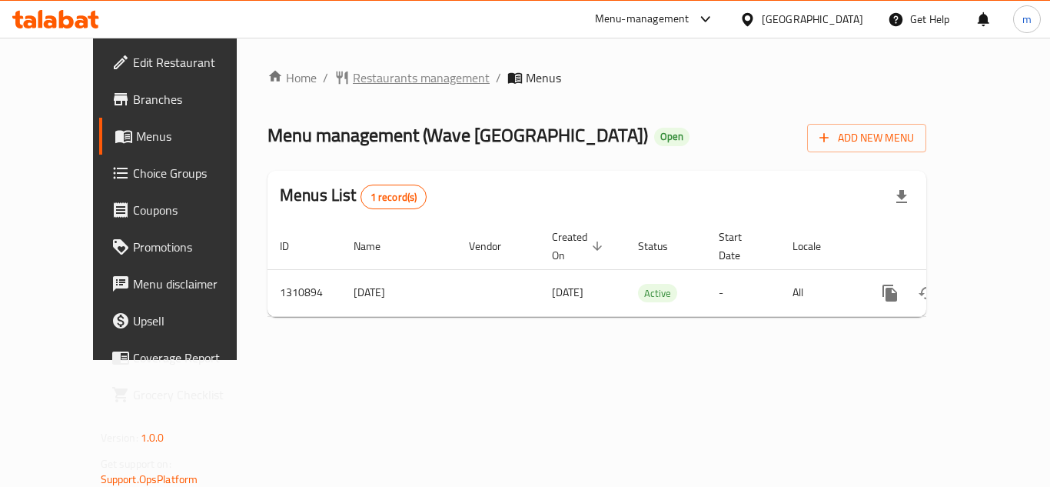
click at [373, 79] on span "Restaurants management" at bounding box center [421, 77] width 137 height 18
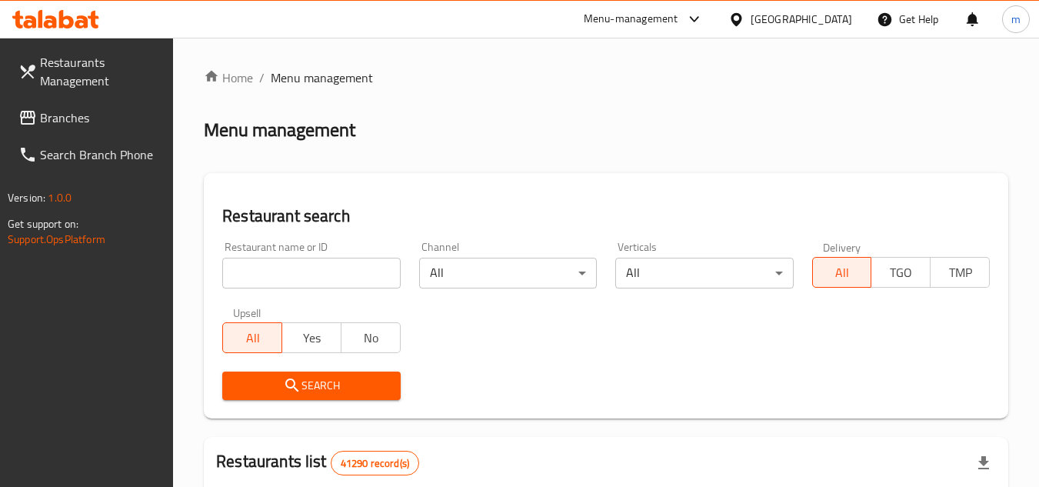
click at [295, 272] on input "search" at bounding box center [311, 273] width 178 height 31
paste input "705614/"
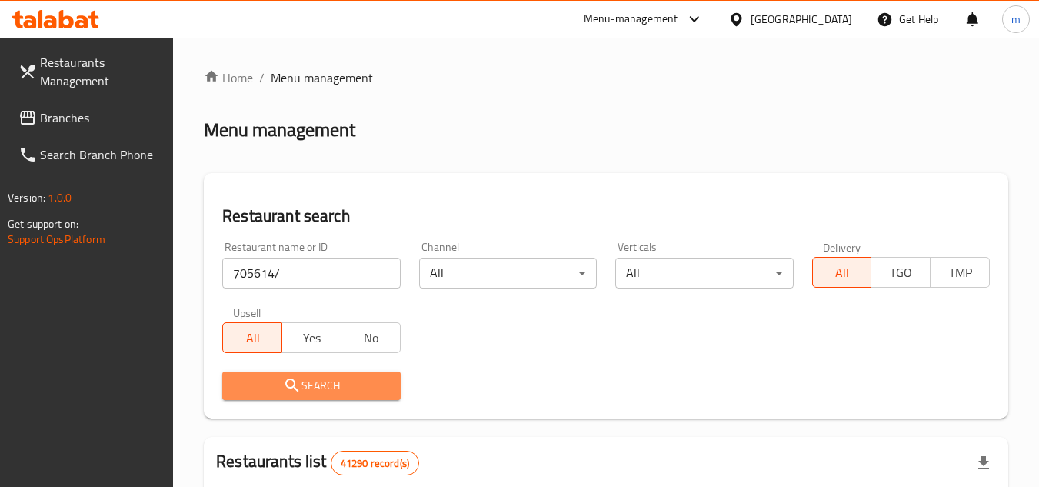
click at [254, 398] on button "Search" at bounding box center [311, 385] width 178 height 28
click at [254, 398] on div at bounding box center [519, 243] width 1039 height 487
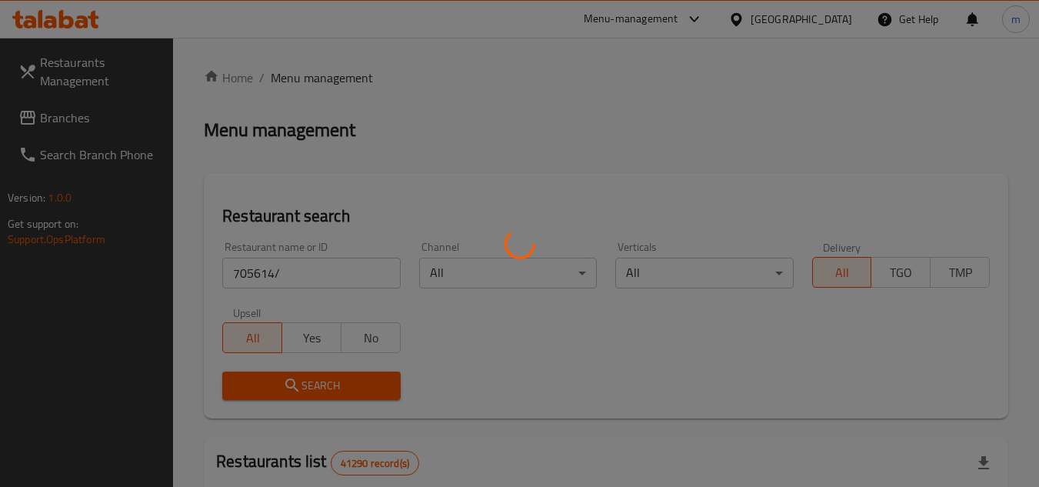
click at [310, 322] on div at bounding box center [519, 243] width 1039 height 487
click at [315, 275] on div at bounding box center [519, 243] width 1039 height 487
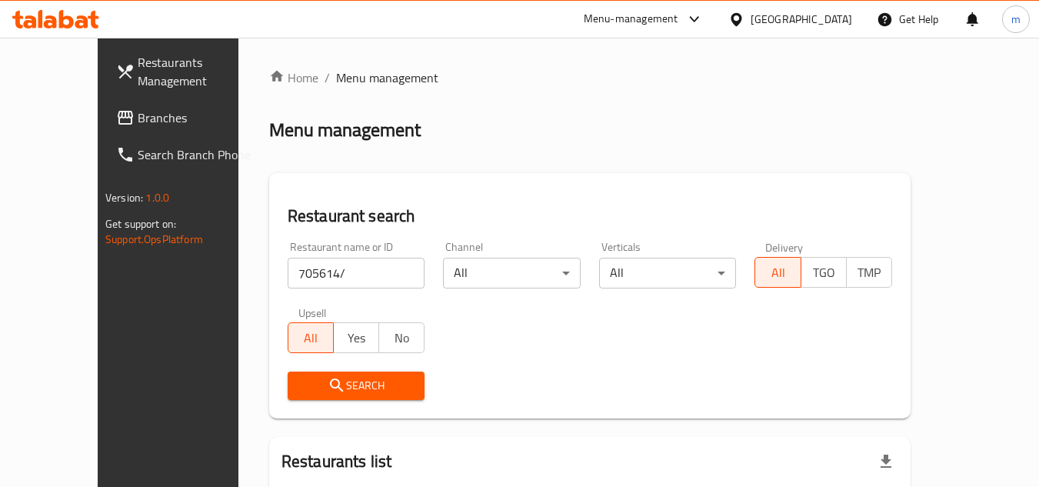
click at [290, 278] on input "705614/" at bounding box center [357, 273] width 138 height 31
type input "705614"
click at [328, 381] on icon "submit" at bounding box center [337, 385] width 18 height 18
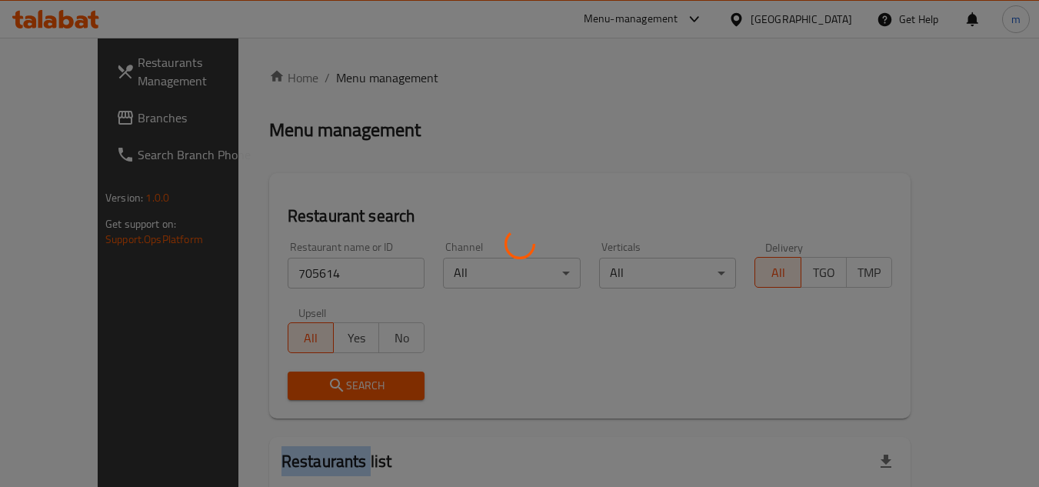
drag, startPoint x: 291, startPoint y: 381, endPoint x: 264, endPoint y: 381, distance: 26.2
click at [291, 381] on div at bounding box center [519, 243] width 1039 height 487
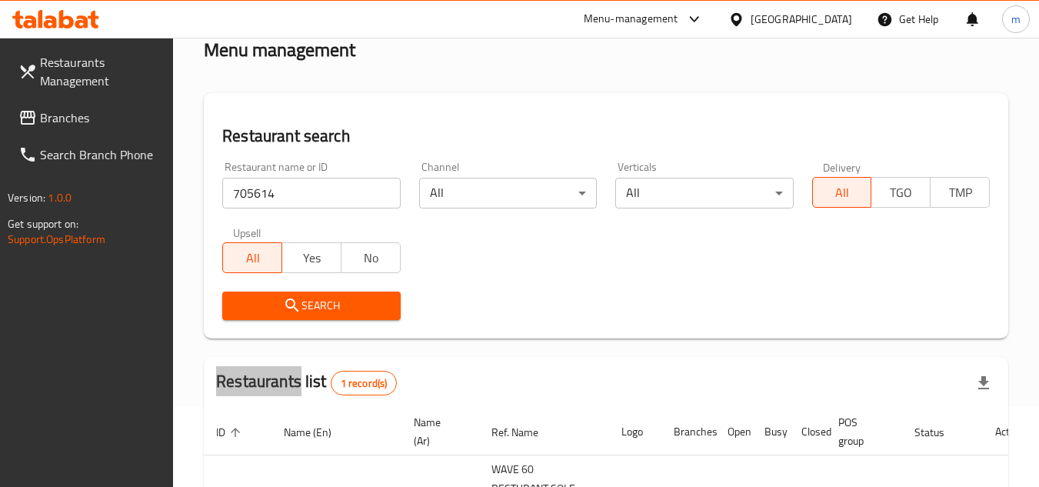
scroll to position [218, 0]
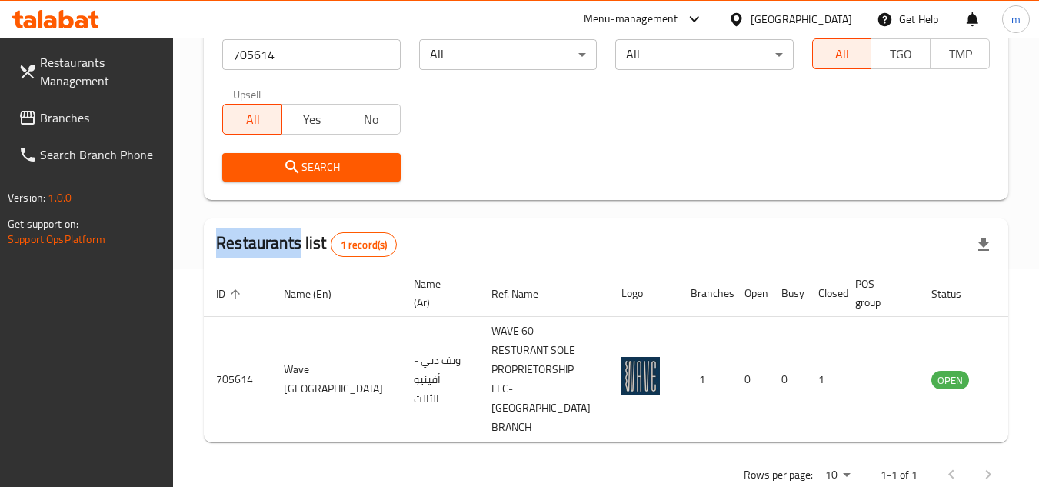
click at [69, 121] on span "Branches" at bounding box center [100, 117] width 121 height 18
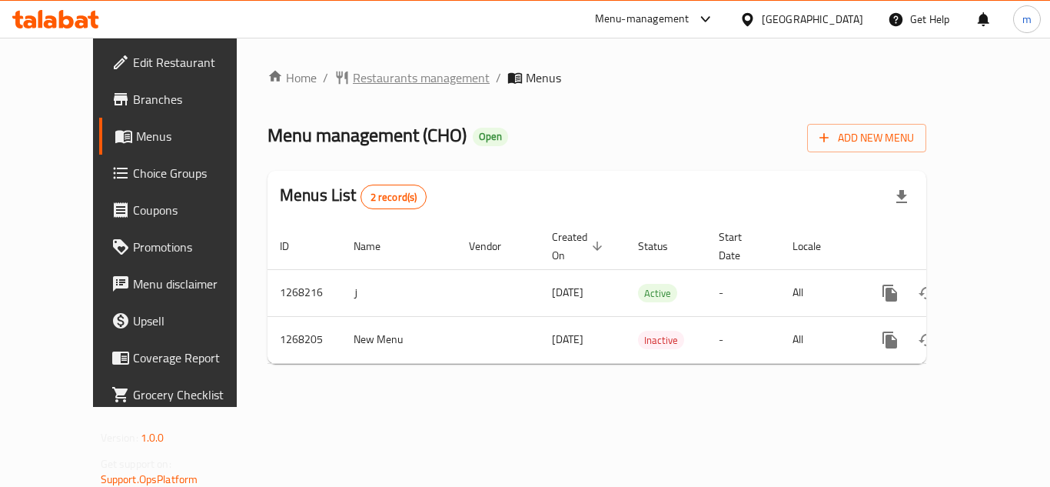
click at [353, 80] on span "Restaurants management" at bounding box center [421, 77] width 137 height 18
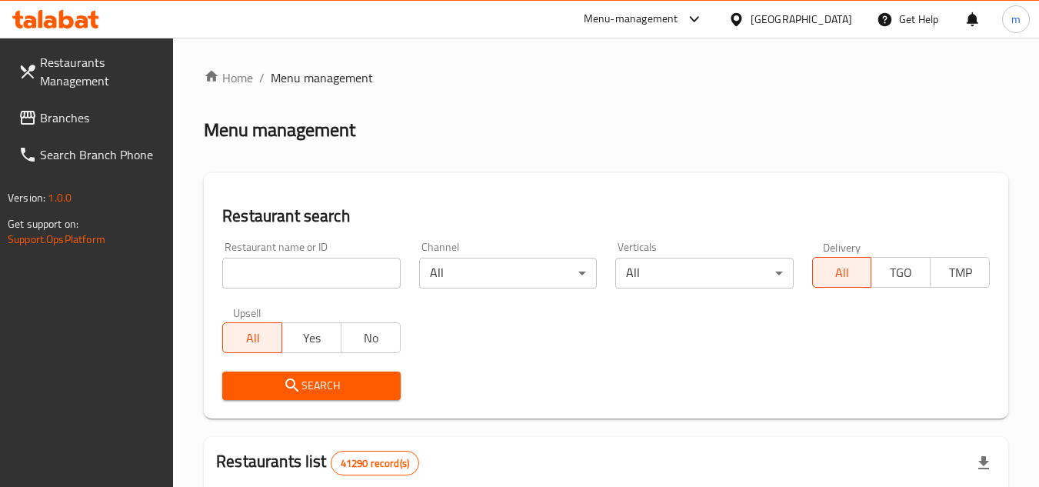
click at [254, 262] on input "search" at bounding box center [311, 273] width 178 height 31
paste input "688024"
type input "688024"
click at [363, 390] on span "Search" at bounding box center [311, 385] width 153 height 19
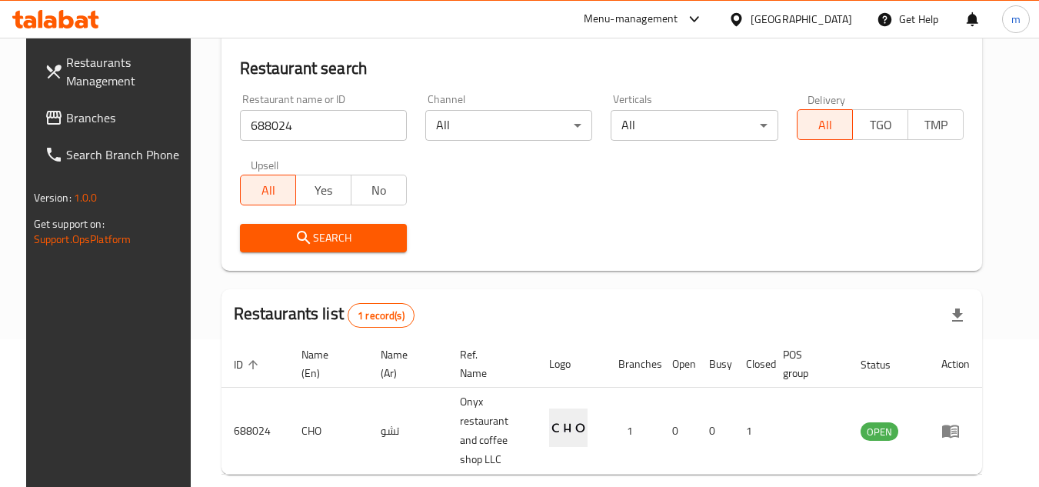
scroll to position [154, 0]
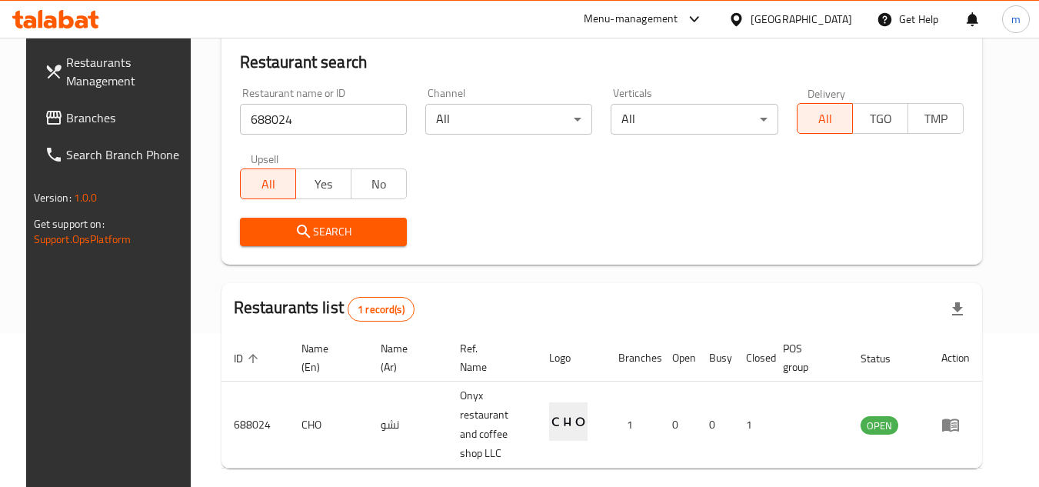
click at [737, 13] on icon at bounding box center [735, 18] width 11 height 13
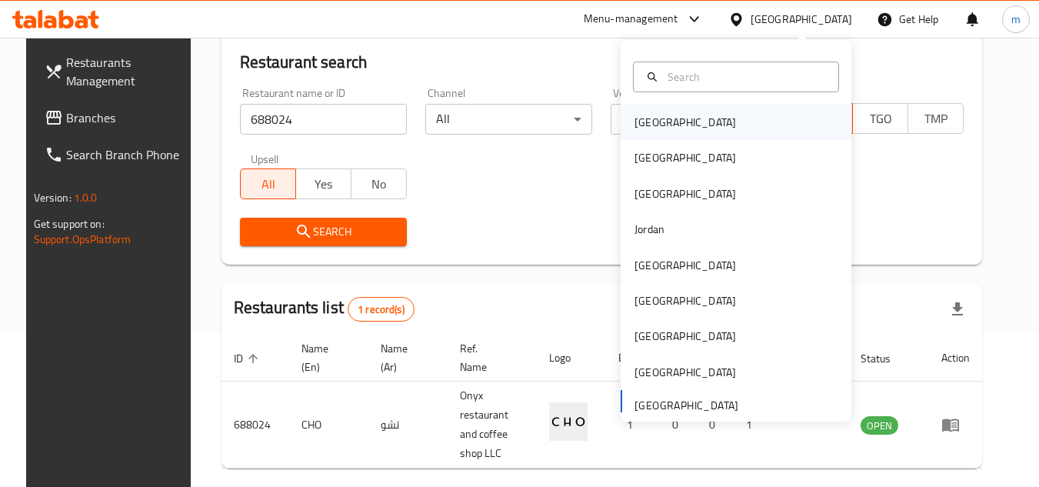
click at [655, 123] on div "[GEOGRAPHIC_DATA]" at bounding box center [684, 122] width 101 height 17
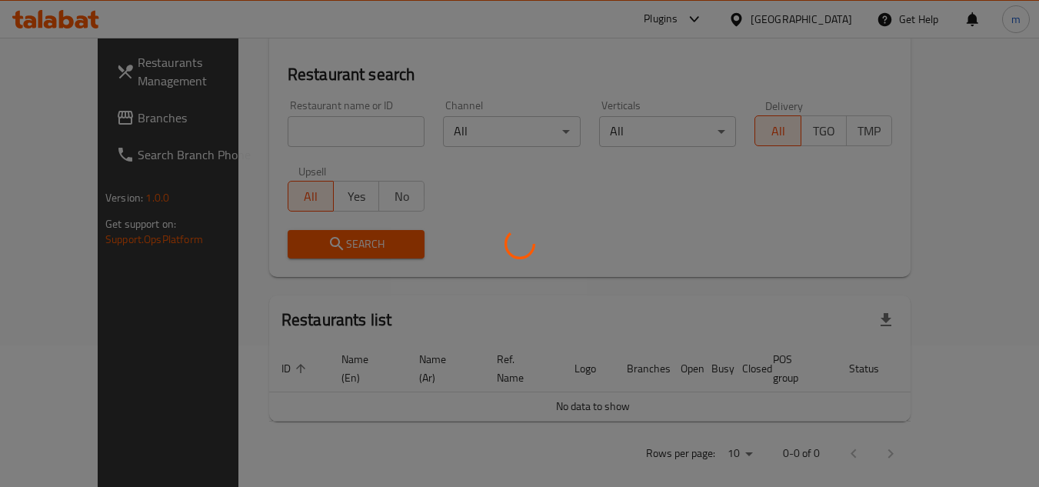
scroll to position [154, 0]
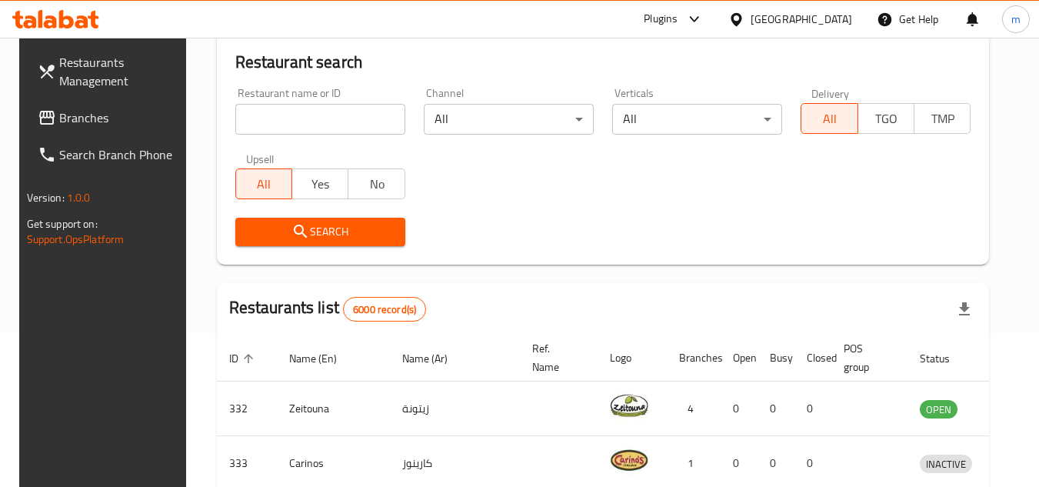
click at [78, 121] on span "Branches" at bounding box center [119, 117] width 121 height 18
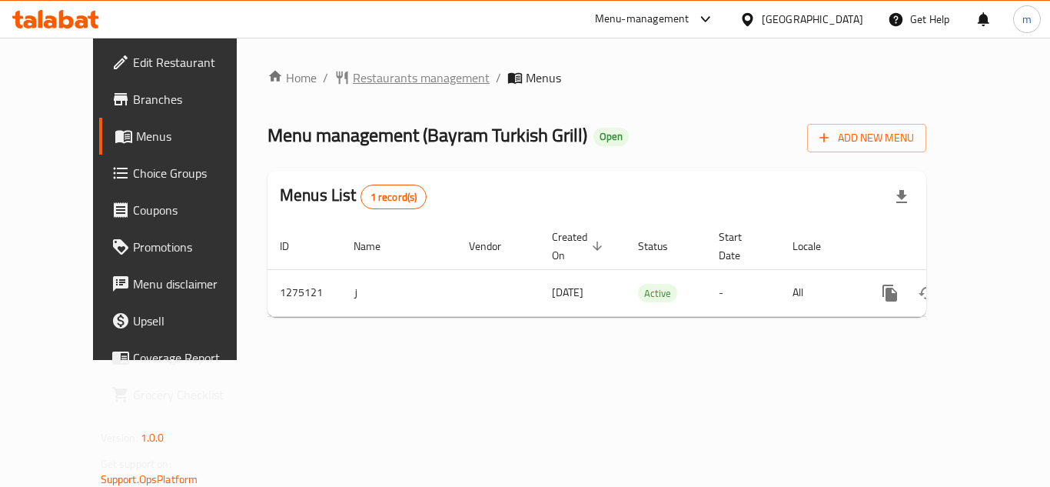
click at [353, 81] on span "Restaurants management" at bounding box center [421, 77] width 137 height 18
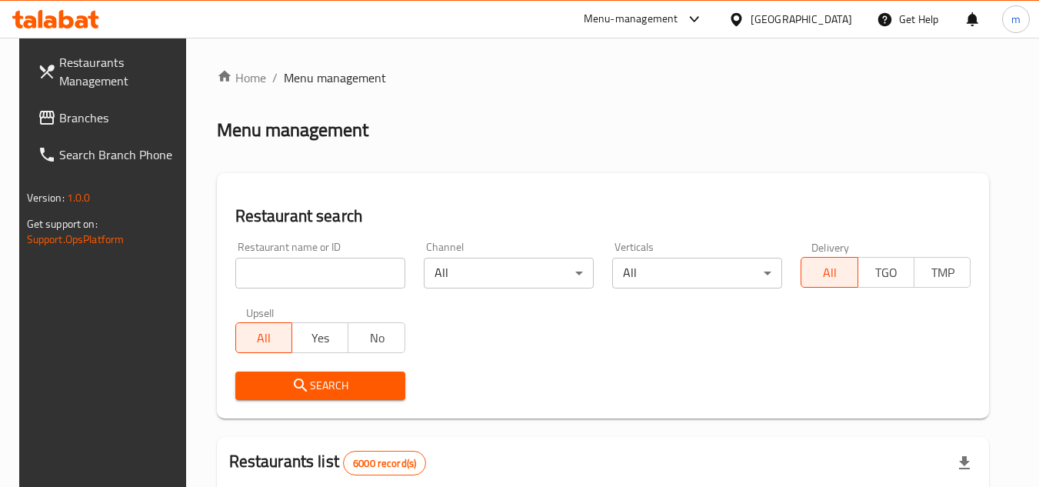
click at [317, 269] on input "search" at bounding box center [320, 273] width 170 height 31
paste input "691476"
type input "691476"
click at [337, 385] on span "Search" at bounding box center [320, 385] width 145 height 19
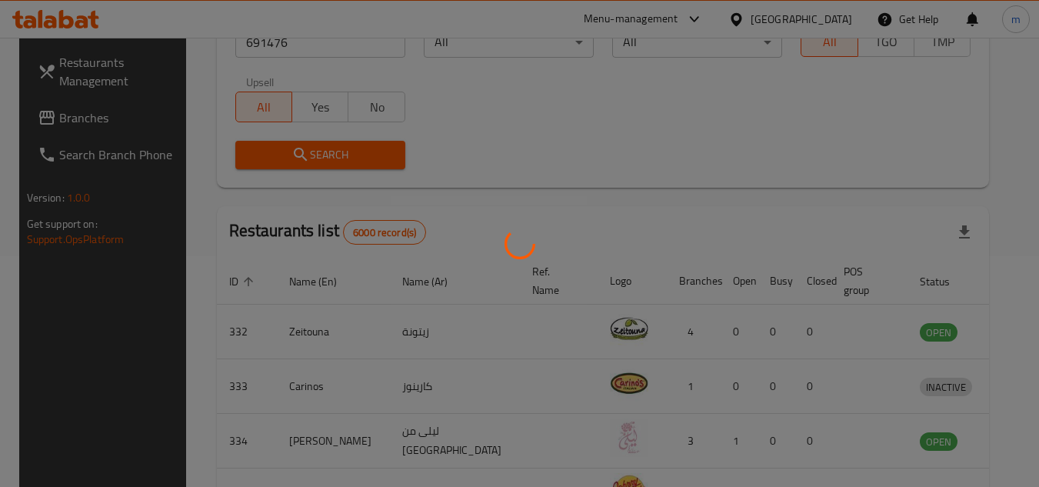
scroll to position [199, 0]
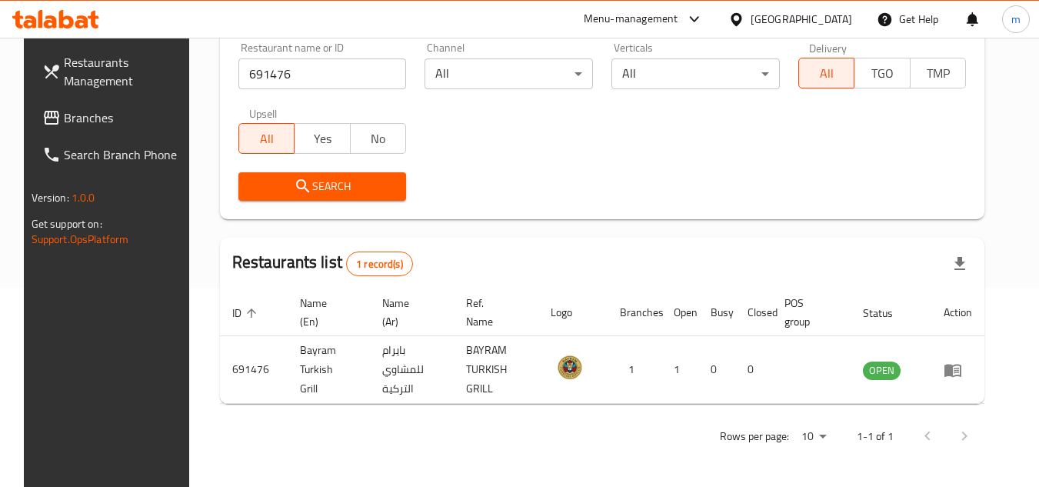
click at [744, 20] on icon at bounding box center [736, 20] width 16 height 16
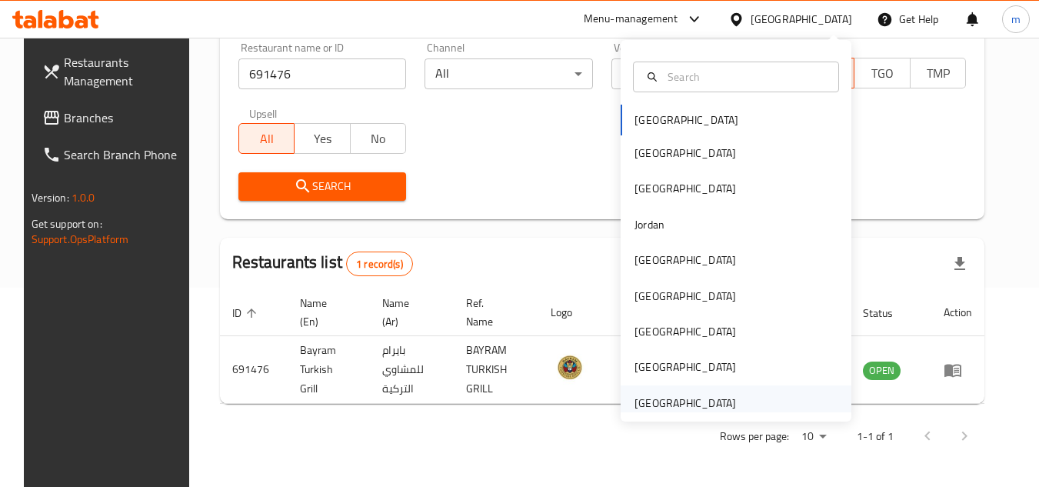
click at [669, 400] on div "[GEOGRAPHIC_DATA]" at bounding box center [684, 402] width 101 height 17
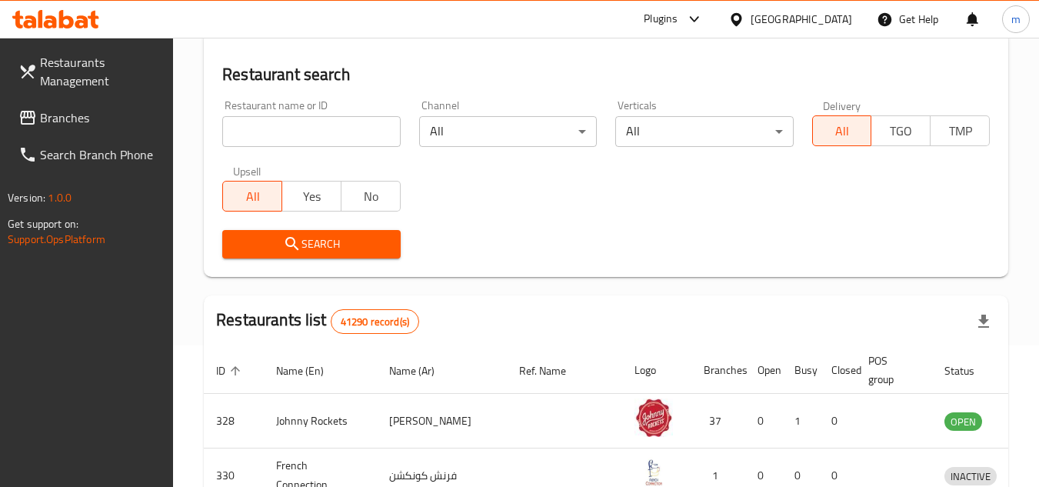
scroll to position [199, 0]
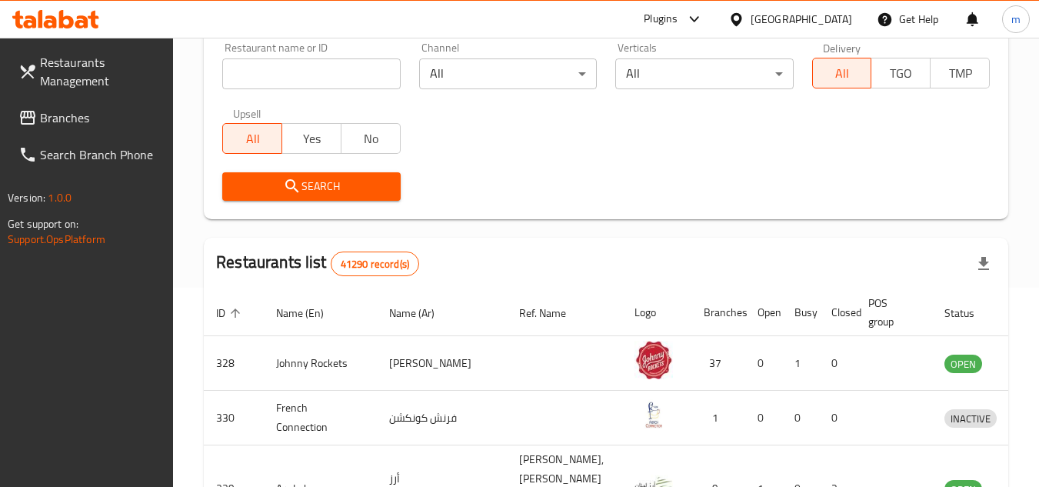
click at [80, 125] on span "Branches" at bounding box center [100, 117] width 121 height 18
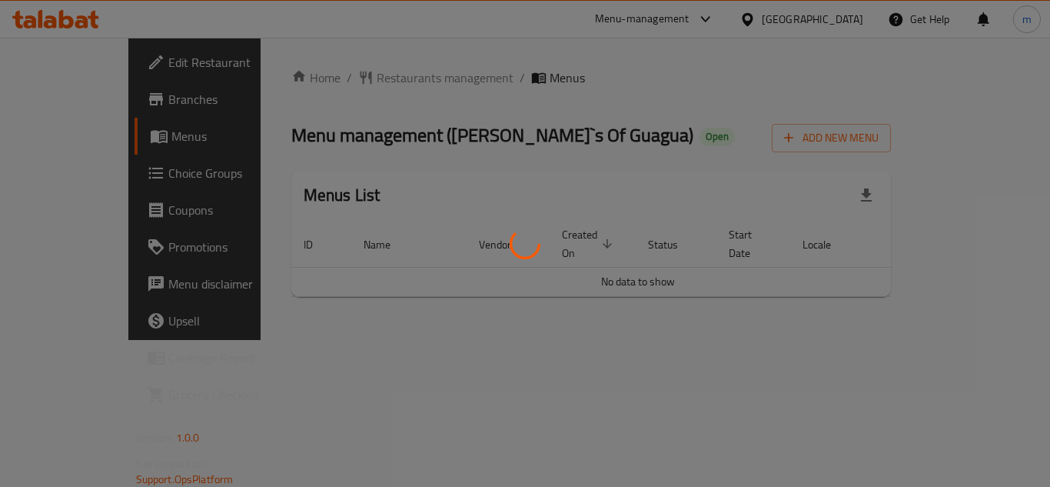
click at [375, 125] on div at bounding box center [525, 243] width 1050 height 487
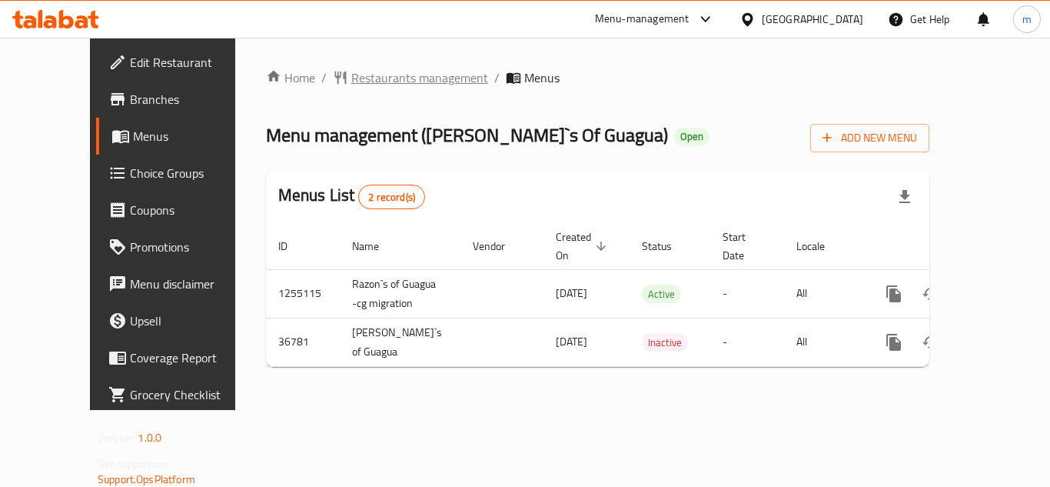
click at [374, 75] on span "Restaurants management" at bounding box center [419, 77] width 137 height 18
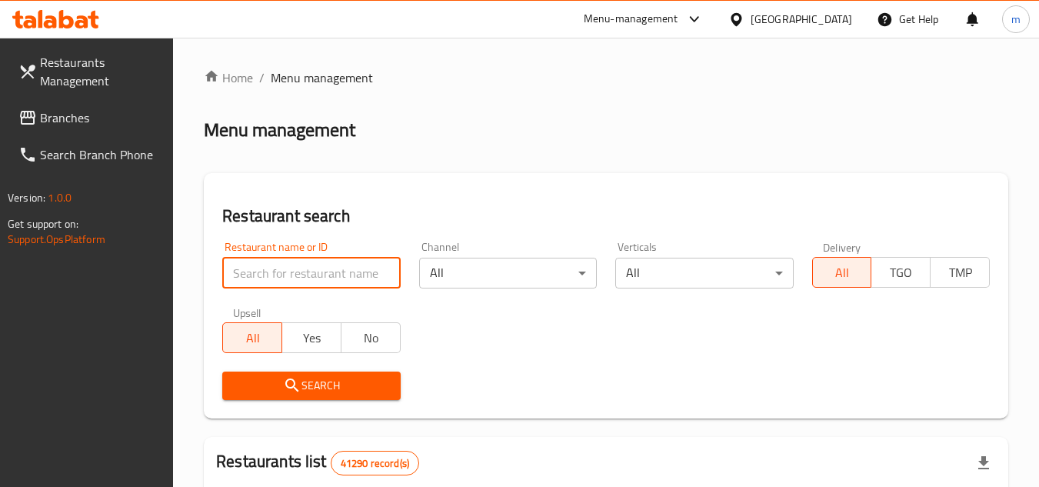
click at [328, 267] on input "search" at bounding box center [311, 273] width 178 height 31
paste input "19069"
type input "19069"
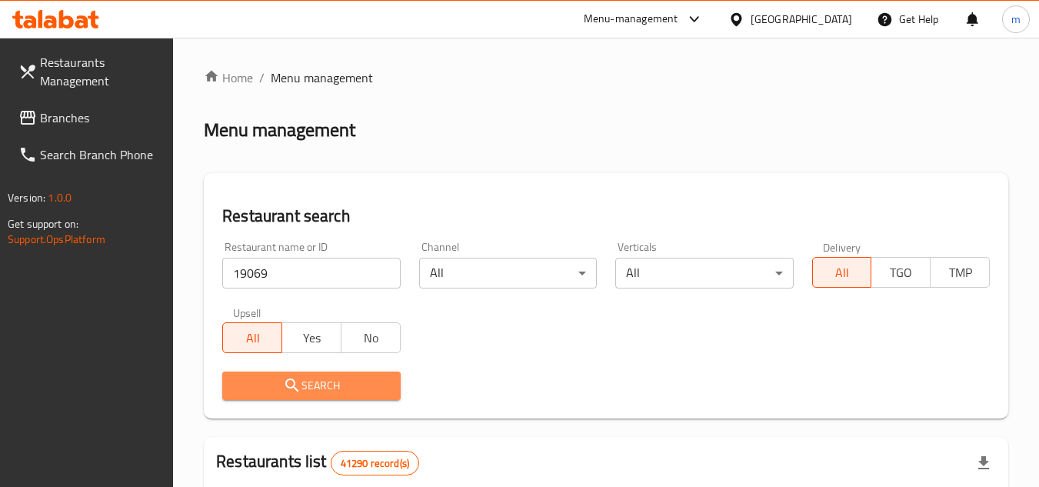
click at [321, 390] on span "Search" at bounding box center [311, 385] width 153 height 19
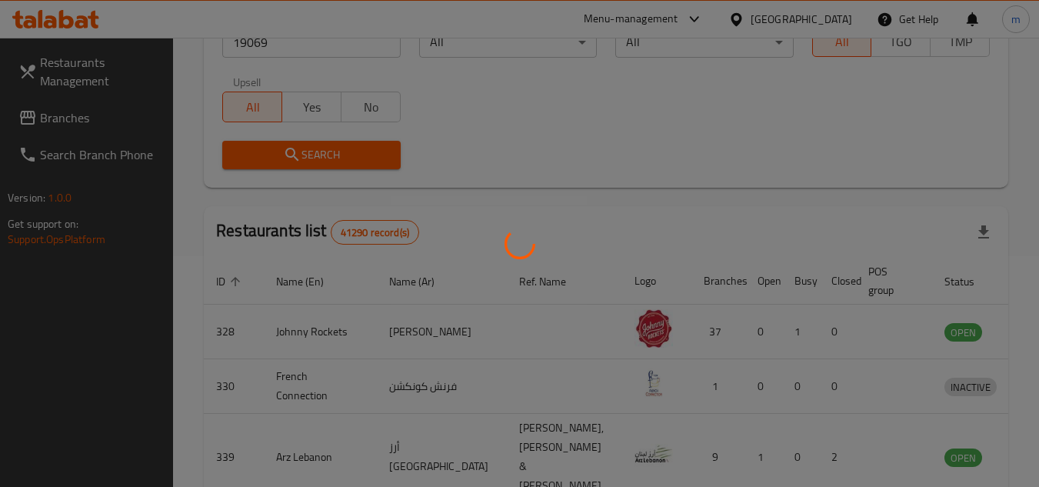
scroll to position [186, 0]
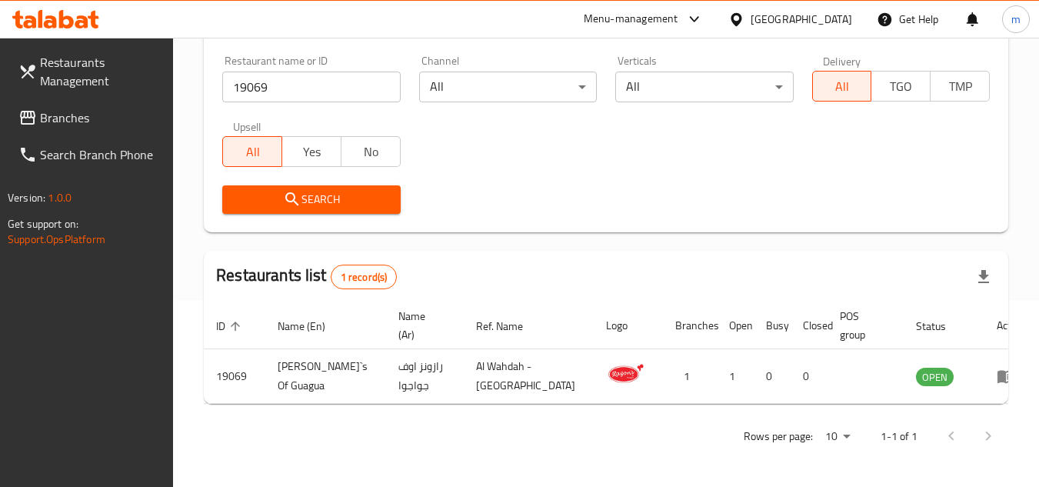
click at [111, 125] on span "Branches" at bounding box center [100, 117] width 121 height 18
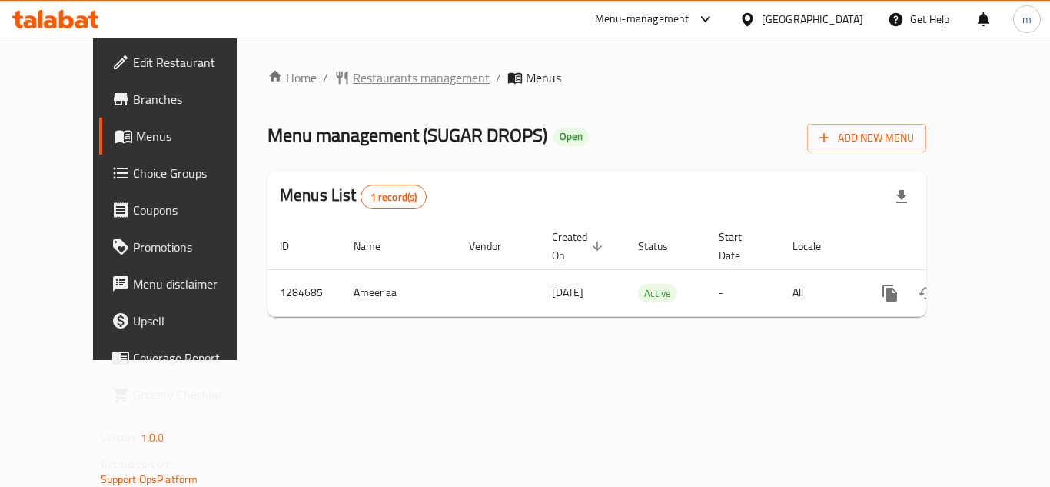
click at [353, 81] on span "Restaurants management" at bounding box center [421, 77] width 137 height 18
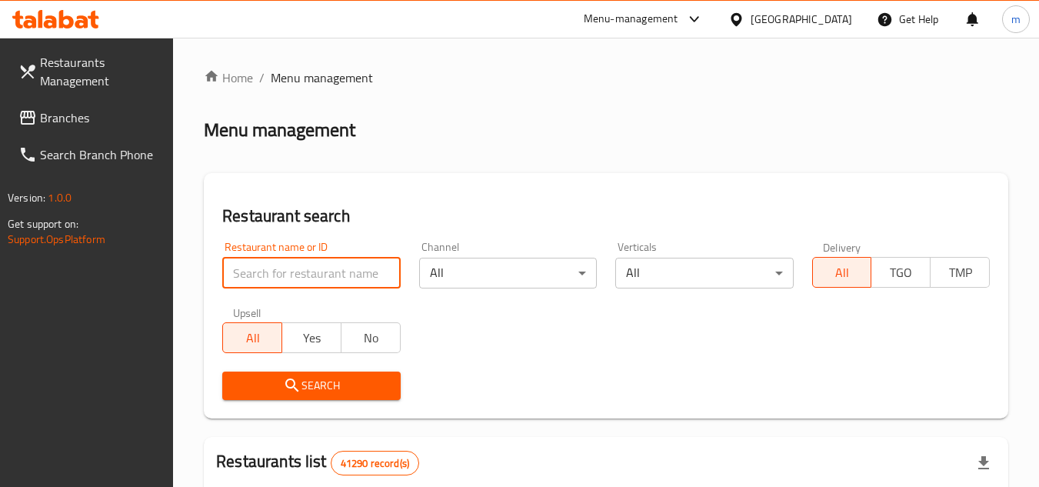
click at [345, 270] on input "search" at bounding box center [311, 273] width 178 height 31
paste input "695745"
type input "695745"
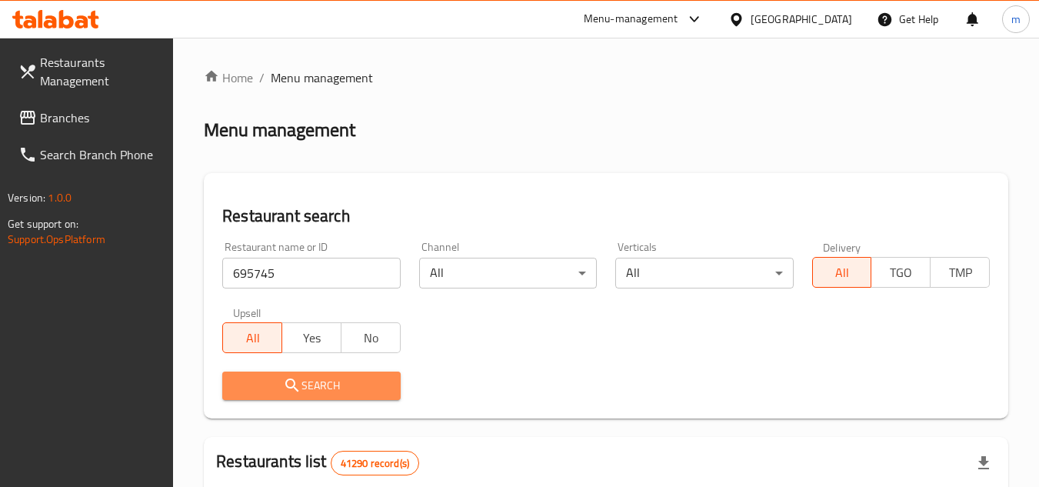
click at [299, 392] on icon "submit" at bounding box center [292, 385] width 18 height 18
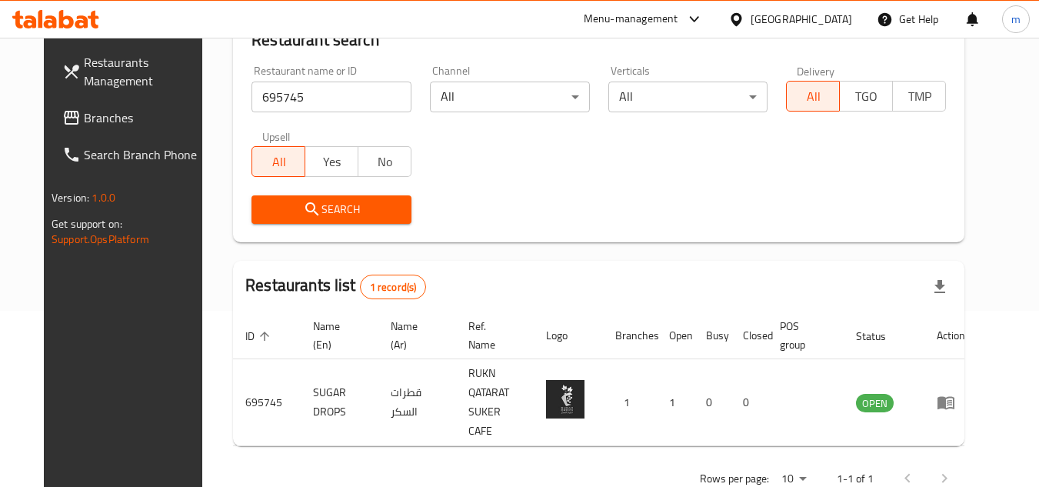
scroll to position [186, 0]
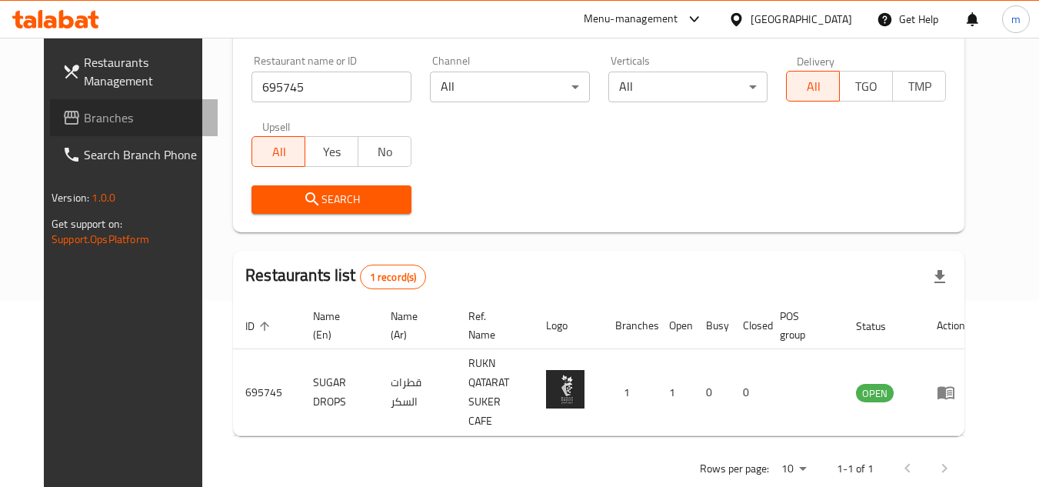
click at [84, 115] on span "Branches" at bounding box center [144, 117] width 121 height 18
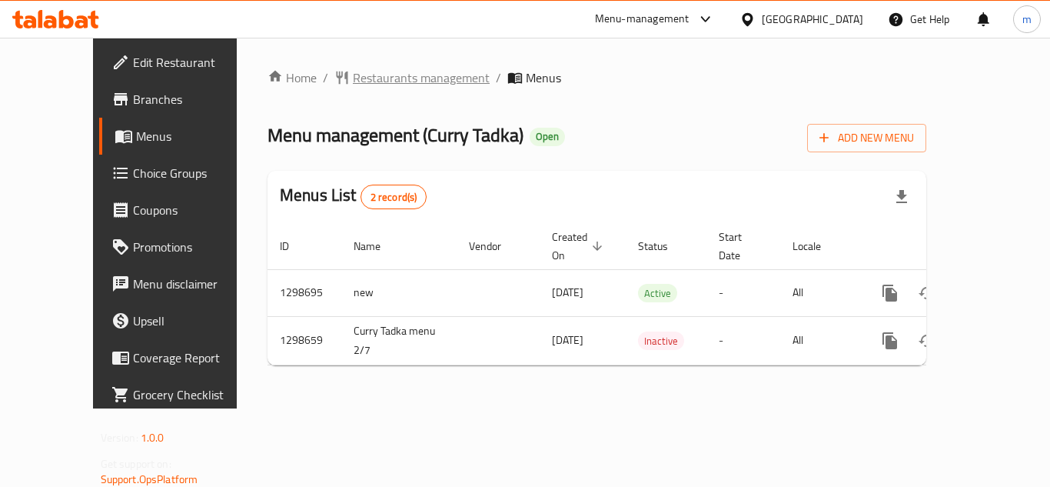
click at [353, 84] on span "Restaurants management" at bounding box center [421, 77] width 137 height 18
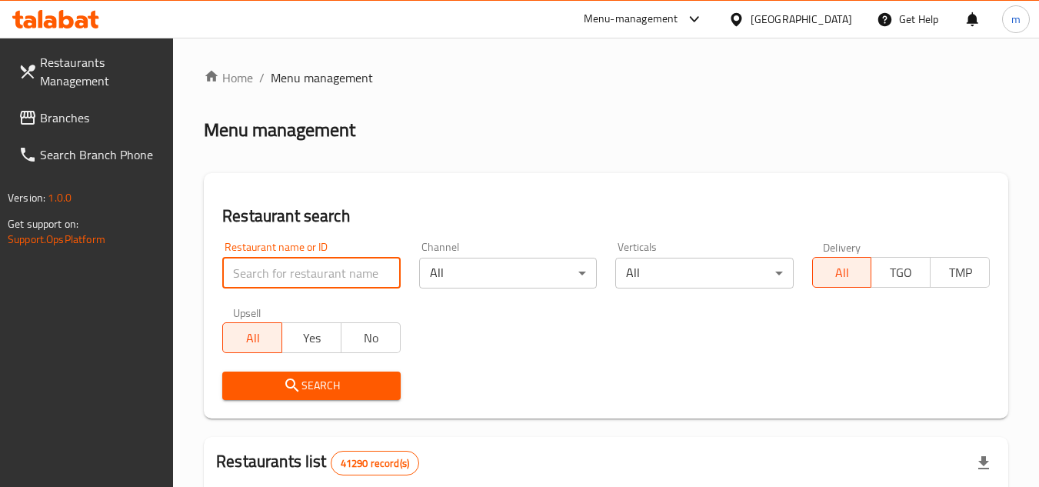
click at [295, 282] on input "search" at bounding box center [311, 273] width 178 height 31
paste input "700749/"
type input "700749"
click at [313, 384] on span "Search" at bounding box center [311, 385] width 153 height 19
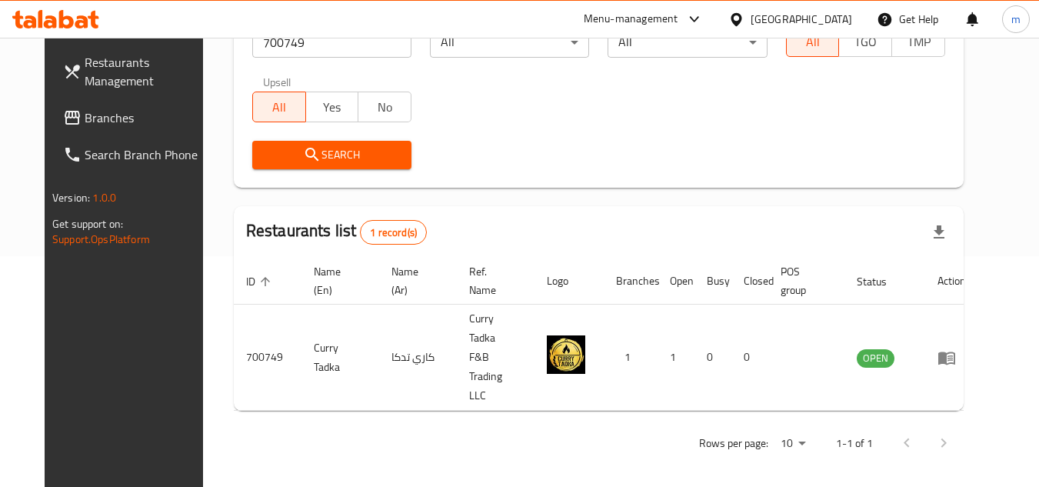
scroll to position [186, 0]
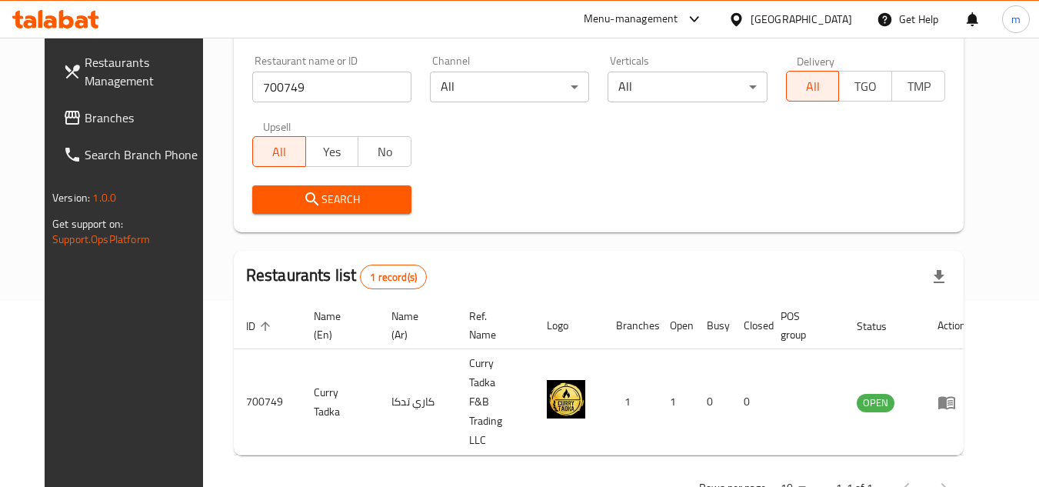
click at [103, 128] on link "Branches" at bounding box center [135, 117] width 168 height 37
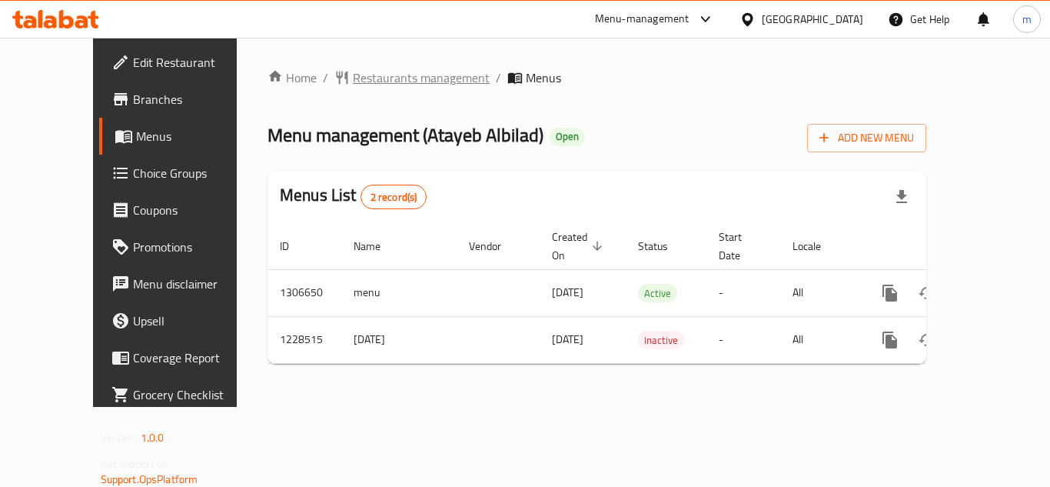
click at [376, 79] on span "Restaurants management" at bounding box center [421, 77] width 137 height 18
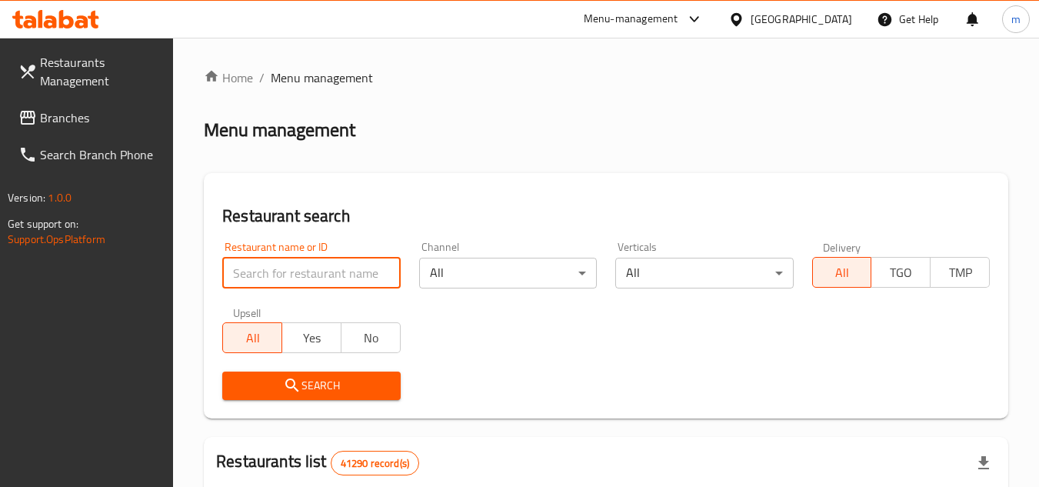
click at [309, 272] on input "search" at bounding box center [311, 273] width 178 height 31
paste input "676456"
type input "676456"
click at [317, 374] on button "Search" at bounding box center [311, 385] width 178 height 28
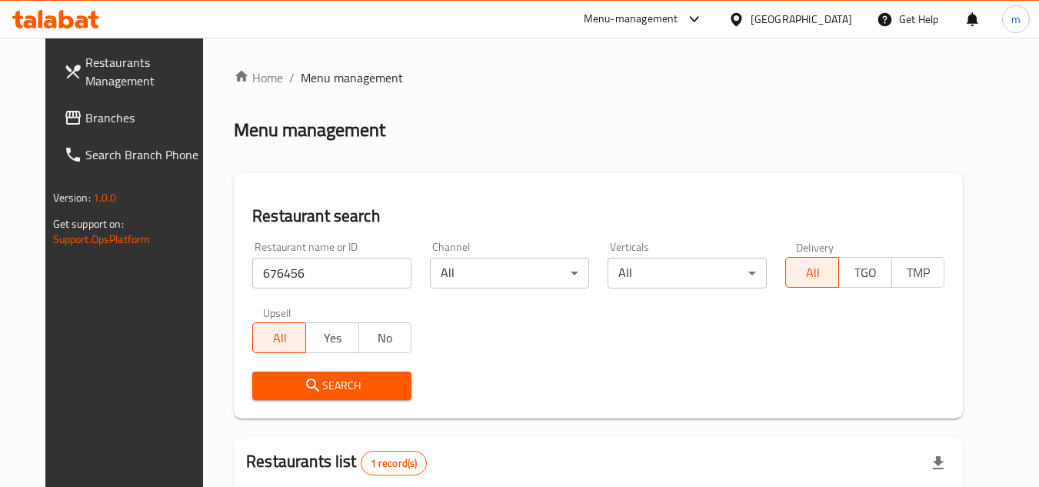
scroll to position [186, 0]
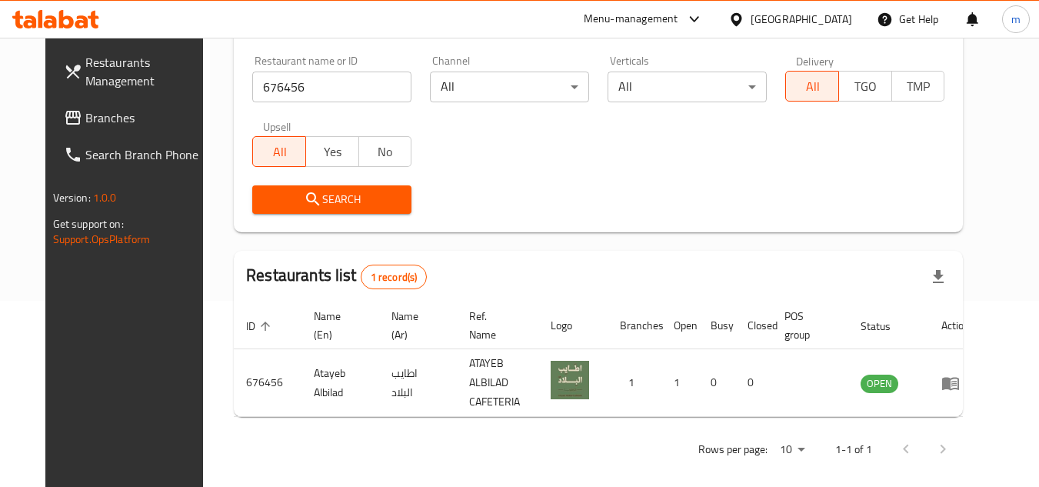
click at [100, 117] on span "Branches" at bounding box center [145, 117] width 121 height 18
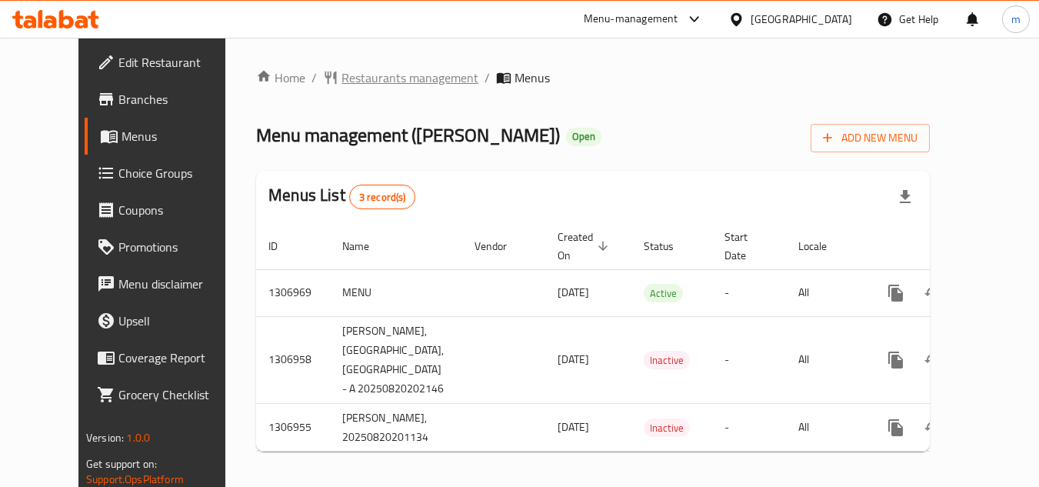
click at [341, 71] on span "Restaurants management" at bounding box center [409, 77] width 137 height 18
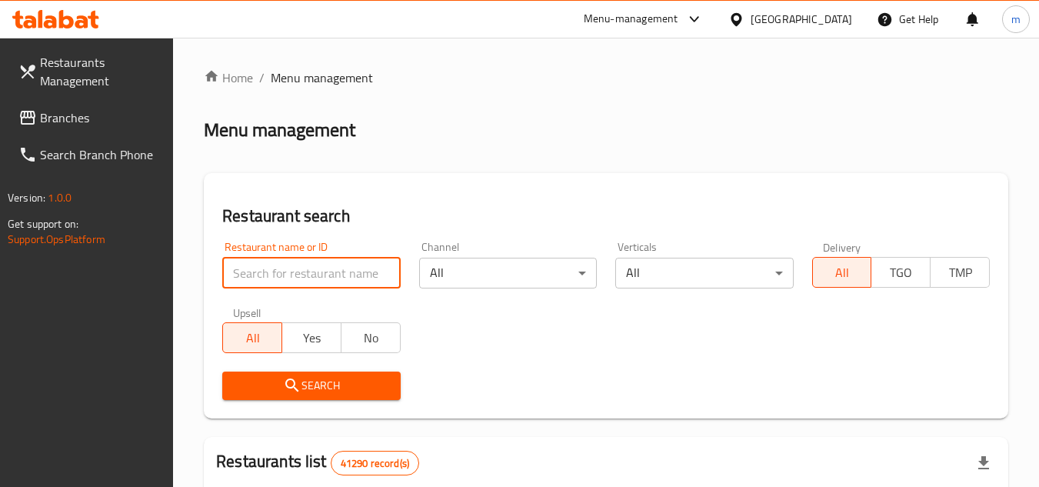
click at [346, 271] on input "search" at bounding box center [311, 273] width 178 height 31
paste input "704243"
type input "704243"
click at [351, 380] on span "Search" at bounding box center [311, 385] width 153 height 19
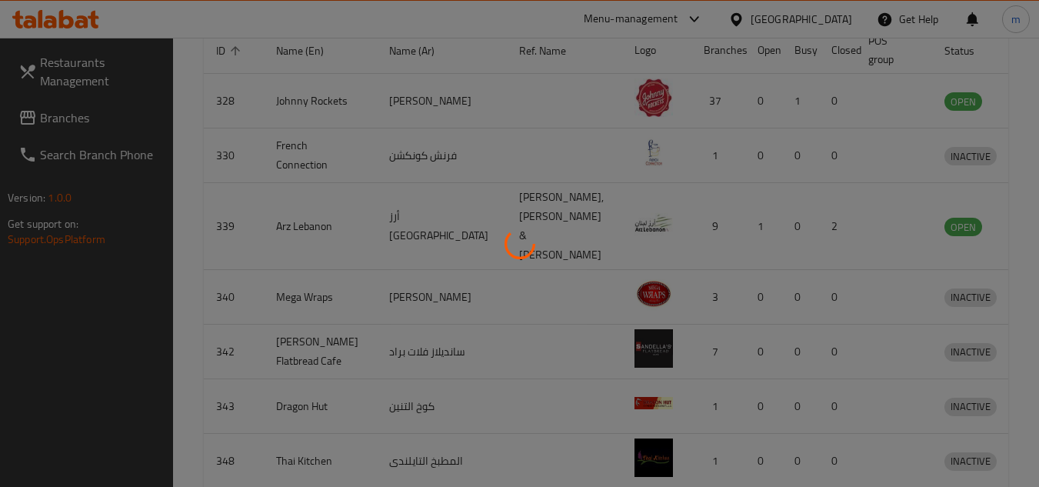
scroll to position [218, 0]
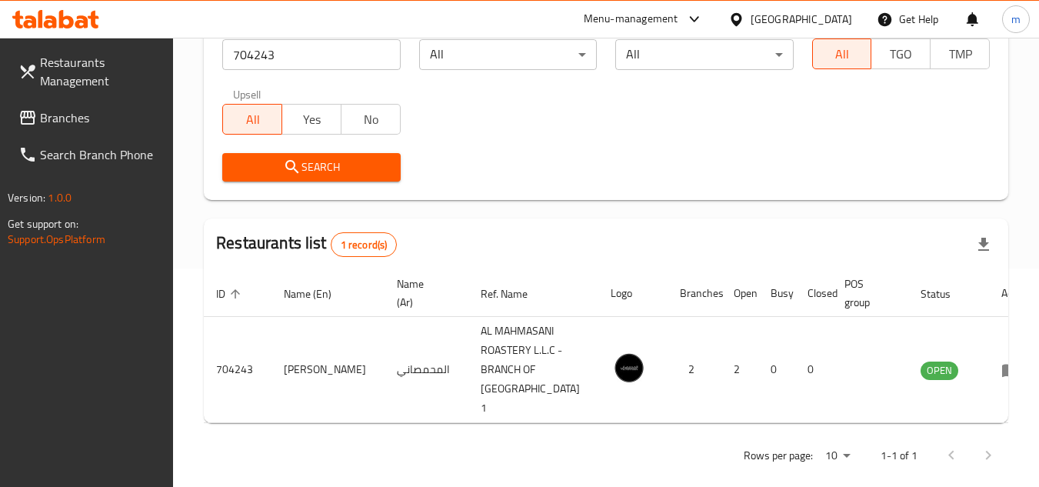
click at [67, 125] on span "Branches" at bounding box center [100, 117] width 121 height 18
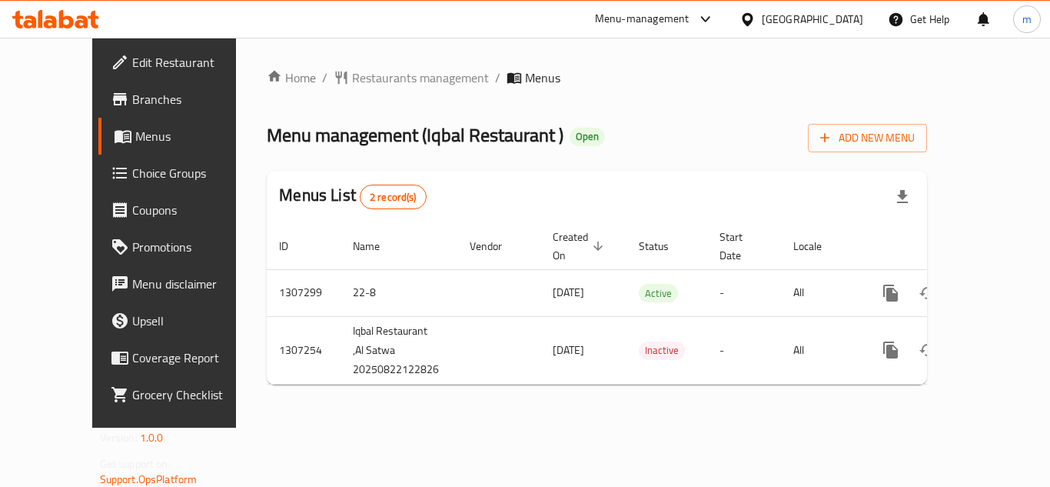
click at [378, 90] on div "Home / Restaurants management / Menus Menu management ( Iqbal Restaurant ‏ ) Op…" at bounding box center [597, 232] width 660 height 328
click at [380, 77] on span "Restaurants management" at bounding box center [420, 77] width 137 height 18
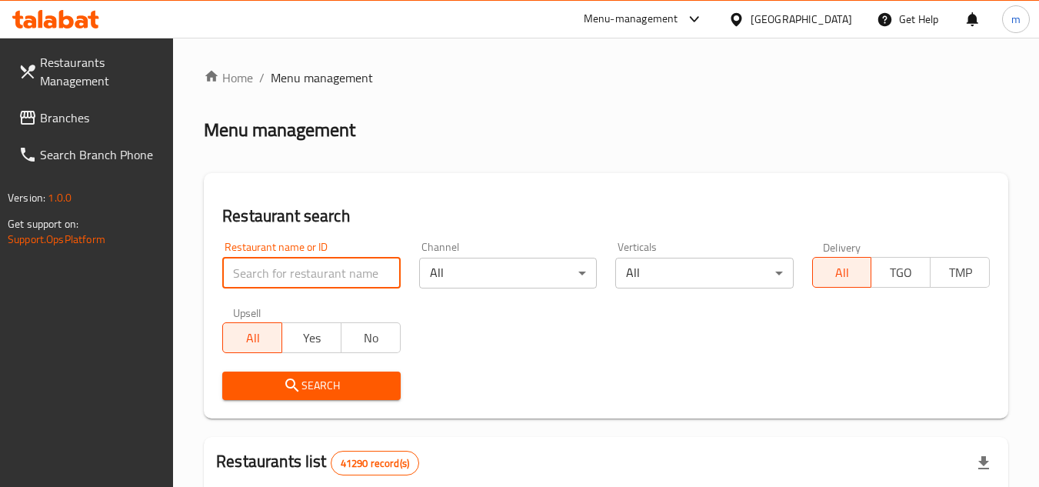
click at [308, 264] on input "search" at bounding box center [311, 273] width 178 height 31
paste input "704385"
type input "704385"
click at [294, 384] on icon "submit" at bounding box center [291, 384] width 13 height 13
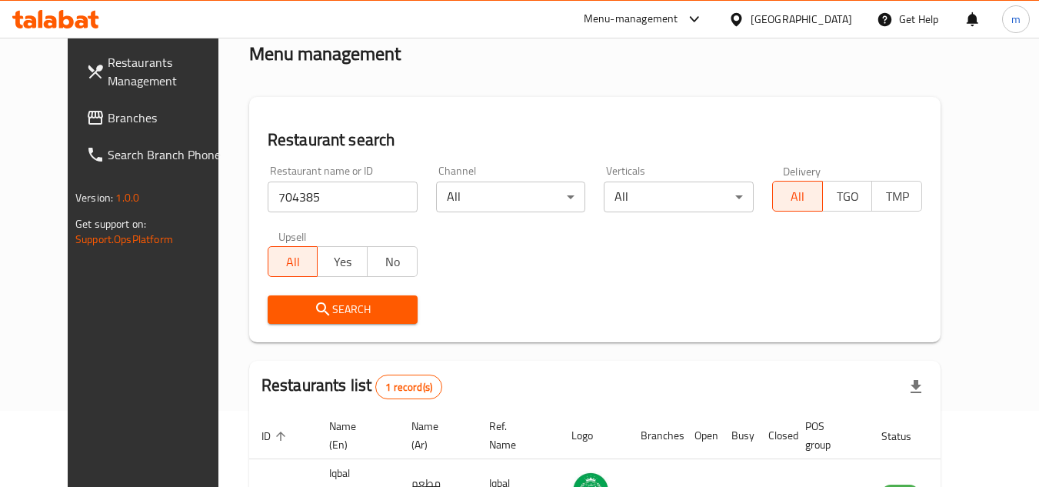
scroll to position [186, 0]
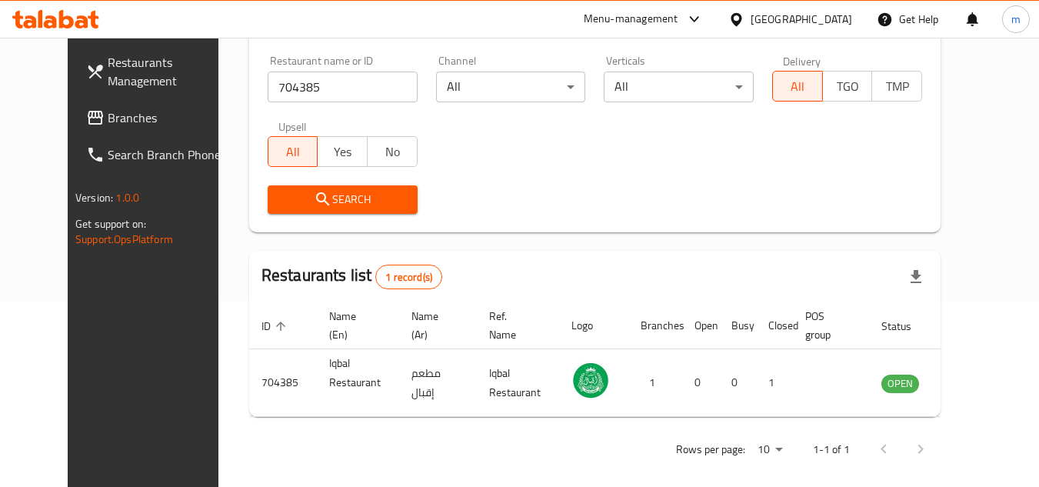
click at [108, 121] on span "Branches" at bounding box center [168, 117] width 121 height 18
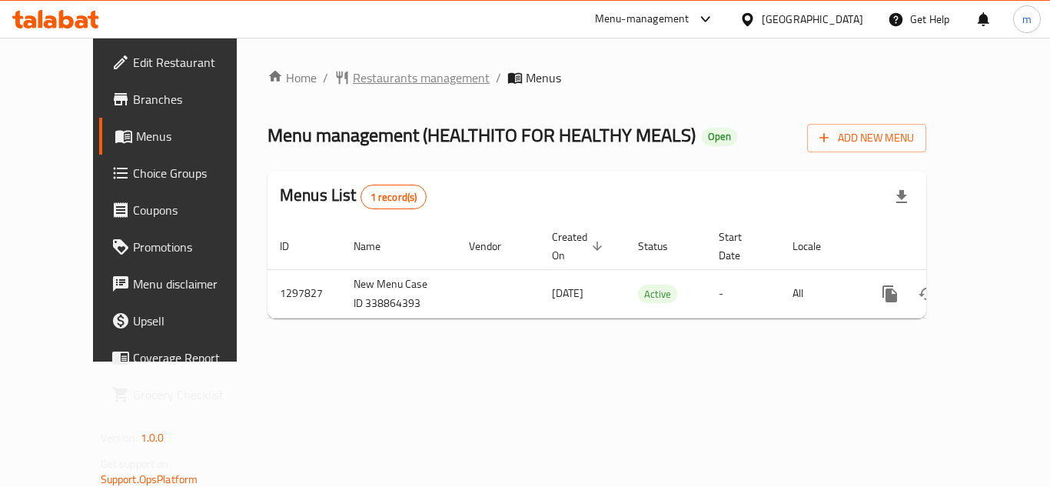
click at [353, 80] on span "Restaurants management" at bounding box center [421, 77] width 137 height 18
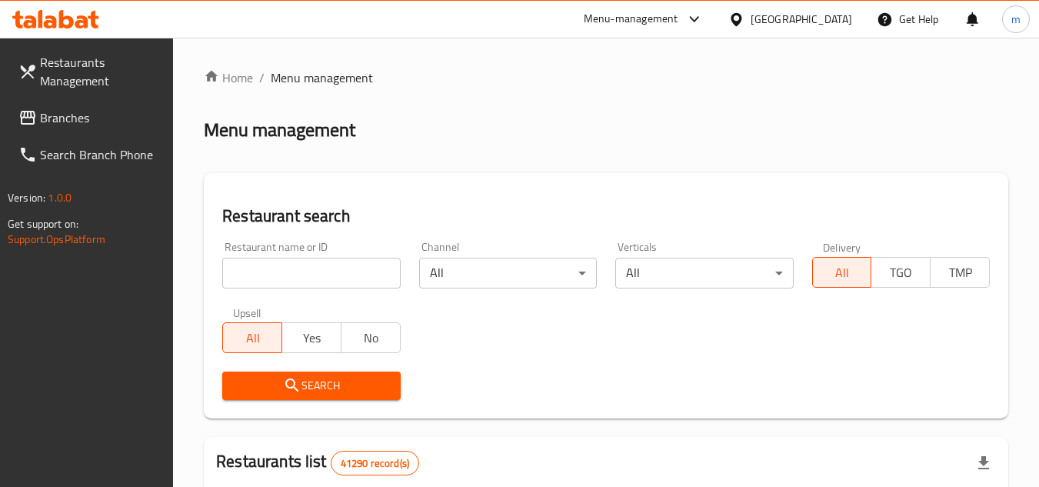
click at [295, 278] on input "search" at bounding box center [311, 273] width 178 height 31
click at [308, 279] on input "search" at bounding box center [311, 273] width 178 height 31
paste input "700671"
type input "700671"
click at [284, 388] on icon "submit" at bounding box center [292, 385] width 18 height 18
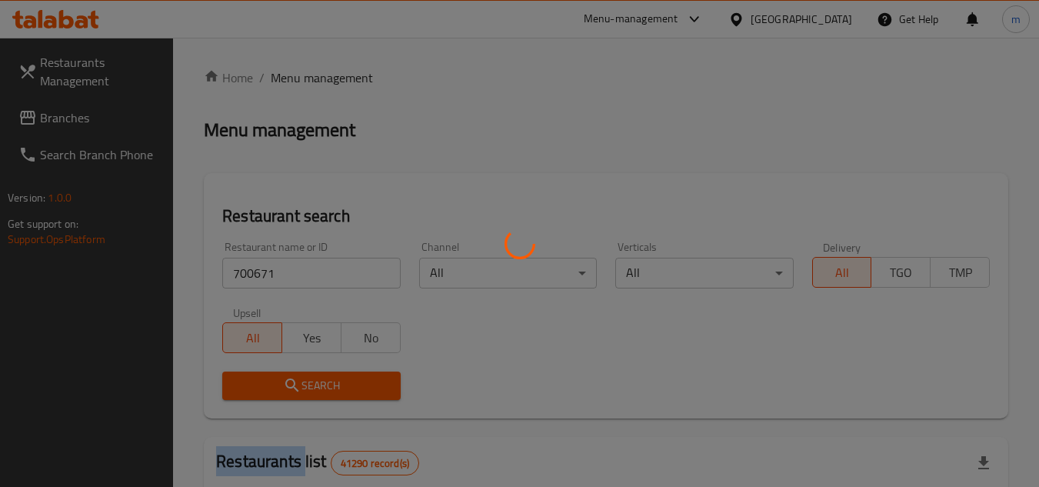
click at [284, 388] on div at bounding box center [519, 243] width 1039 height 487
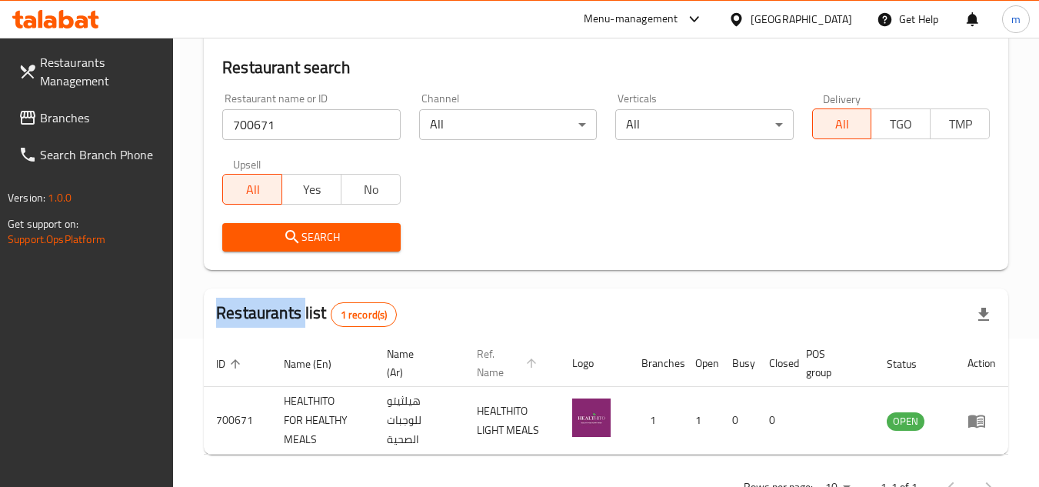
scroll to position [199, 0]
